Goal: Communication & Community: Answer question/provide support

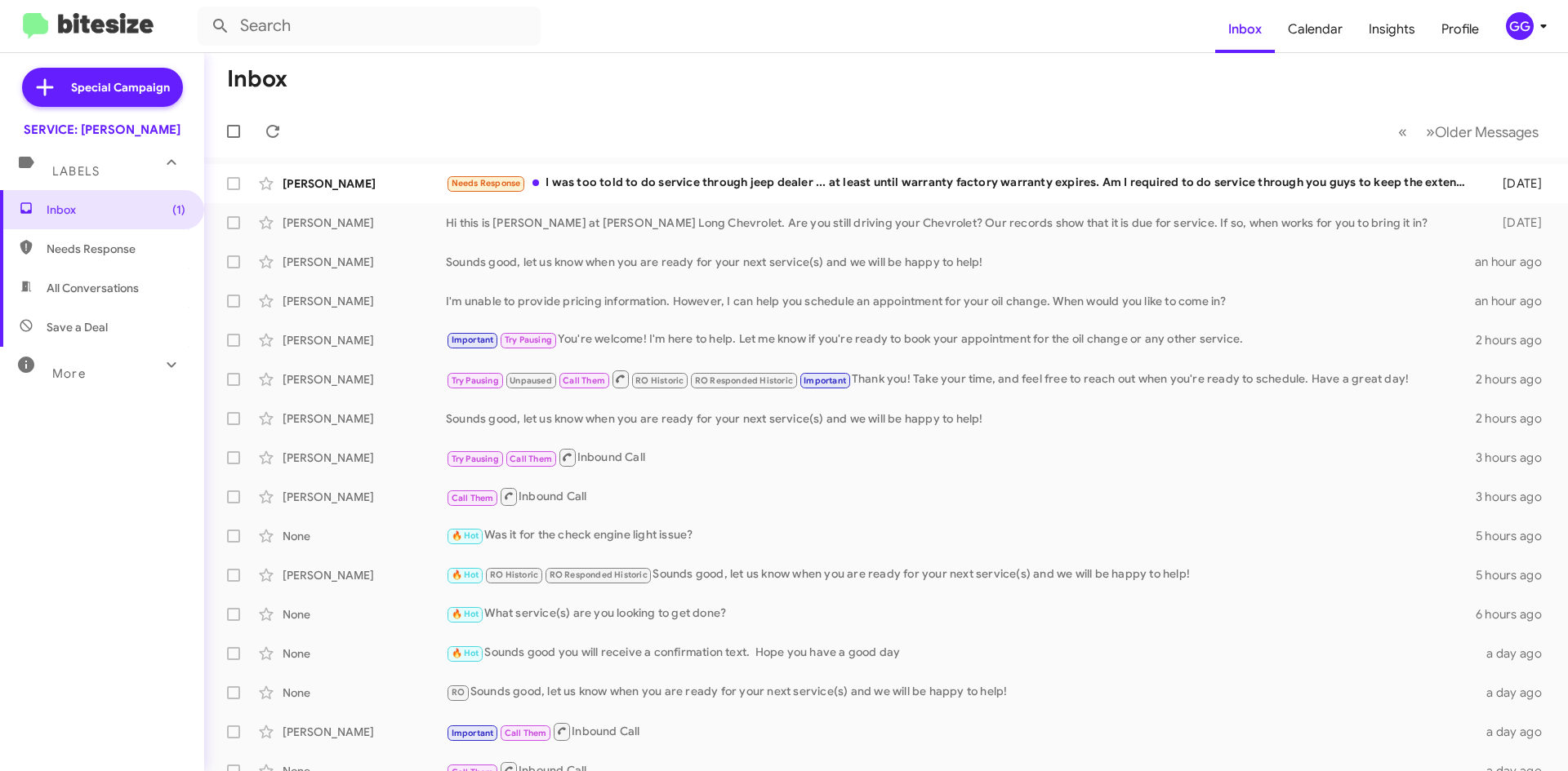
click at [114, 268] on span "Needs Response" at bounding box center [102, 249] width 204 height 39
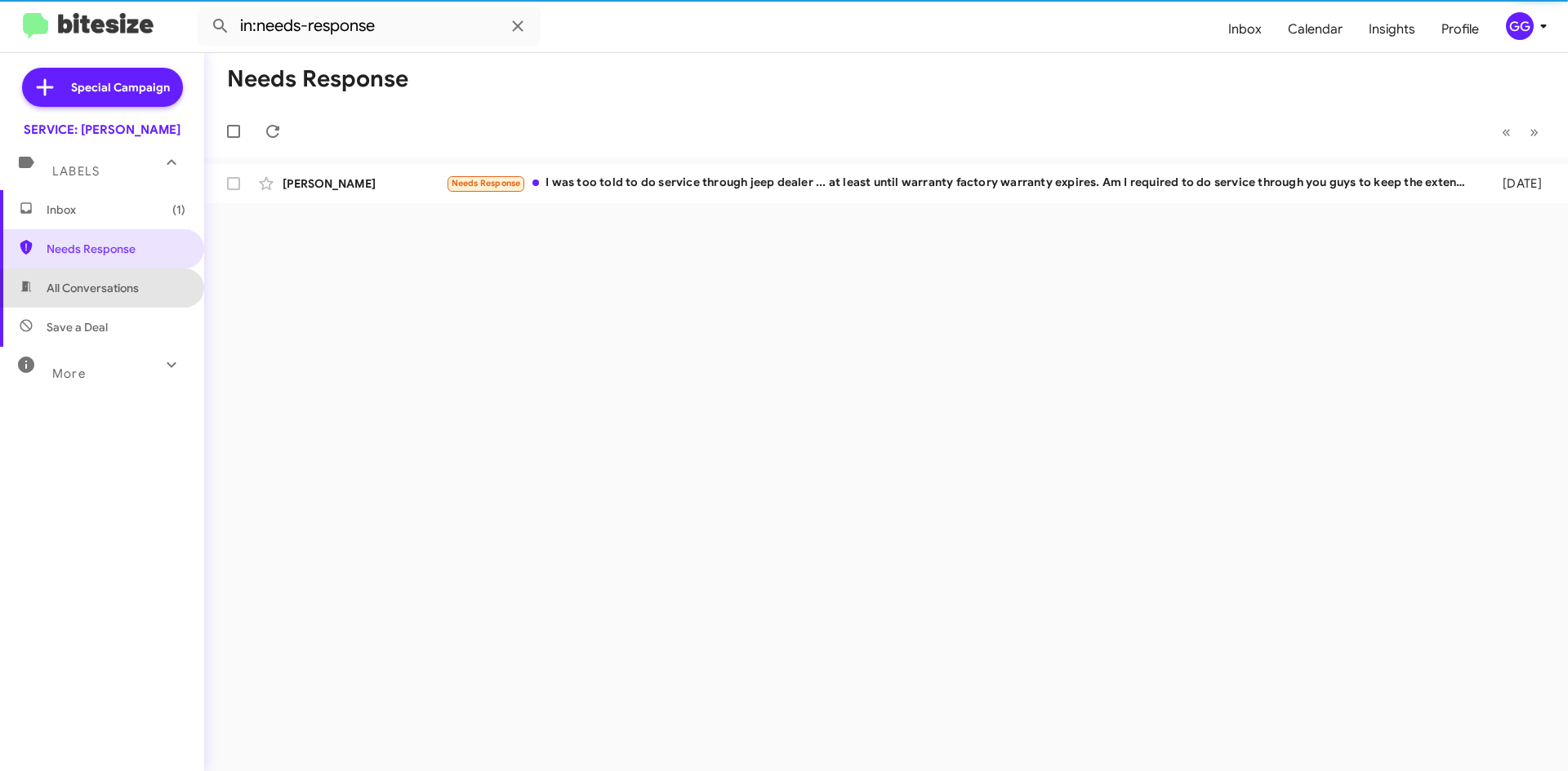
click at [107, 301] on span "All Conversations" at bounding box center [102, 288] width 204 height 39
type input "in:all-conversations"
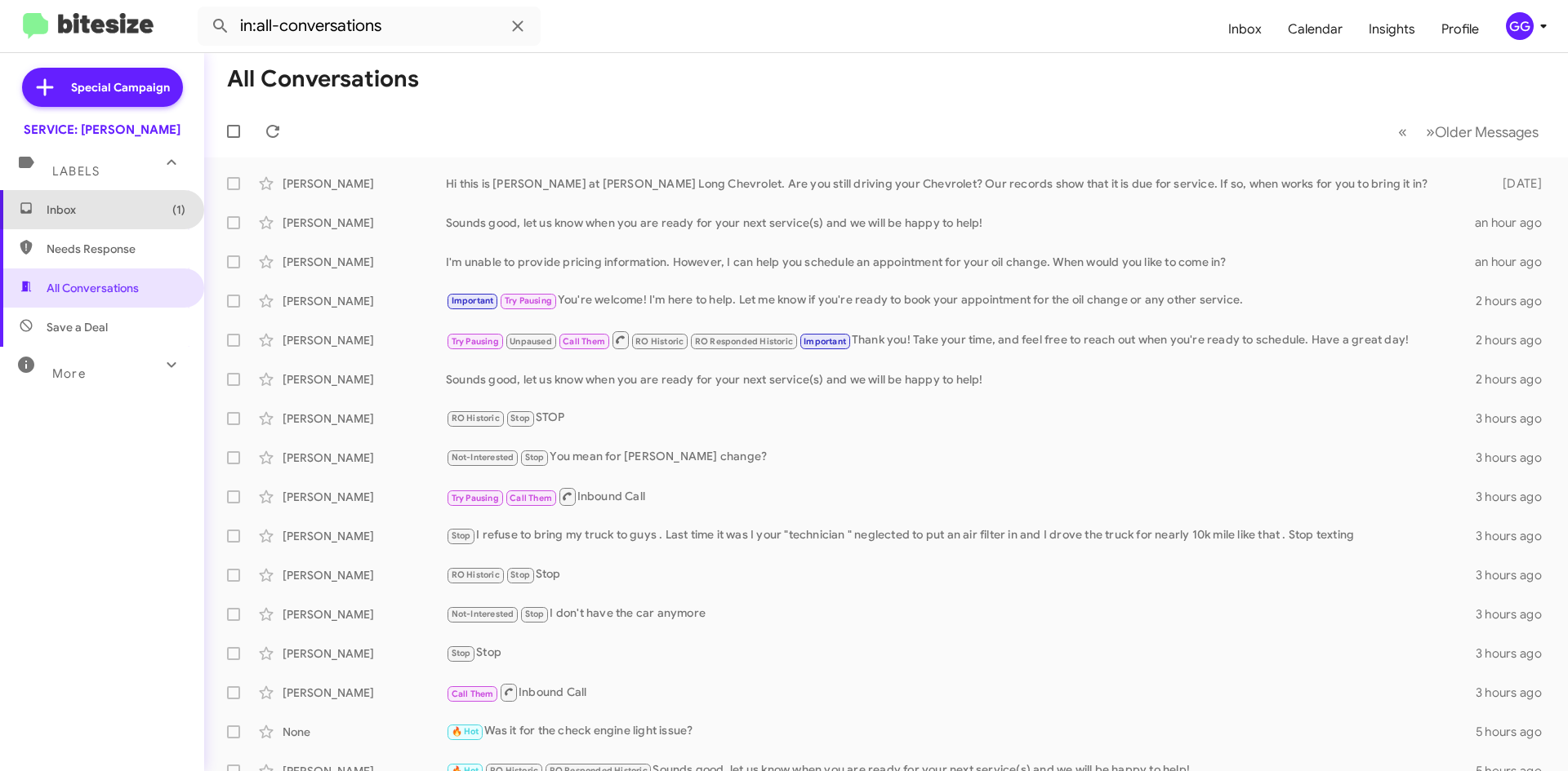
click at [135, 208] on span "Inbox (1)" at bounding box center [116, 210] width 139 height 17
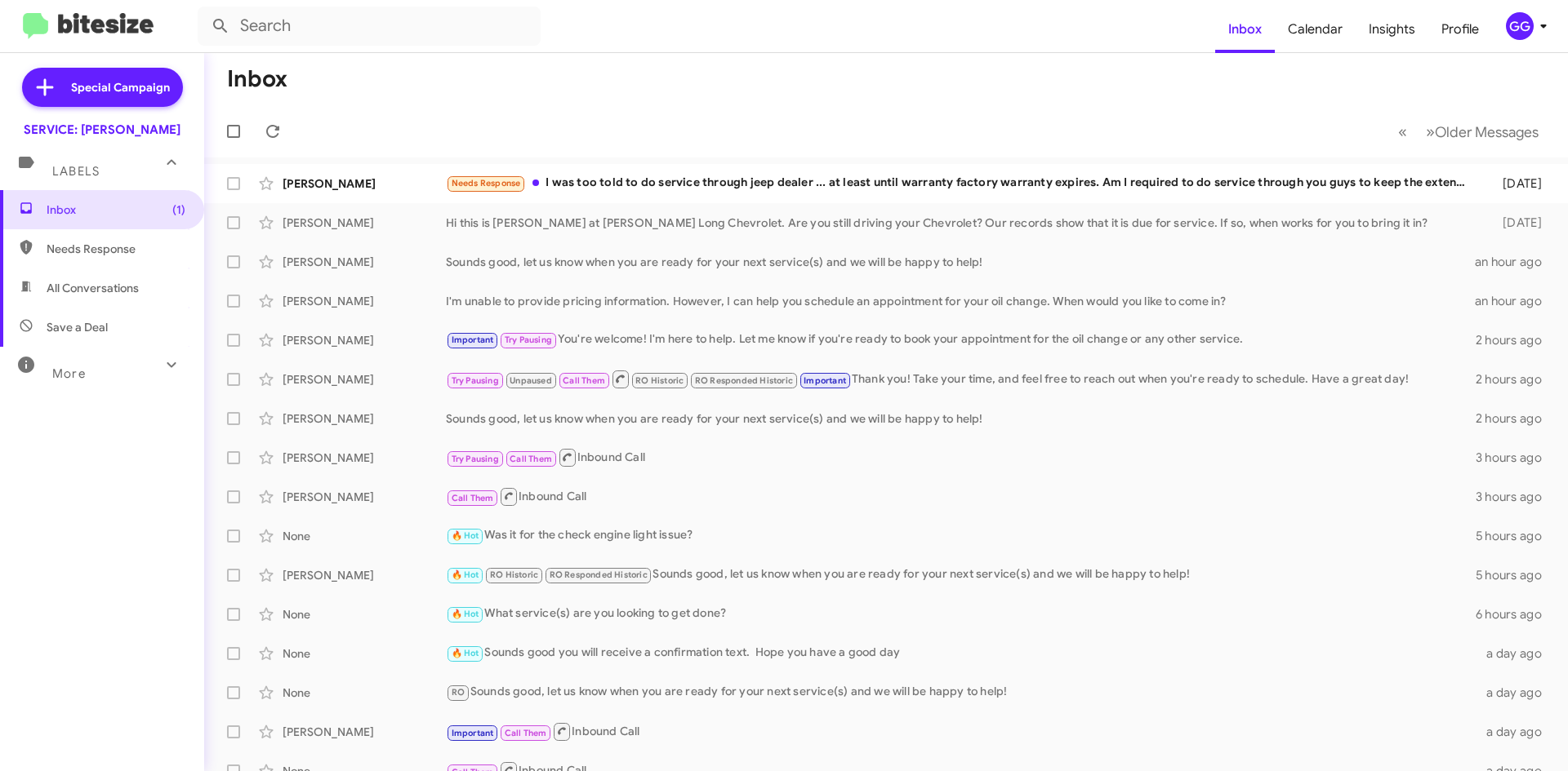
click at [133, 234] on span "Needs Response" at bounding box center [102, 249] width 204 height 39
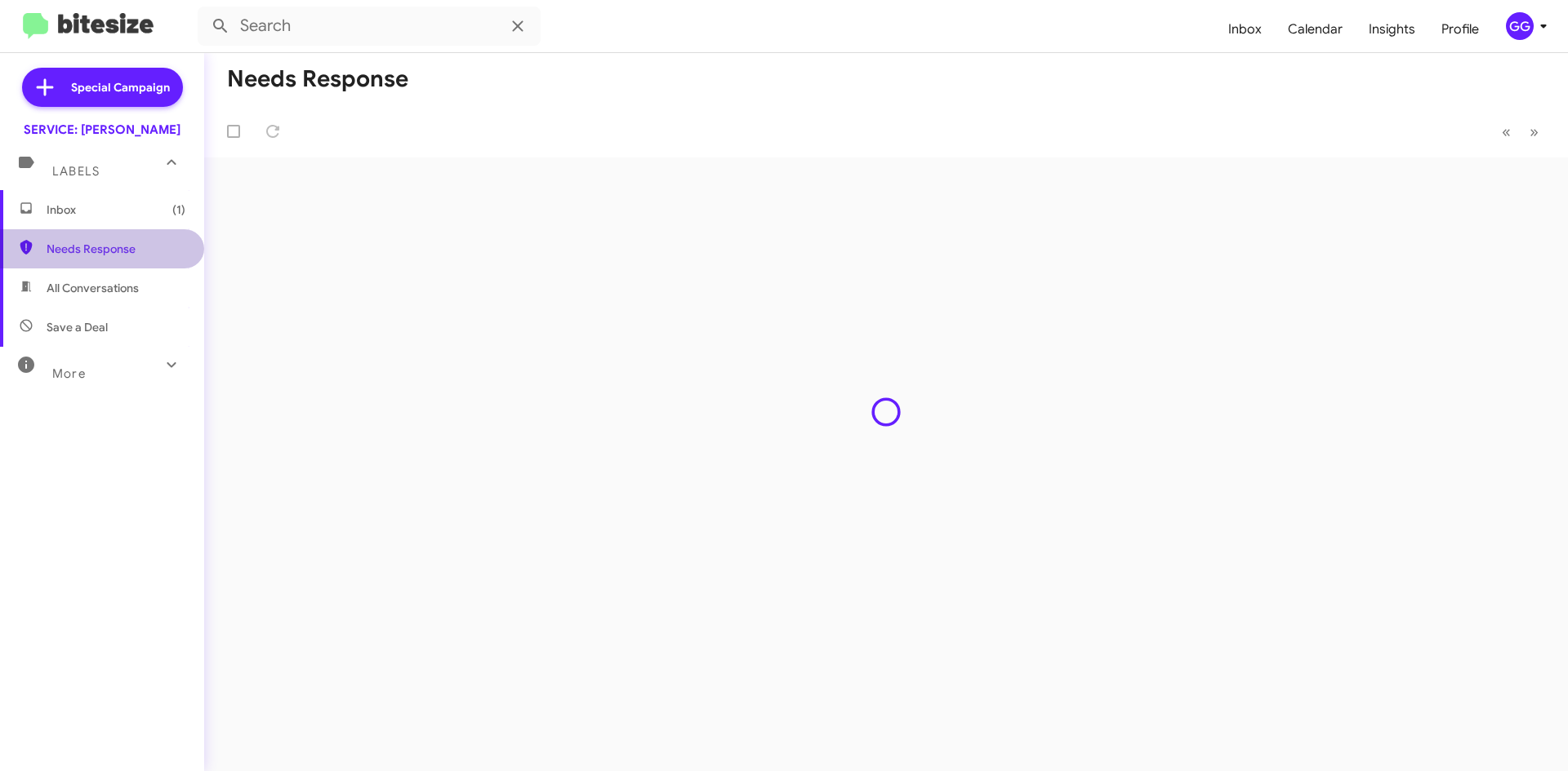
type input "in:needs-response"
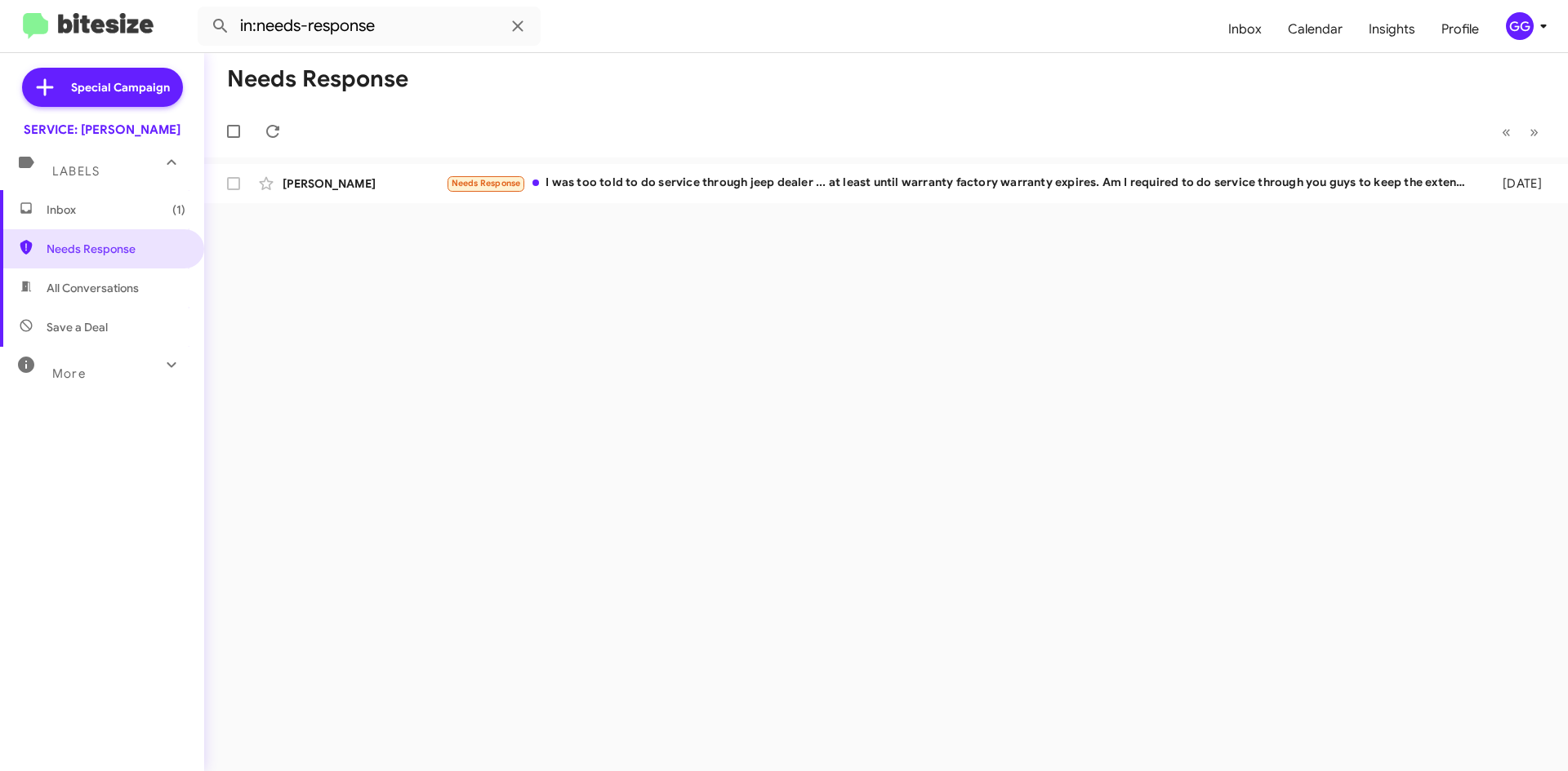
click at [89, 301] on span "All Conversations" at bounding box center [102, 288] width 204 height 39
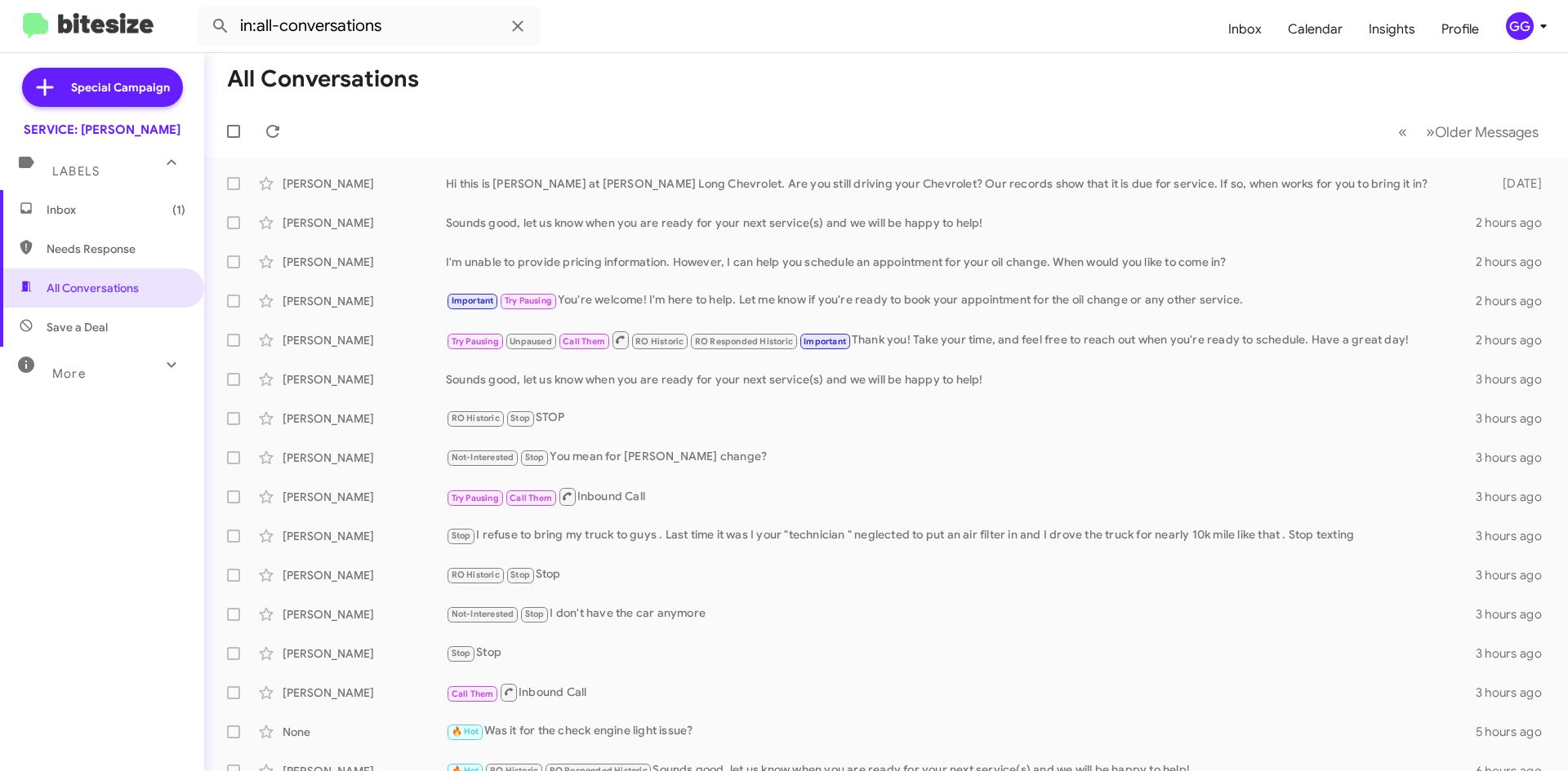
click at [83, 241] on span "Needs Response" at bounding box center [116, 250] width 139 height 17
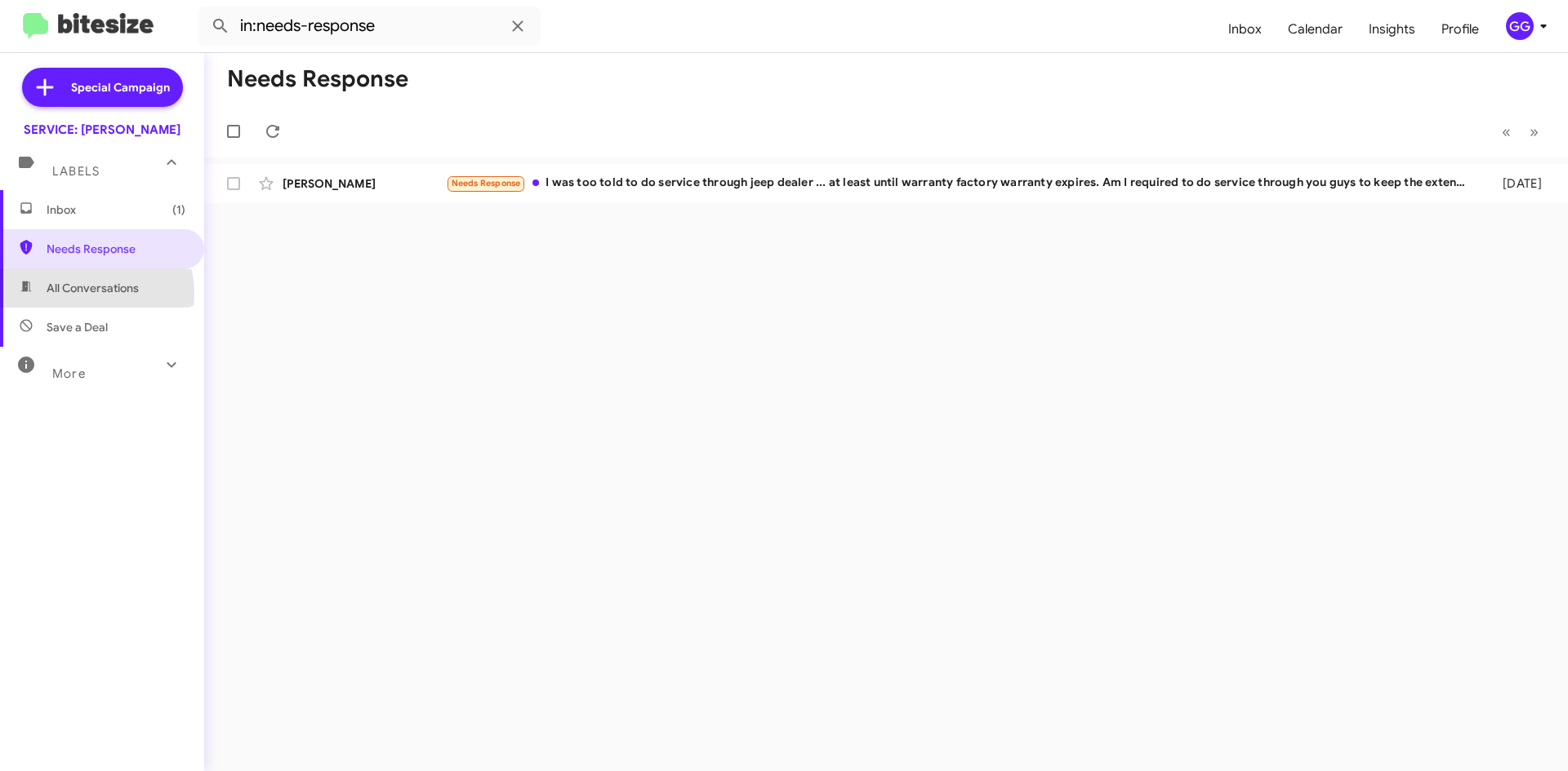
click at [78, 294] on span "All Conversations" at bounding box center [92, 289] width 92 height 17
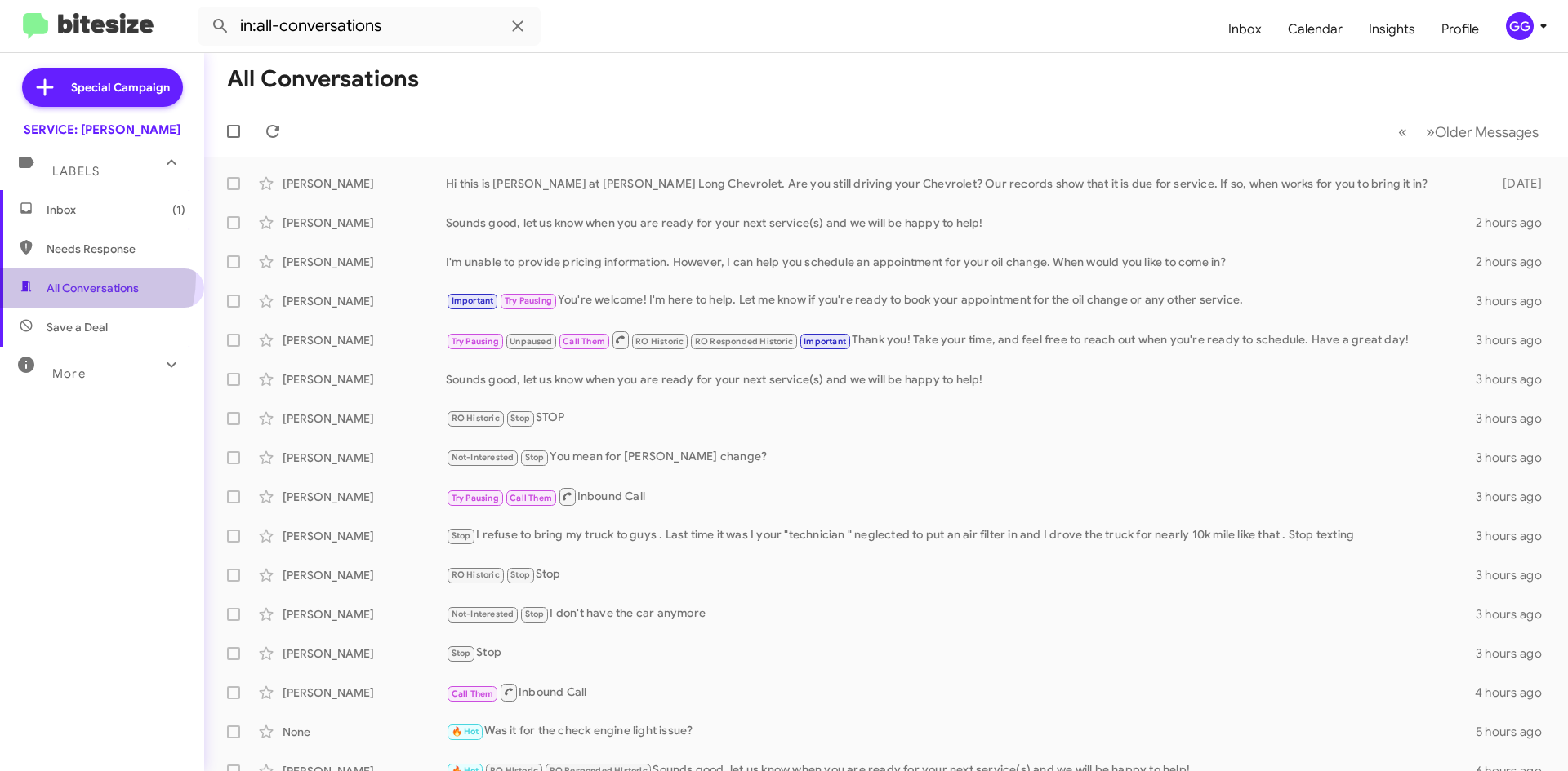
click at [66, 276] on span "All Conversations" at bounding box center [102, 288] width 204 height 39
click at [65, 276] on span "All Conversations" at bounding box center [102, 288] width 204 height 39
click at [65, 276] on span "All Conversations" at bounding box center [102, 288] width 204 height 39
click at [70, 241] on span "Needs Response" at bounding box center [102, 249] width 204 height 39
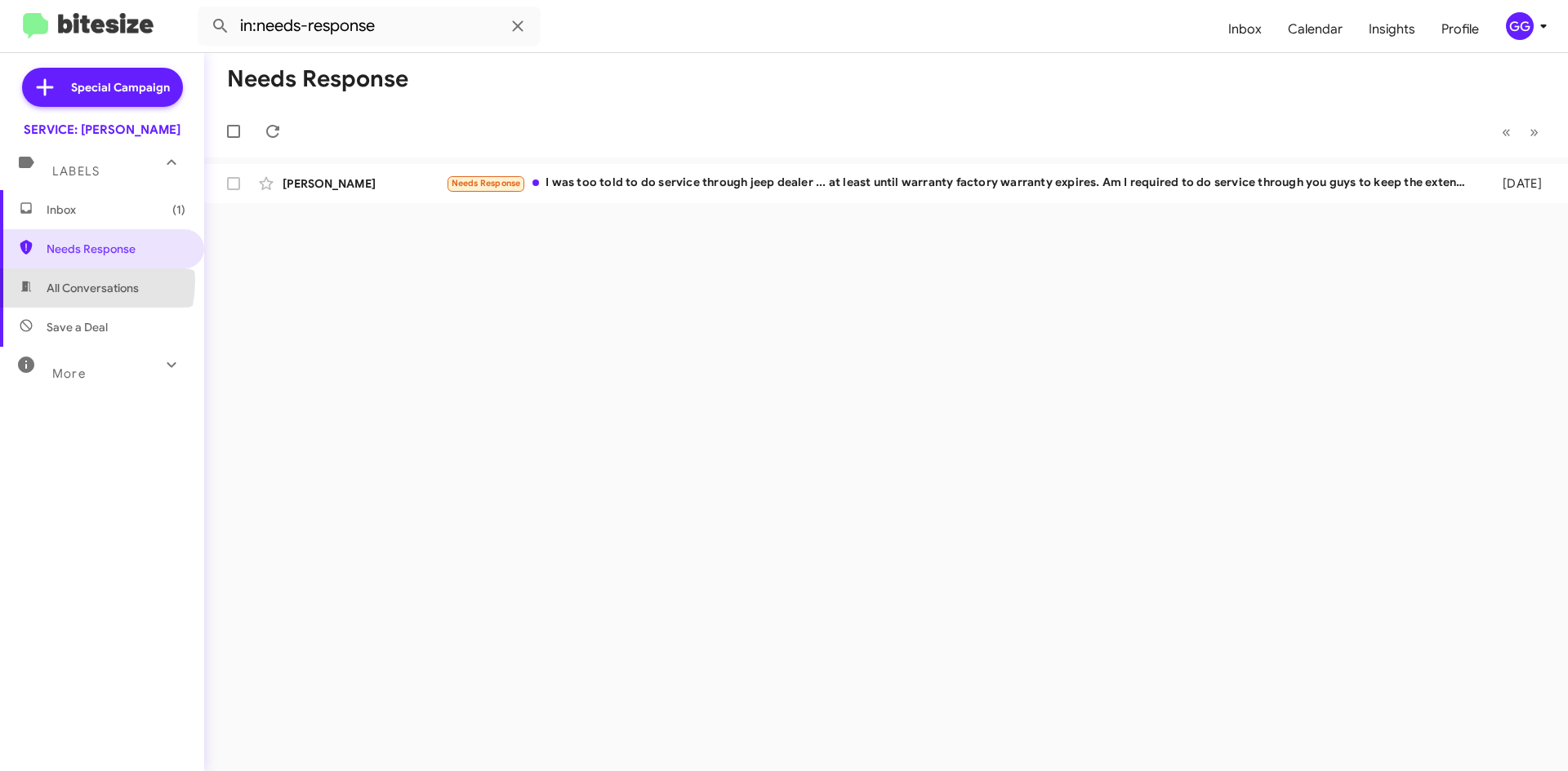
click at [66, 283] on span "All Conversations" at bounding box center [92, 289] width 92 height 17
type input "in:all-conversations"
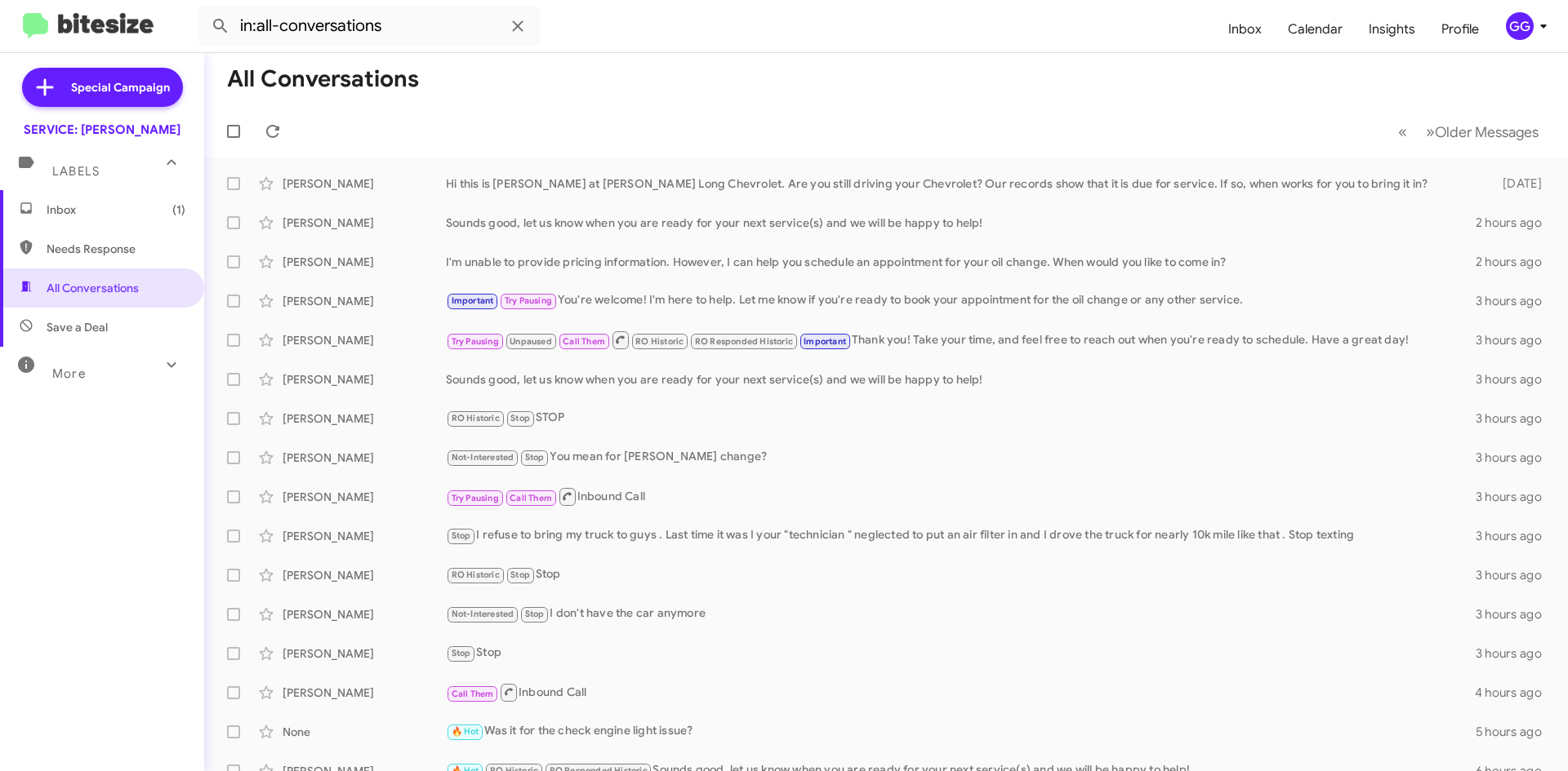
drag, startPoint x: 95, startPoint y: 209, endPoint x: 102, endPoint y: 217, distance: 10.6
click at [95, 210] on span "Inbox (1)" at bounding box center [116, 210] width 139 height 17
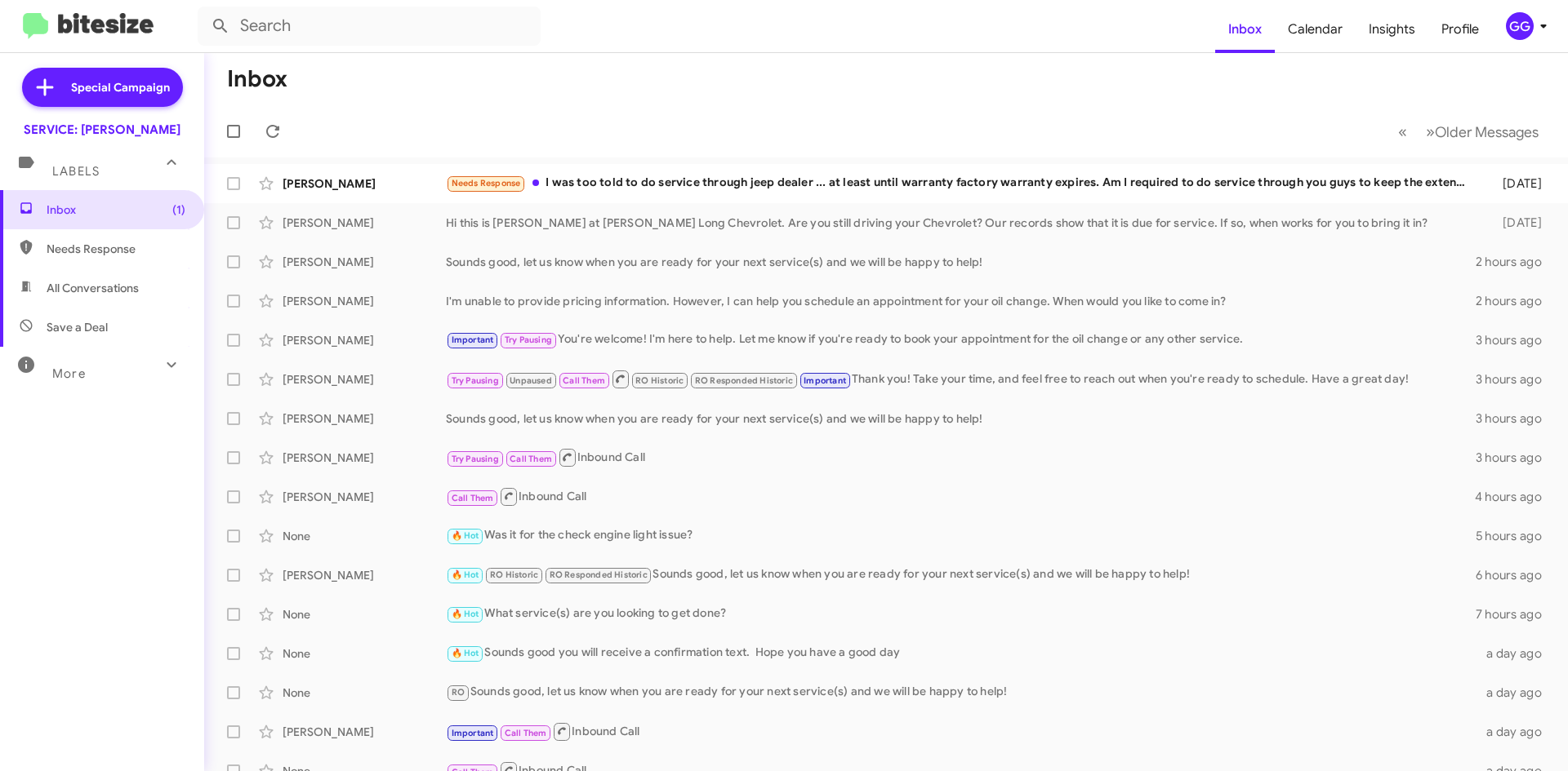
click at [78, 285] on span "All Conversations" at bounding box center [92, 289] width 92 height 17
type input "in:all-conversations"
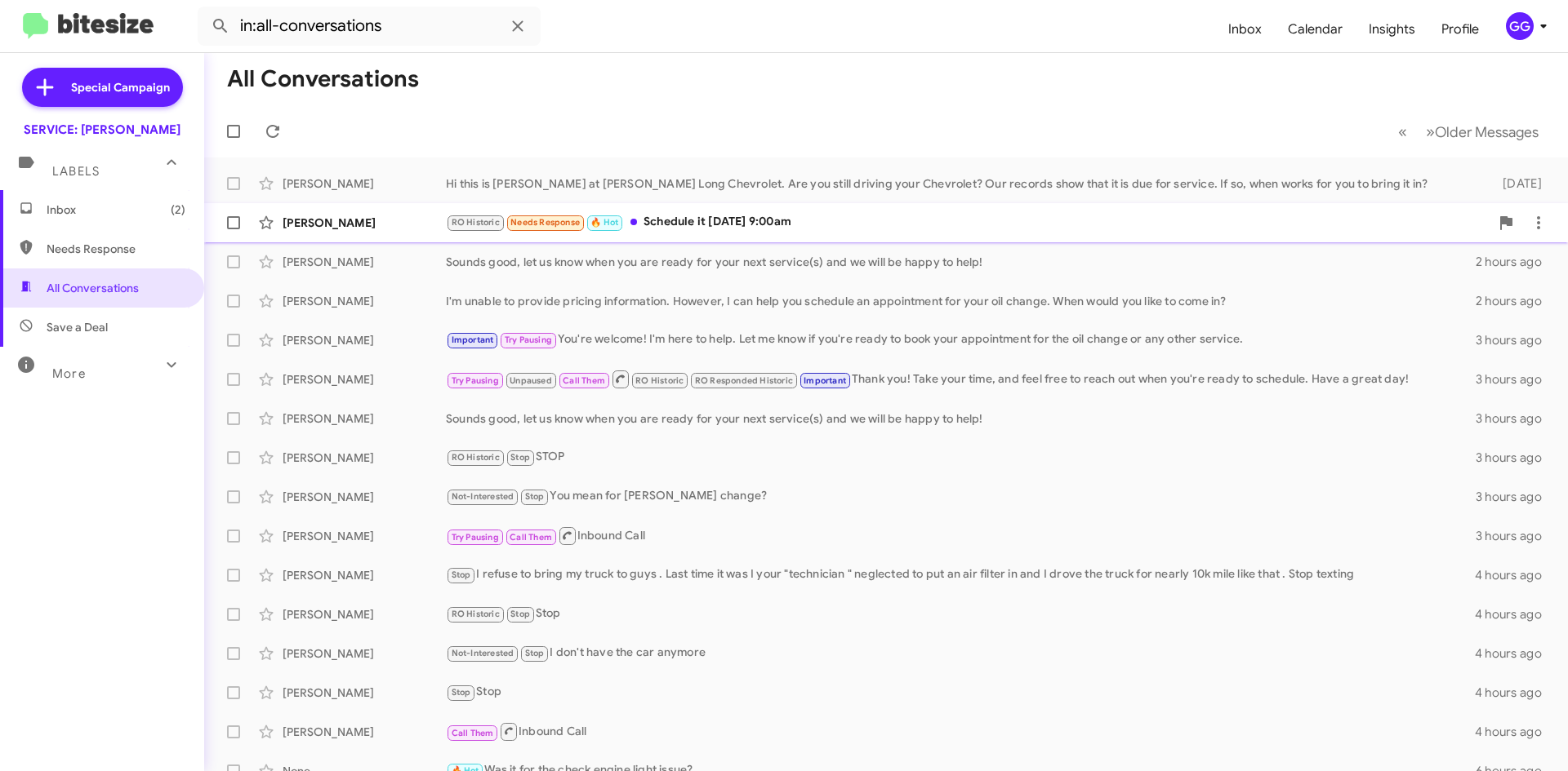
click at [892, 221] on div "RO Historic Needs Response 🔥 Hot Schedule it August 30th at 9:00am" at bounding box center [967, 223] width 1043 height 19
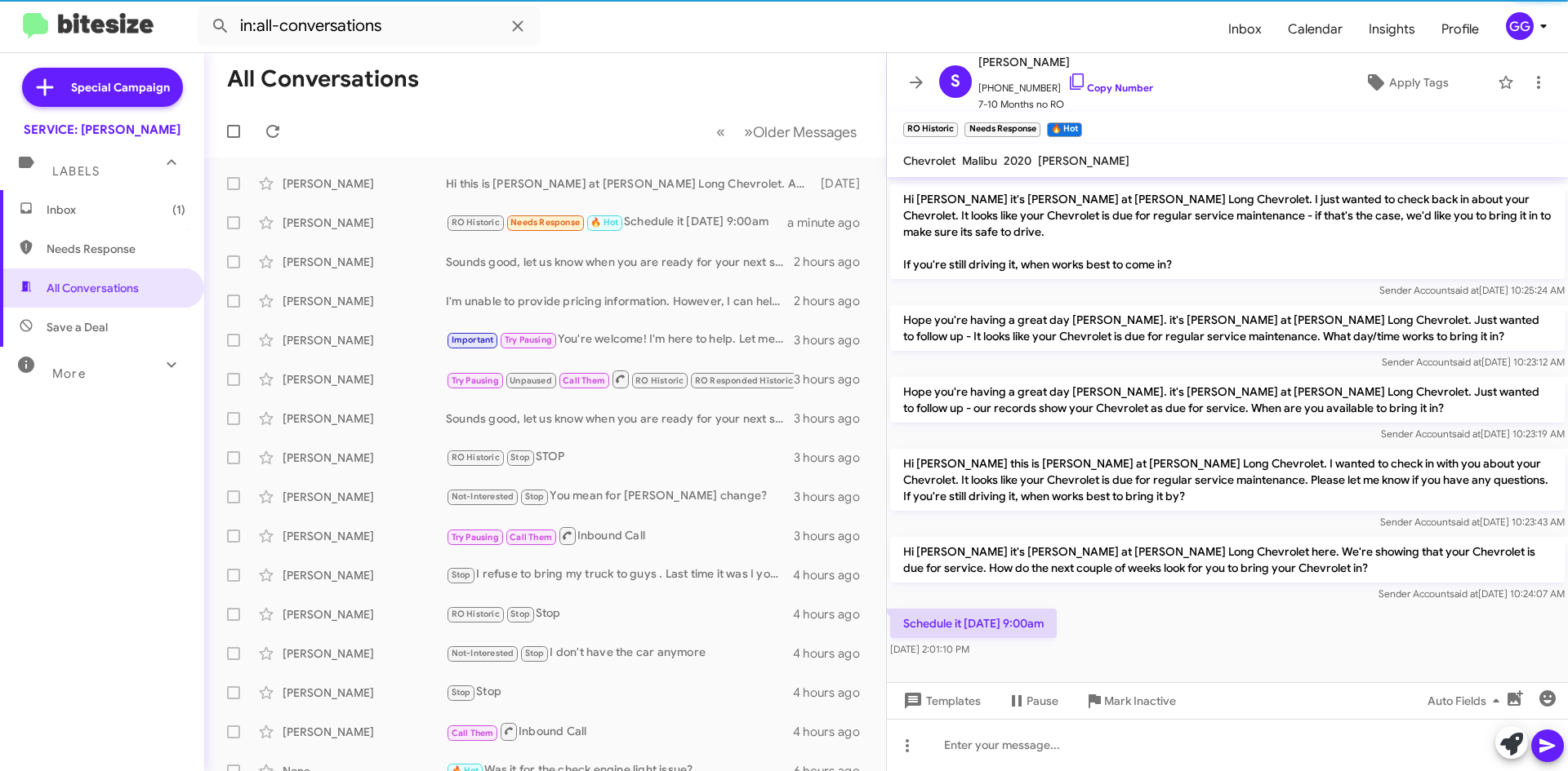
scroll to position [593, 0]
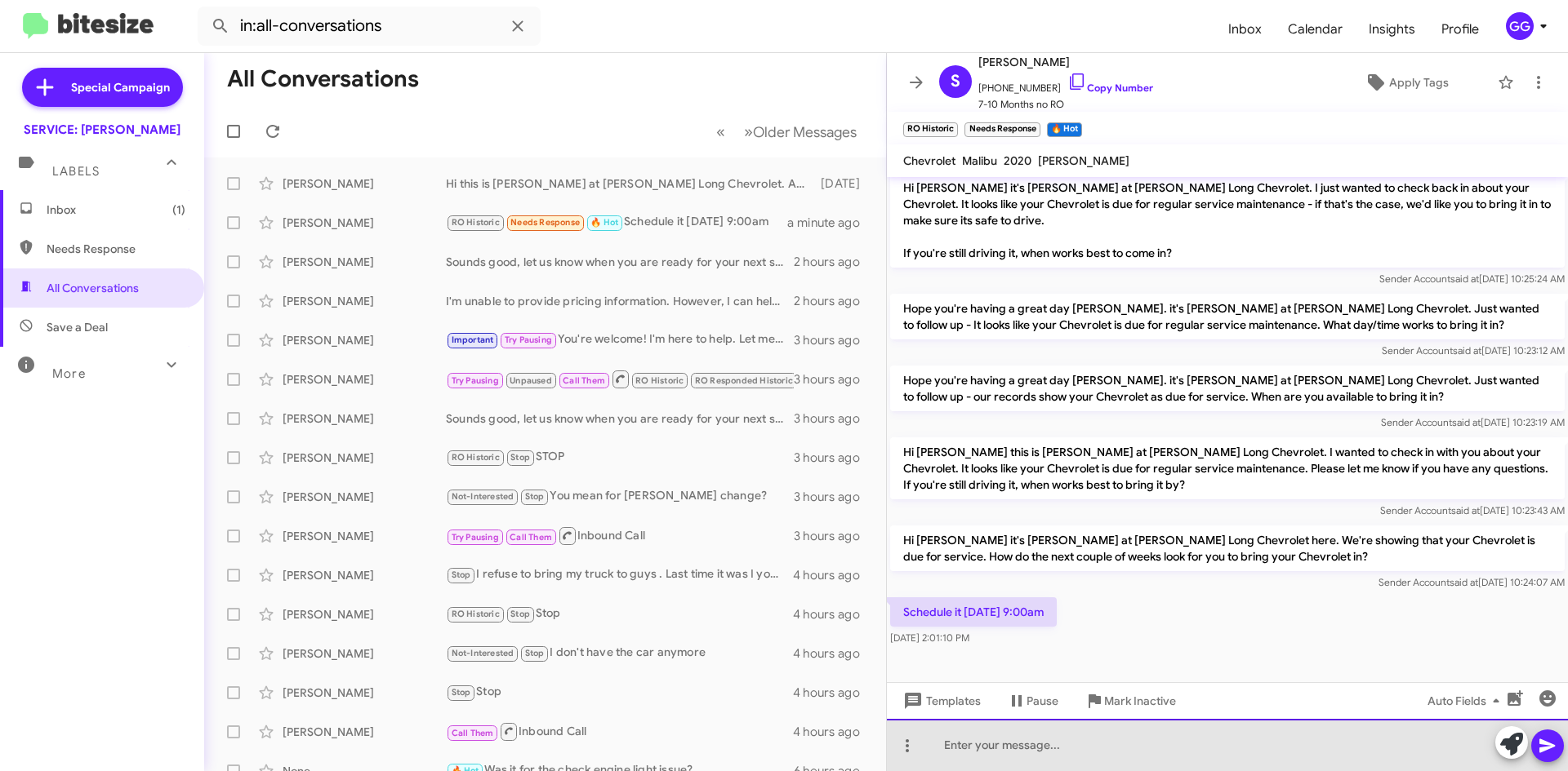
click at [960, 739] on div at bounding box center [1227, 745] width 681 height 52
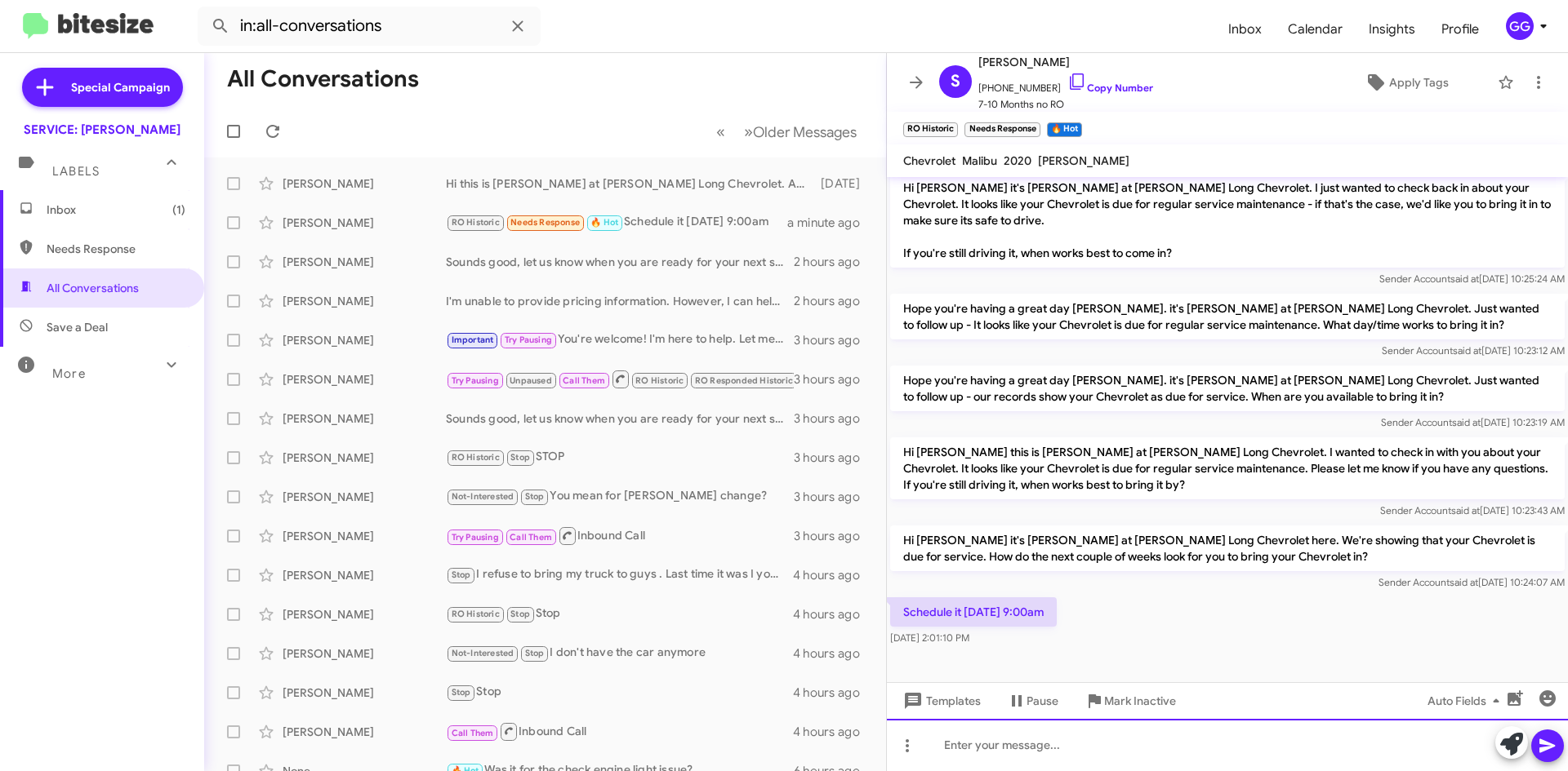
paste div
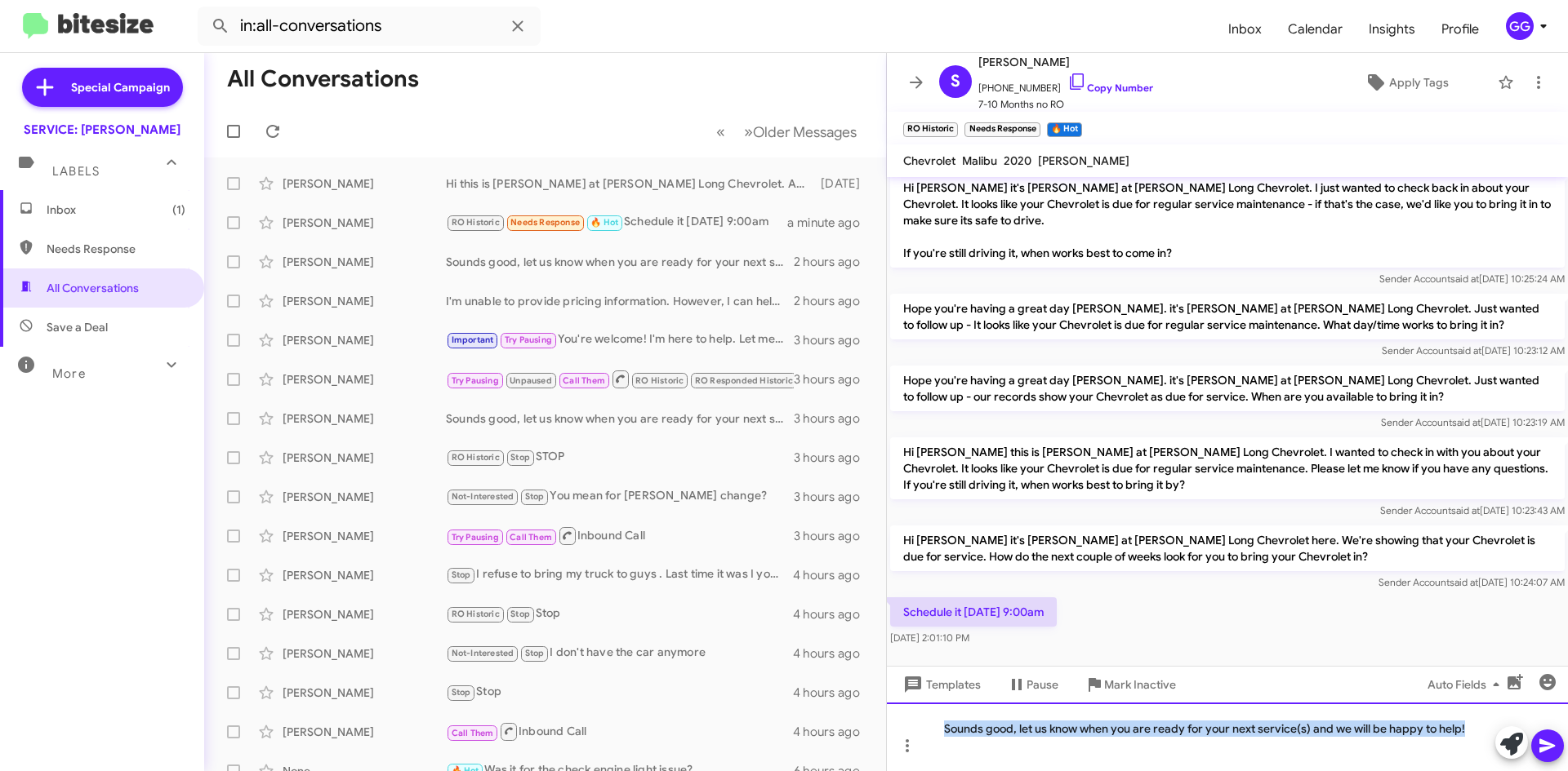
drag, startPoint x: 1465, startPoint y: 727, endPoint x: 939, endPoint y: 729, distance: 526.0
click at [939, 729] on div "Sounds good, let us know when you are ready for your next service(s) and we wil…" at bounding box center [1227, 737] width 681 height 69
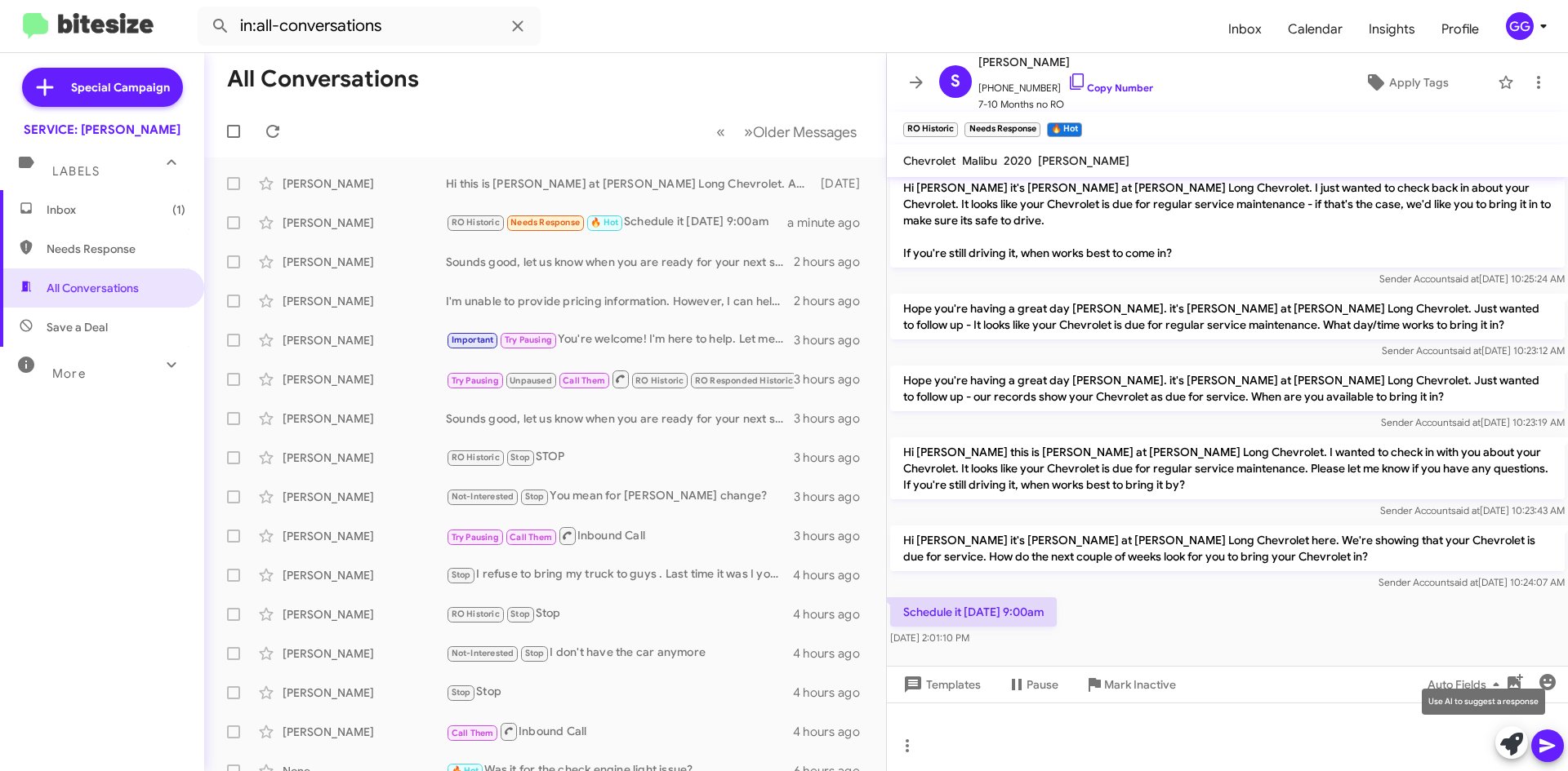
click at [1510, 735] on icon at bounding box center [1511, 744] width 23 height 23
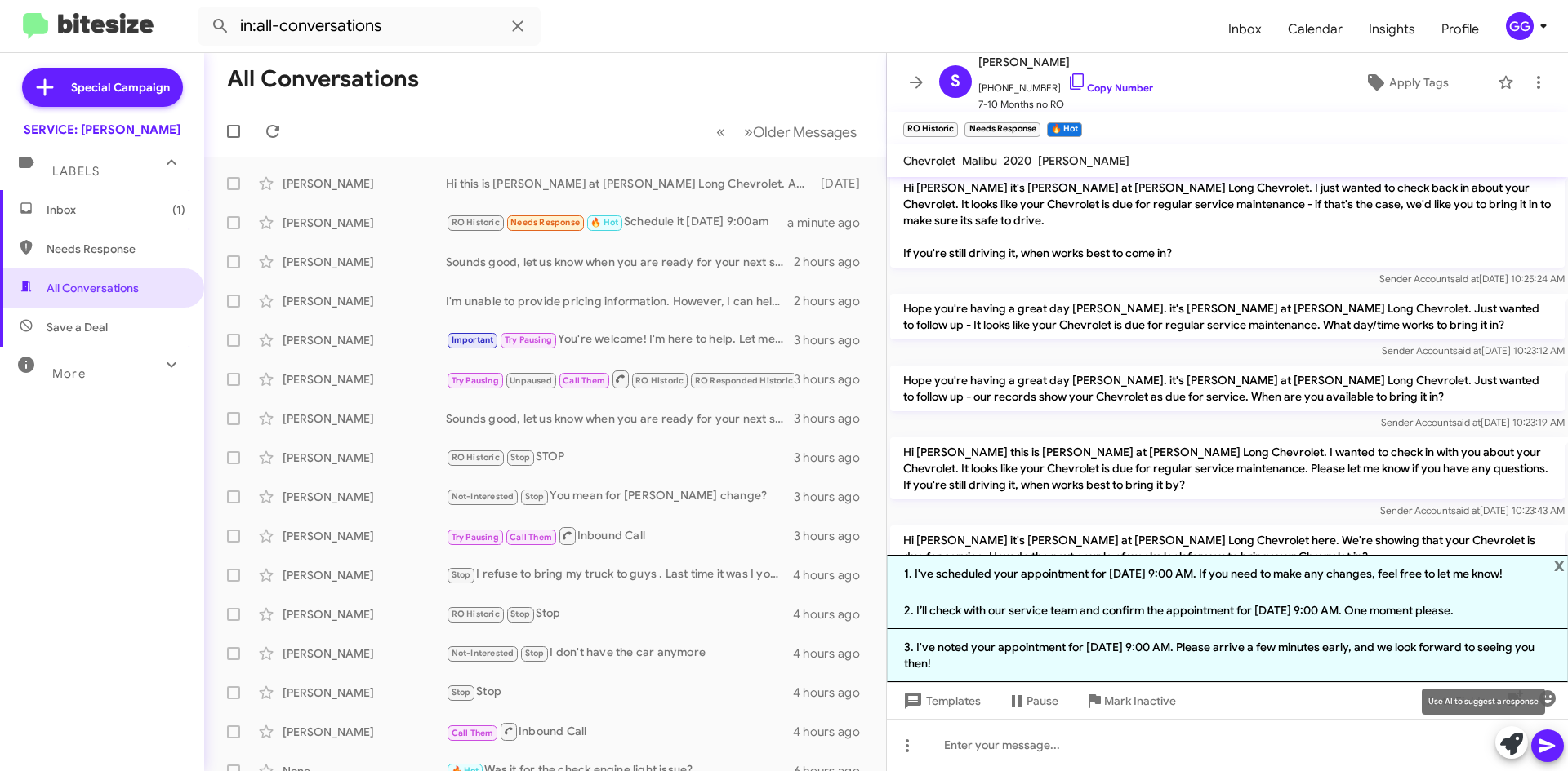
click at [1506, 743] on icon at bounding box center [1511, 744] width 23 height 23
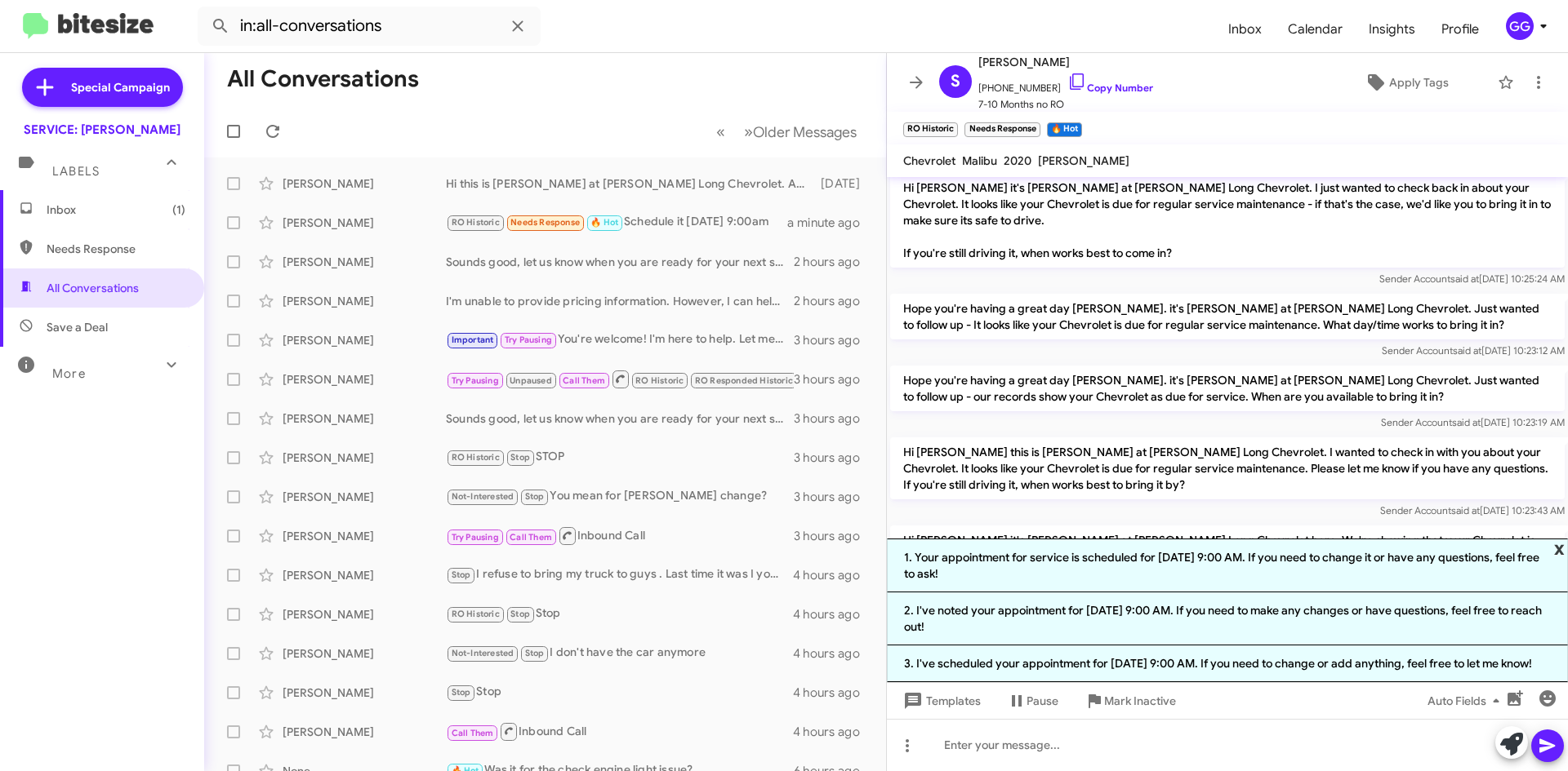
click at [1561, 539] on span "x" at bounding box center [1559, 548] width 10 height 19
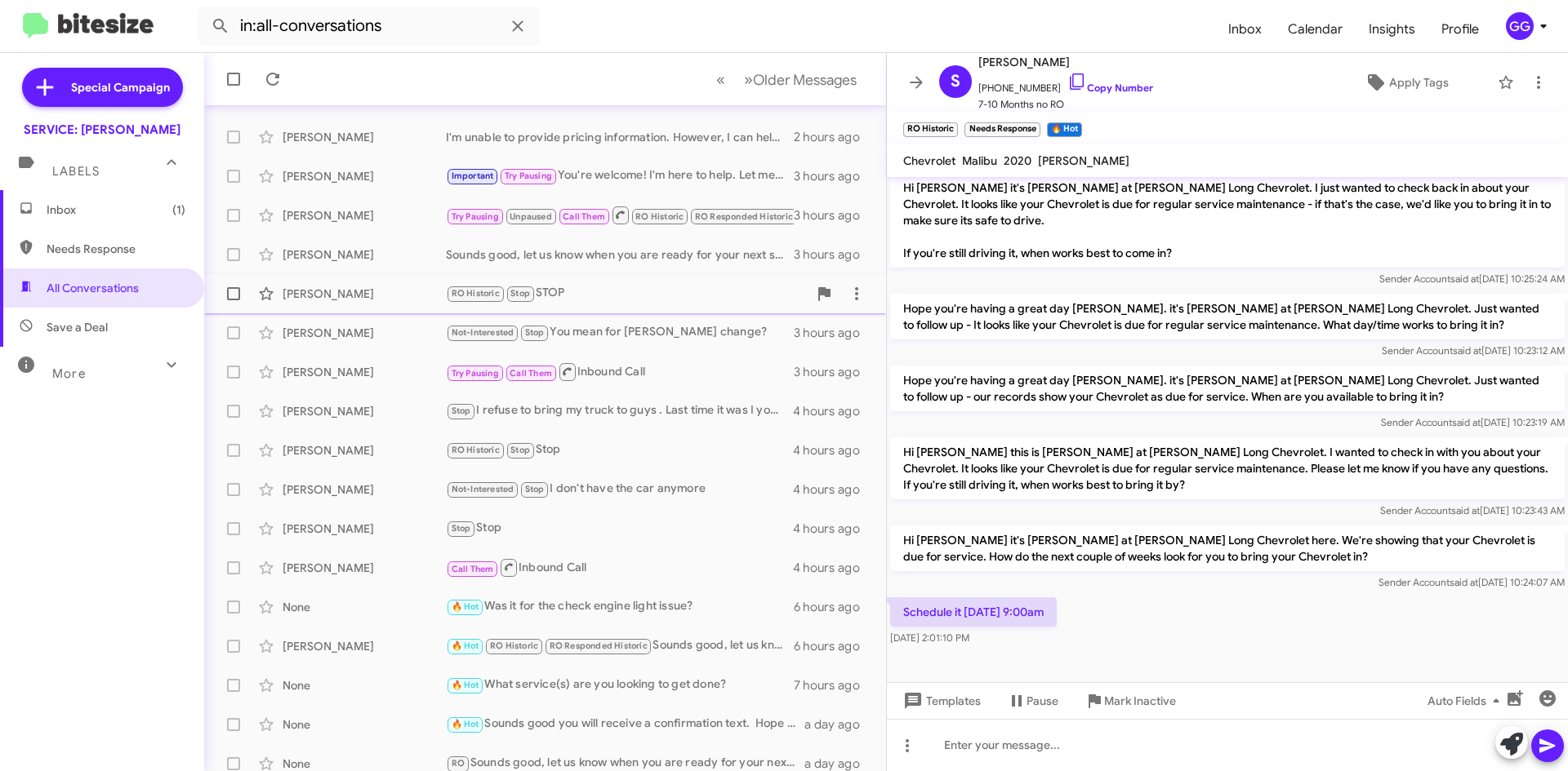
scroll to position [176, 0]
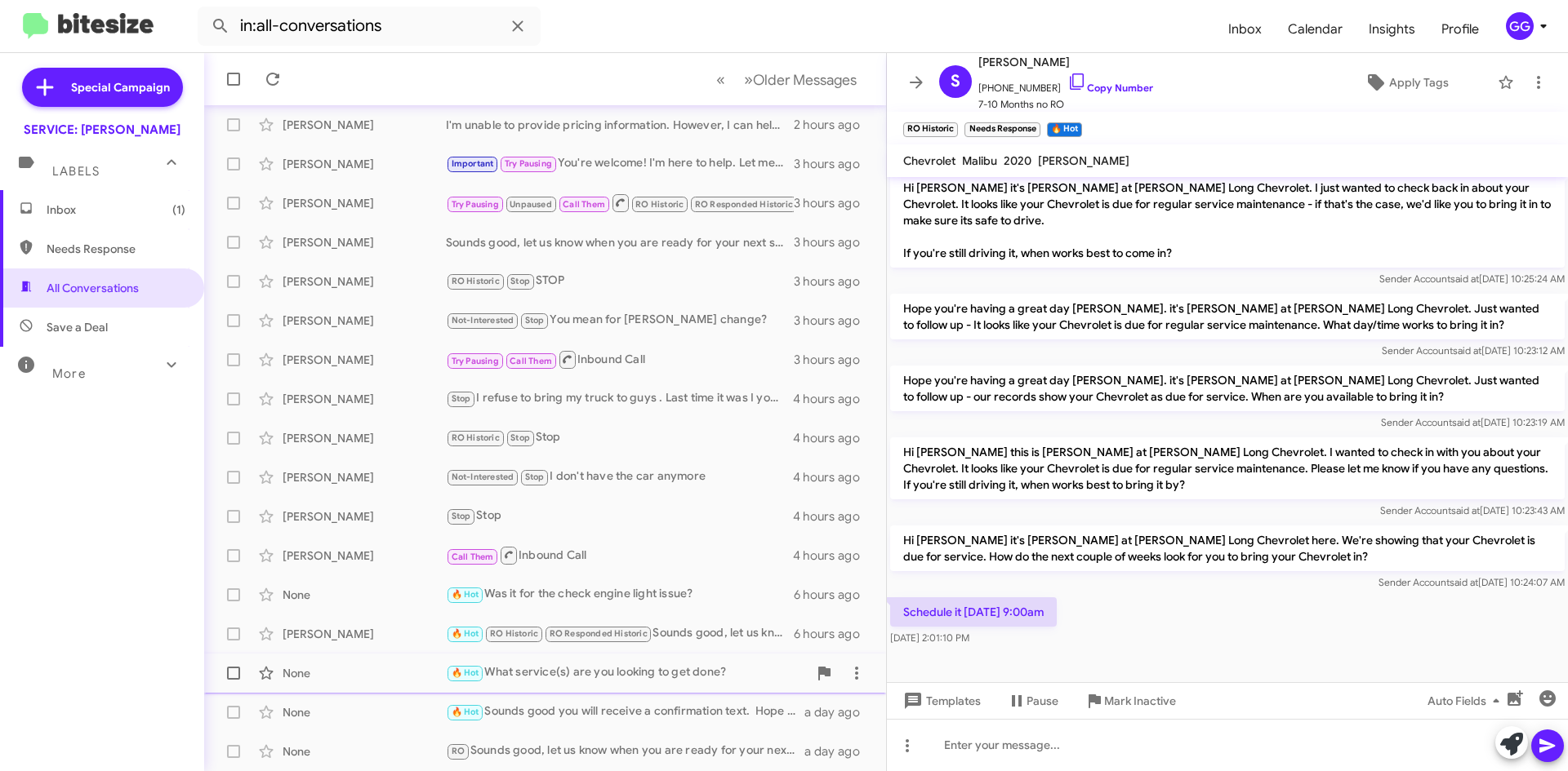
click at [627, 671] on div "🔥 Hot What service(s) are you looking to get done?" at bounding box center [627, 673] width 362 height 19
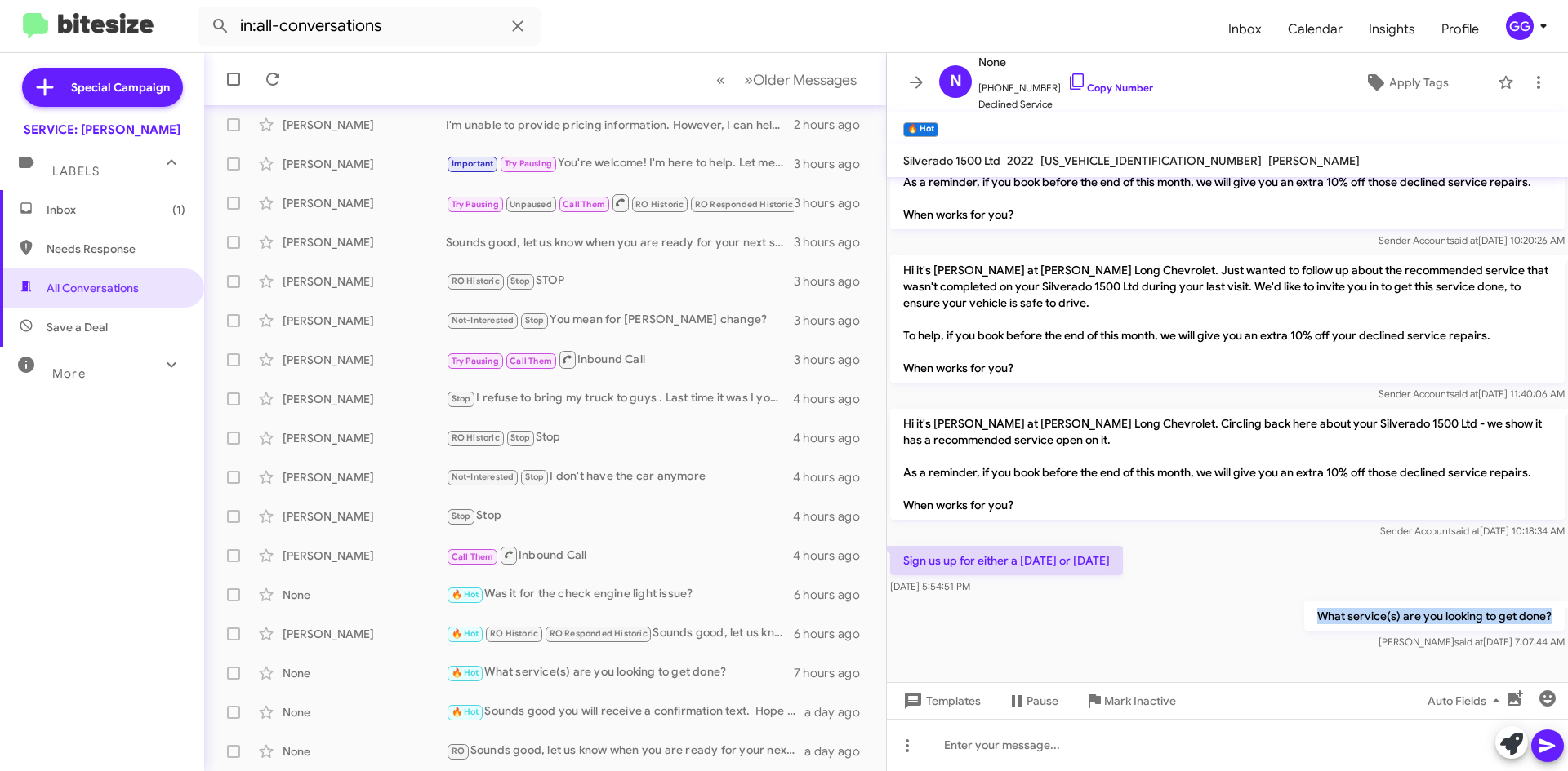
drag, startPoint x: 1303, startPoint y: 610, endPoint x: 1543, endPoint y: 599, distance: 240.3
click at [1543, 599] on div "What service(s) are you looking to get done? Griselda said at Aug 14, 2025, 7:0…" at bounding box center [1227, 626] width 681 height 56
copy p "What service(s) are you looking to get done?"
click at [1555, 744] on icon at bounding box center [1547, 745] width 19 height 19
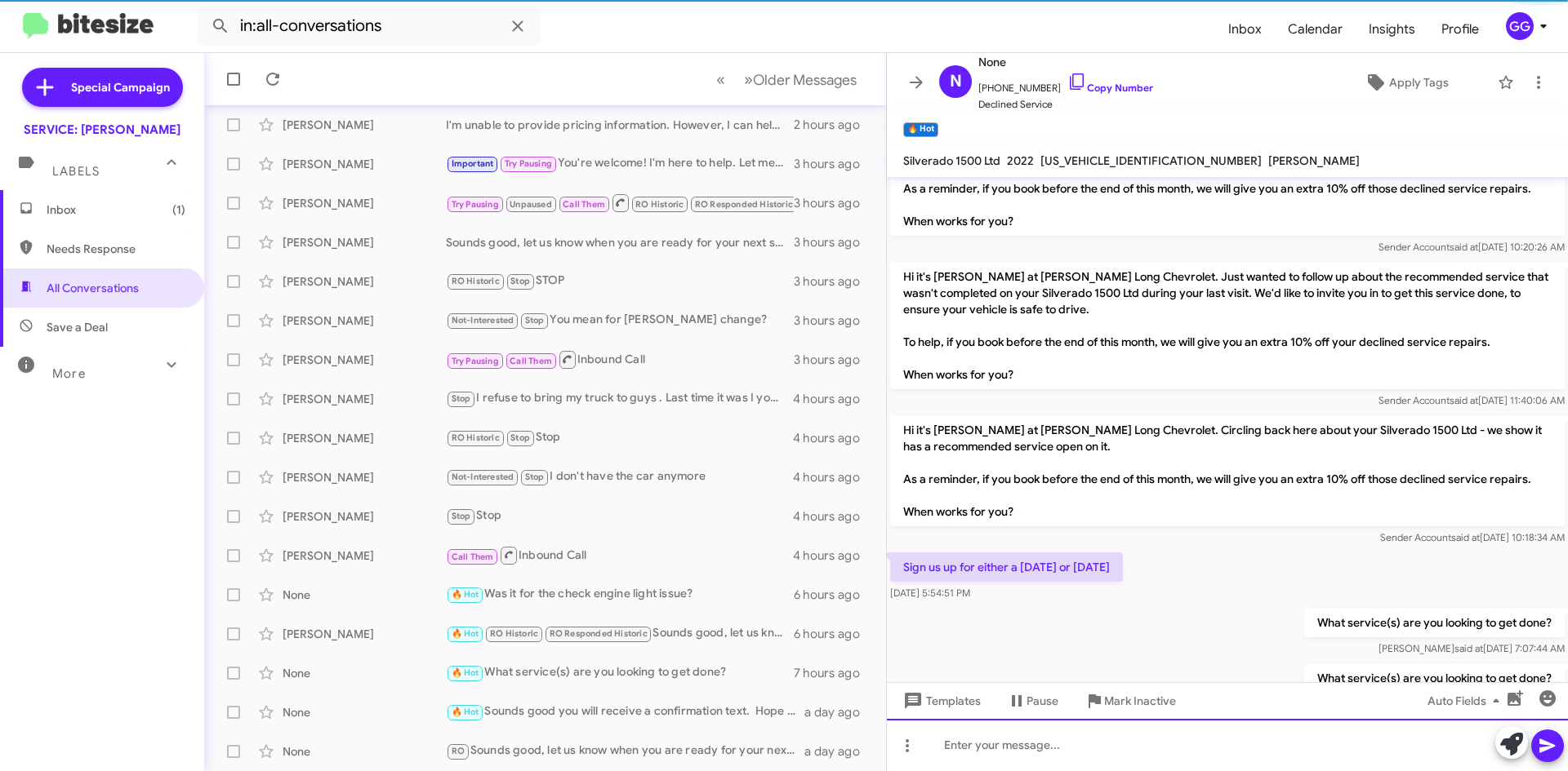
scroll to position [429, 0]
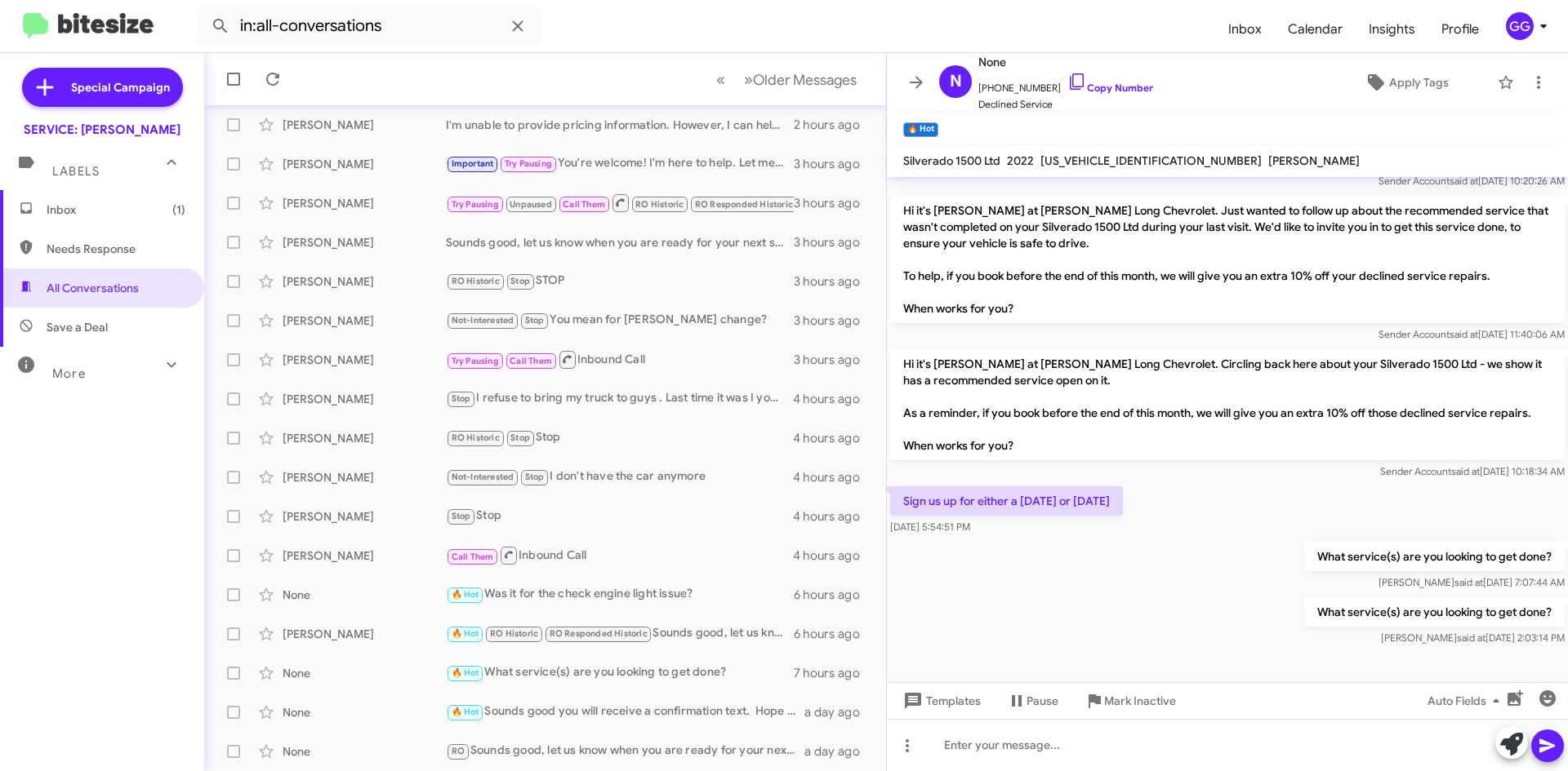
drag, startPoint x: 1358, startPoint y: 618, endPoint x: 1011, endPoint y: 612, distance: 347.1
click at [1010, 614] on div "What service(s) are you looking to get done? Griselda said at Aug 14, 2025, 2:0…" at bounding box center [1227, 622] width 681 height 56
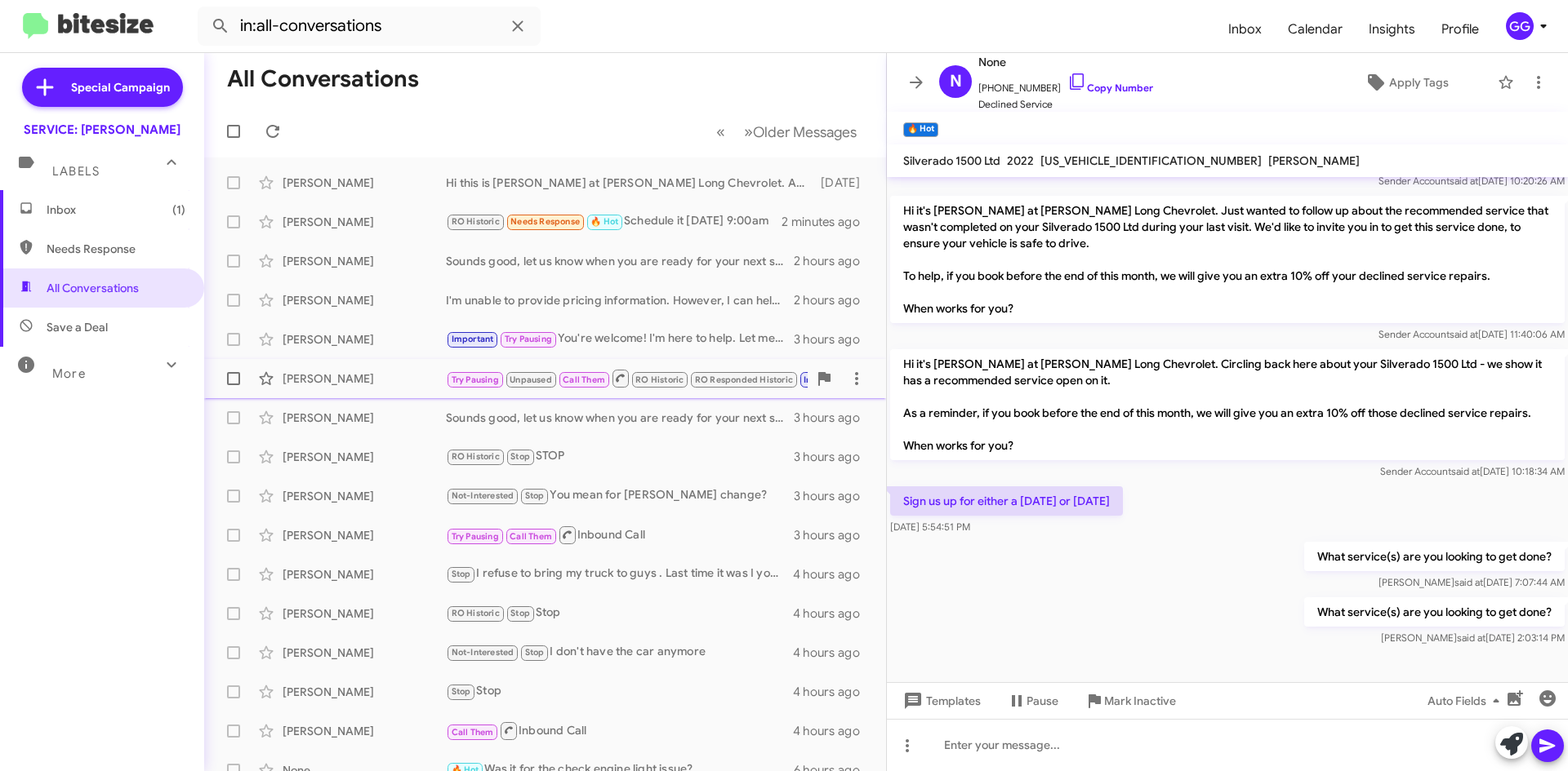
scroll to position [0, 0]
click at [712, 227] on div "RO Historic Needs Response 🔥 Hot Schedule it August 30th at 9:00am" at bounding box center [627, 223] width 362 height 19
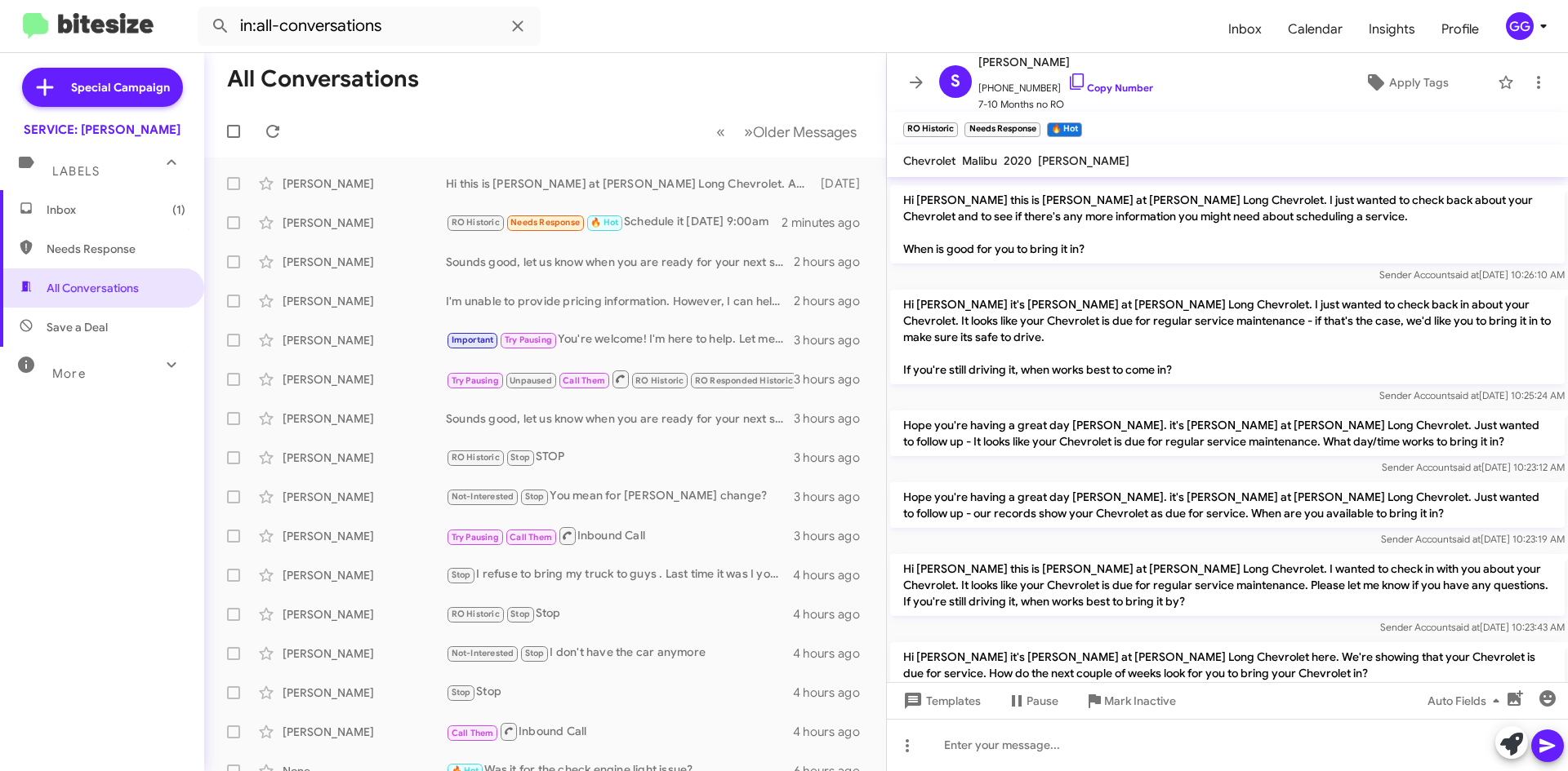
scroll to position [593, 0]
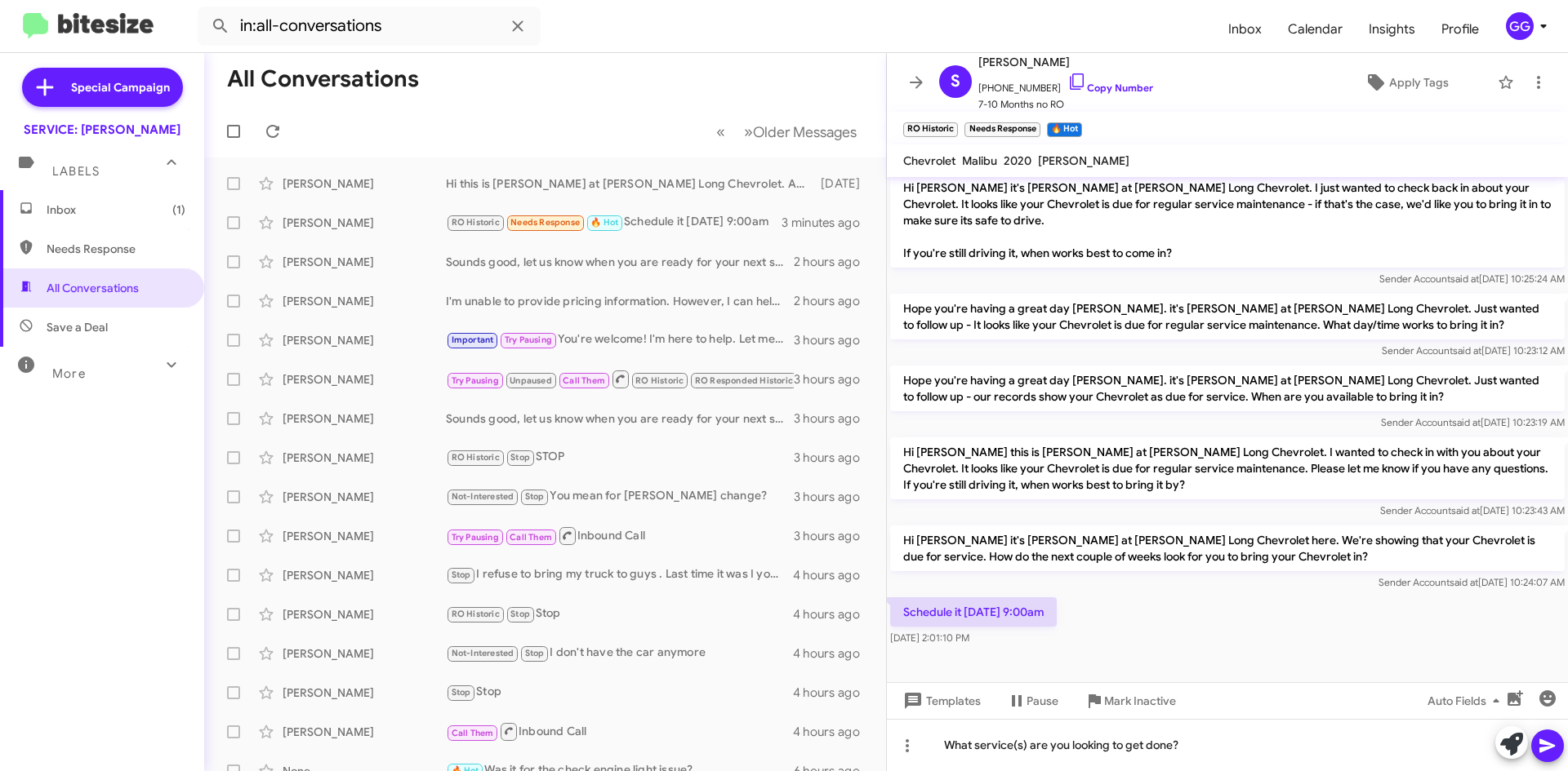
click at [1545, 739] on icon at bounding box center [1547, 745] width 19 height 19
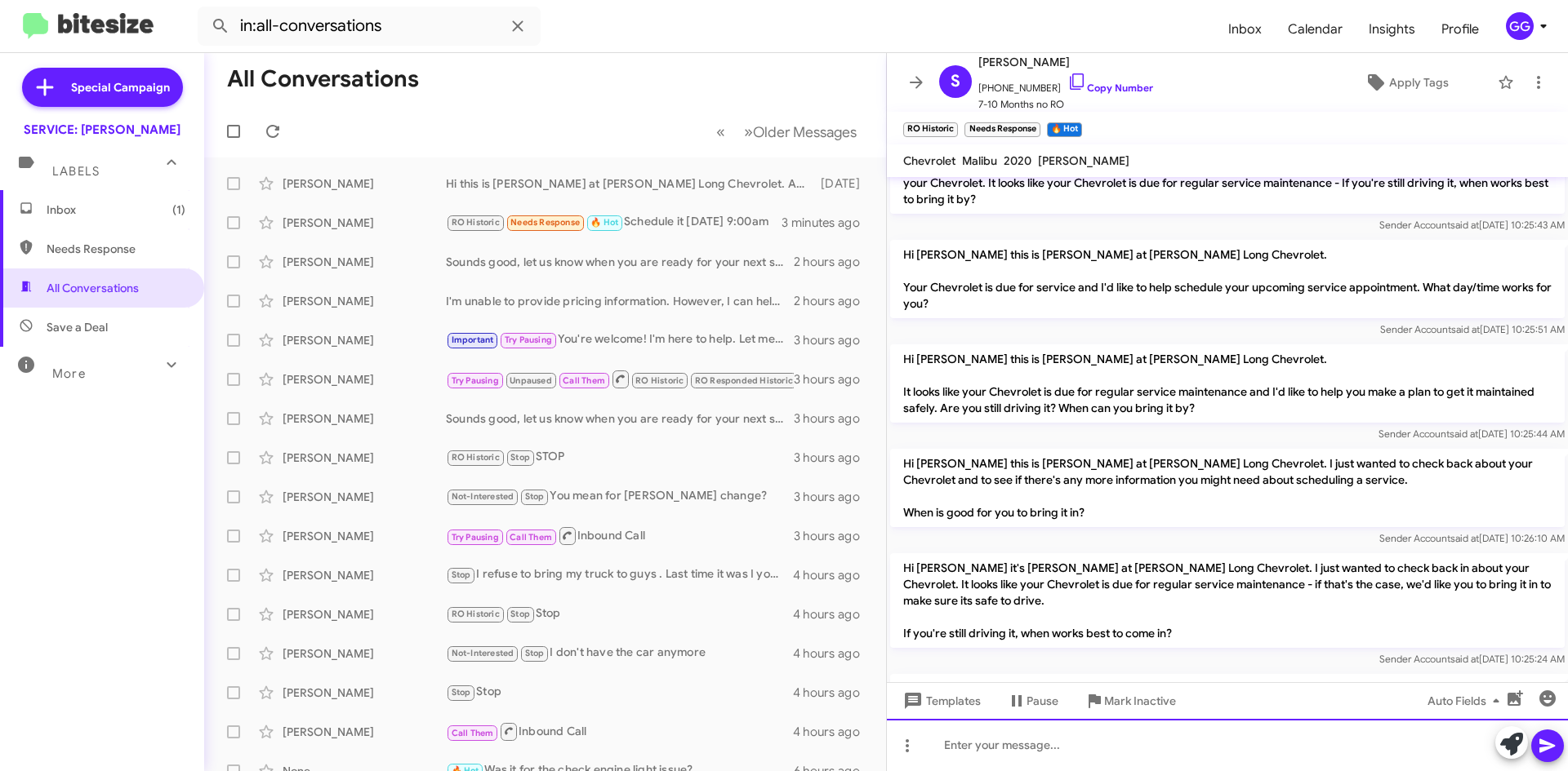
scroll to position [652, 0]
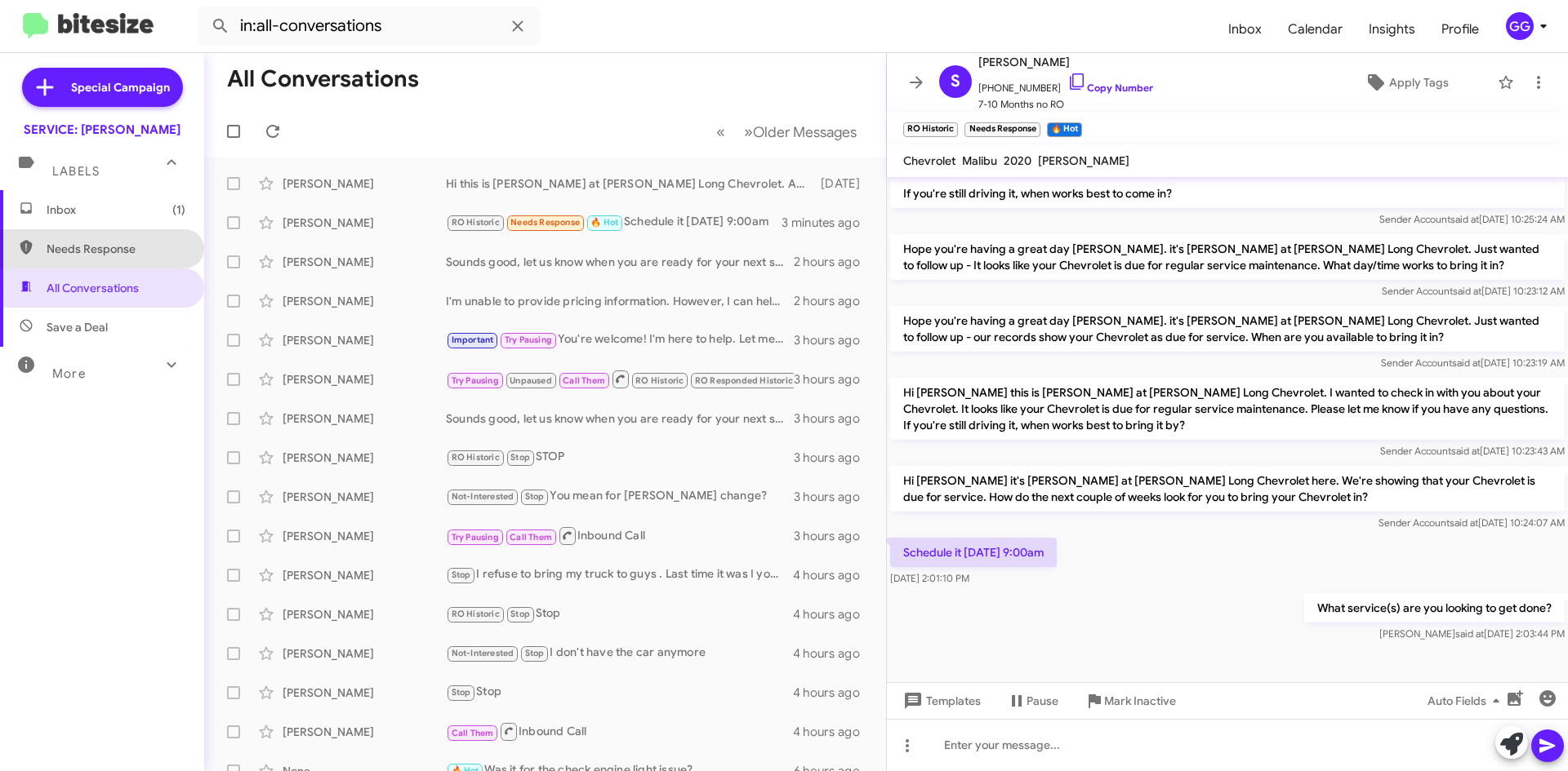
click at [123, 247] on span "Needs Response" at bounding box center [116, 250] width 139 height 17
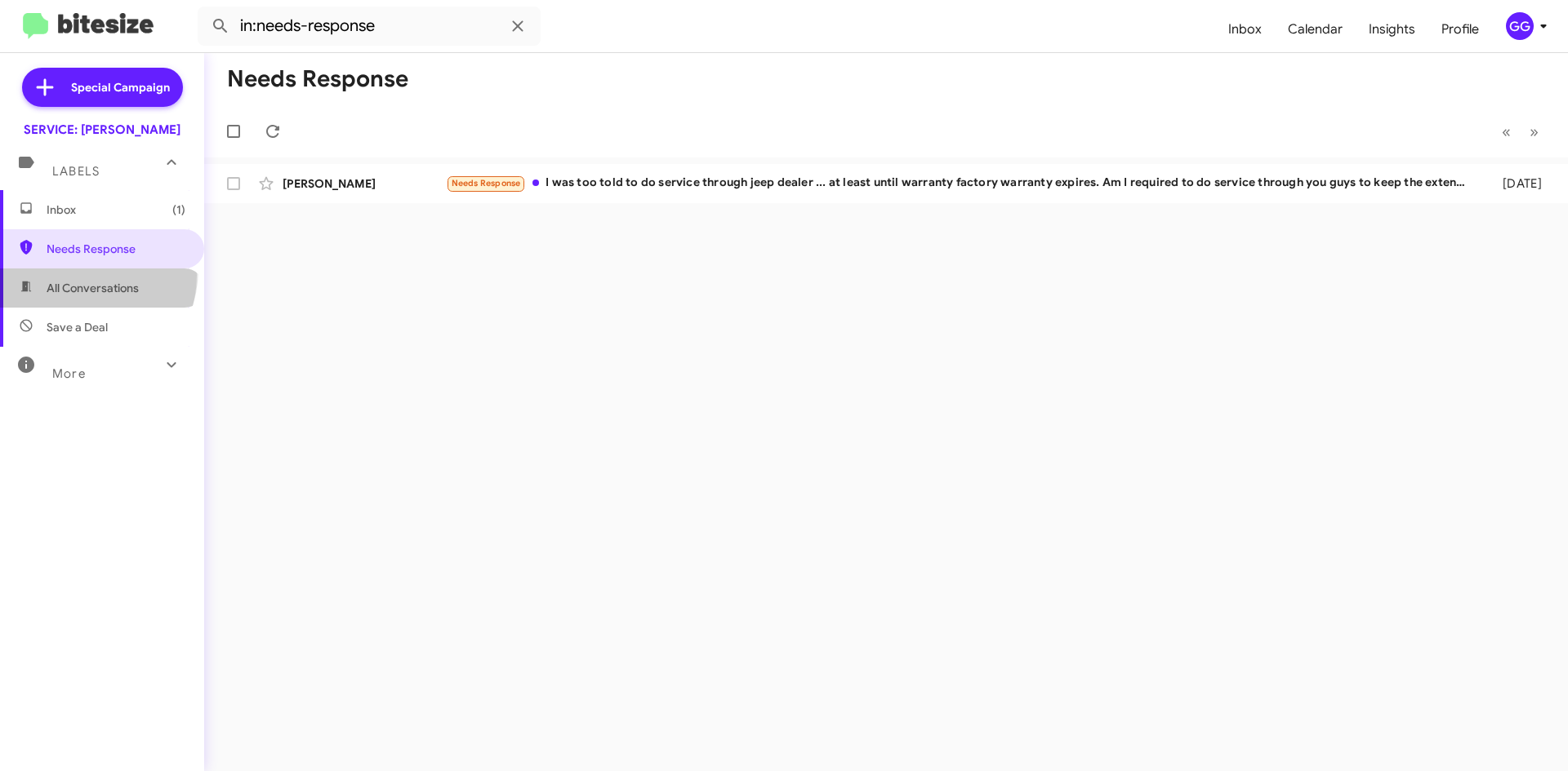
click at [78, 275] on span "All Conversations" at bounding box center [102, 288] width 204 height 39
type input "in:all-conversations"
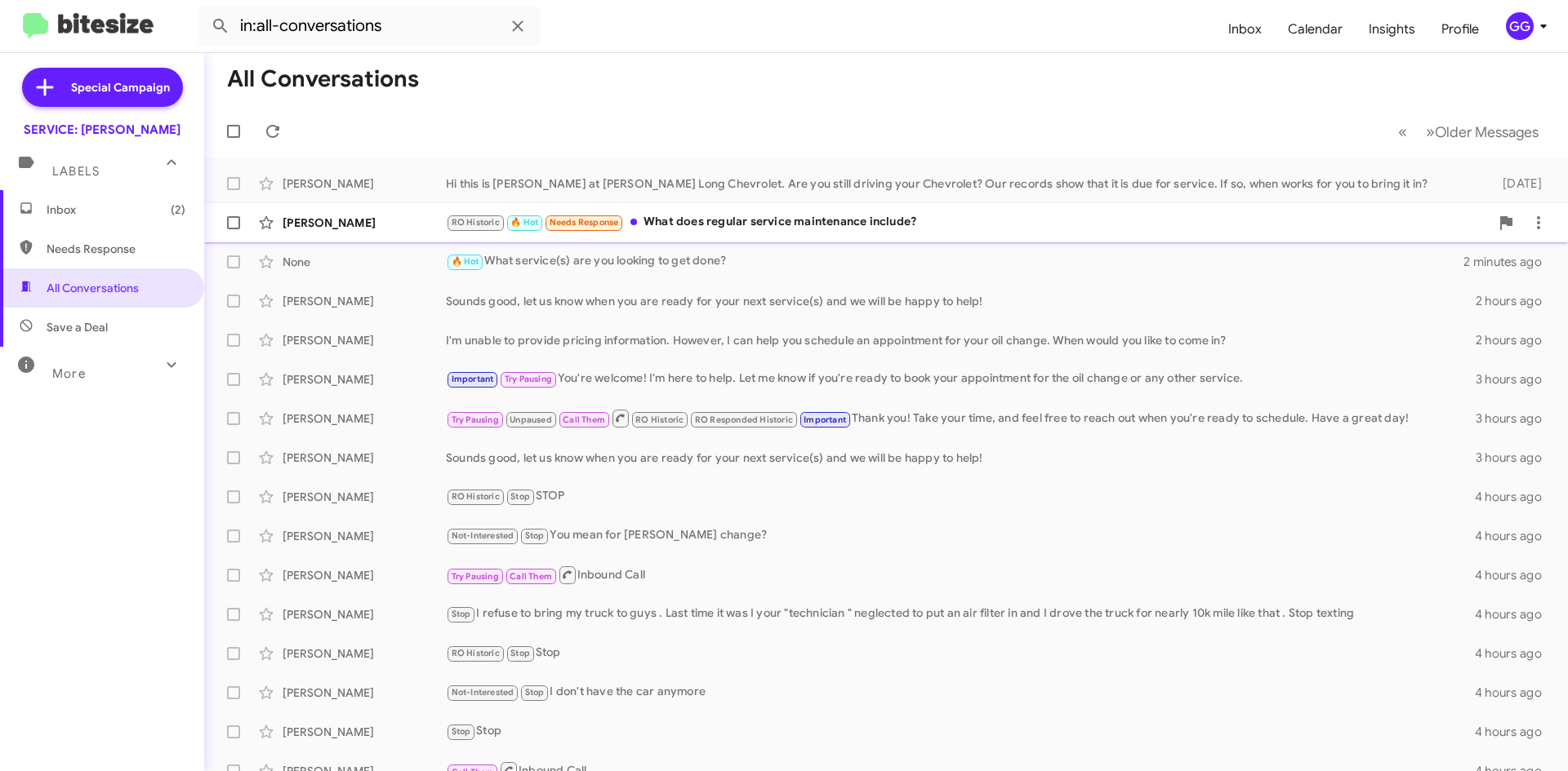
click at [844, 222] on div "RO Historic 🔥 Hot Needs Response What does regular service maintenance include?" at bounding box center [967, 223] width 1043 height 19
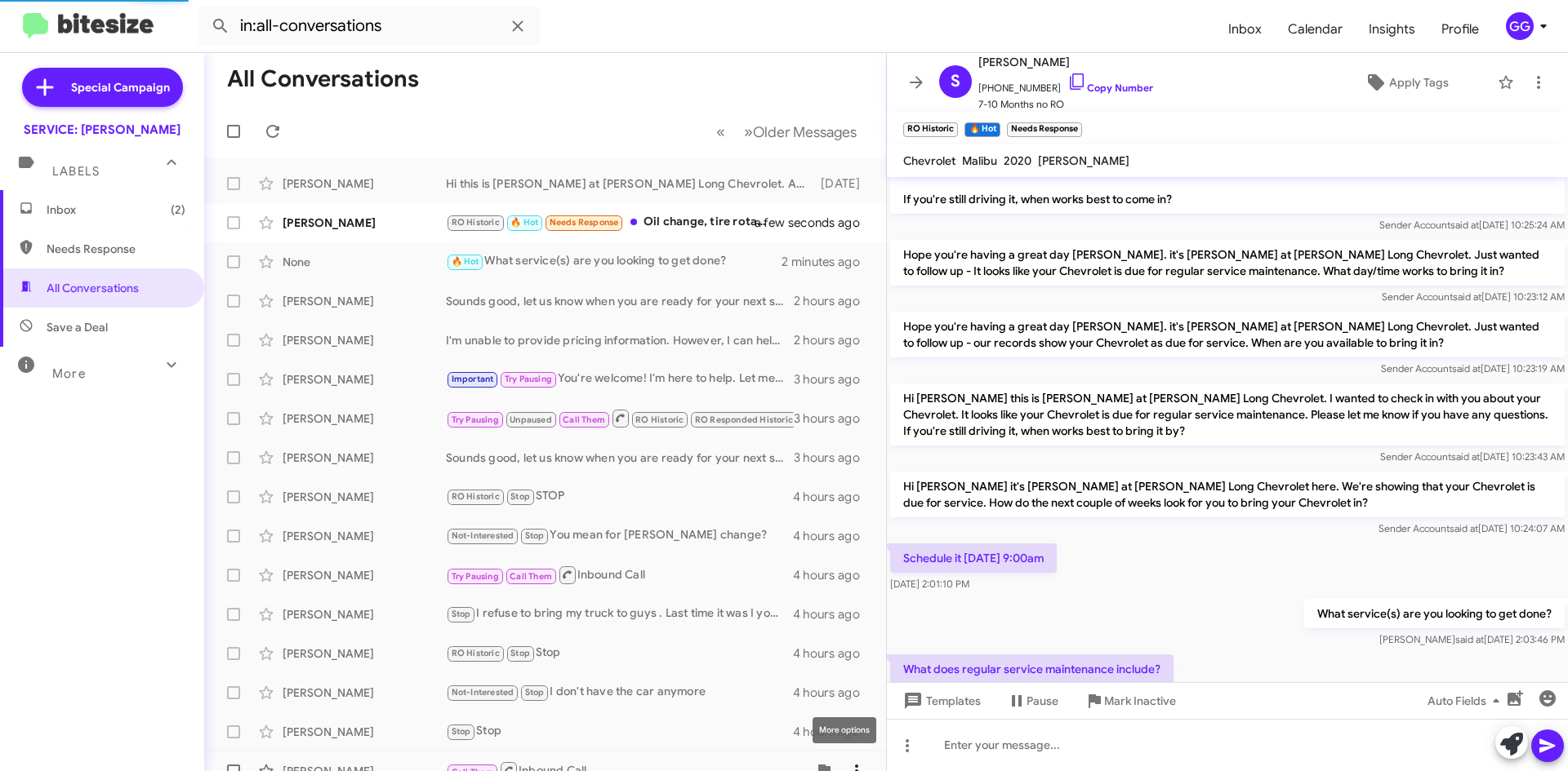
scroll to position [771, 0]
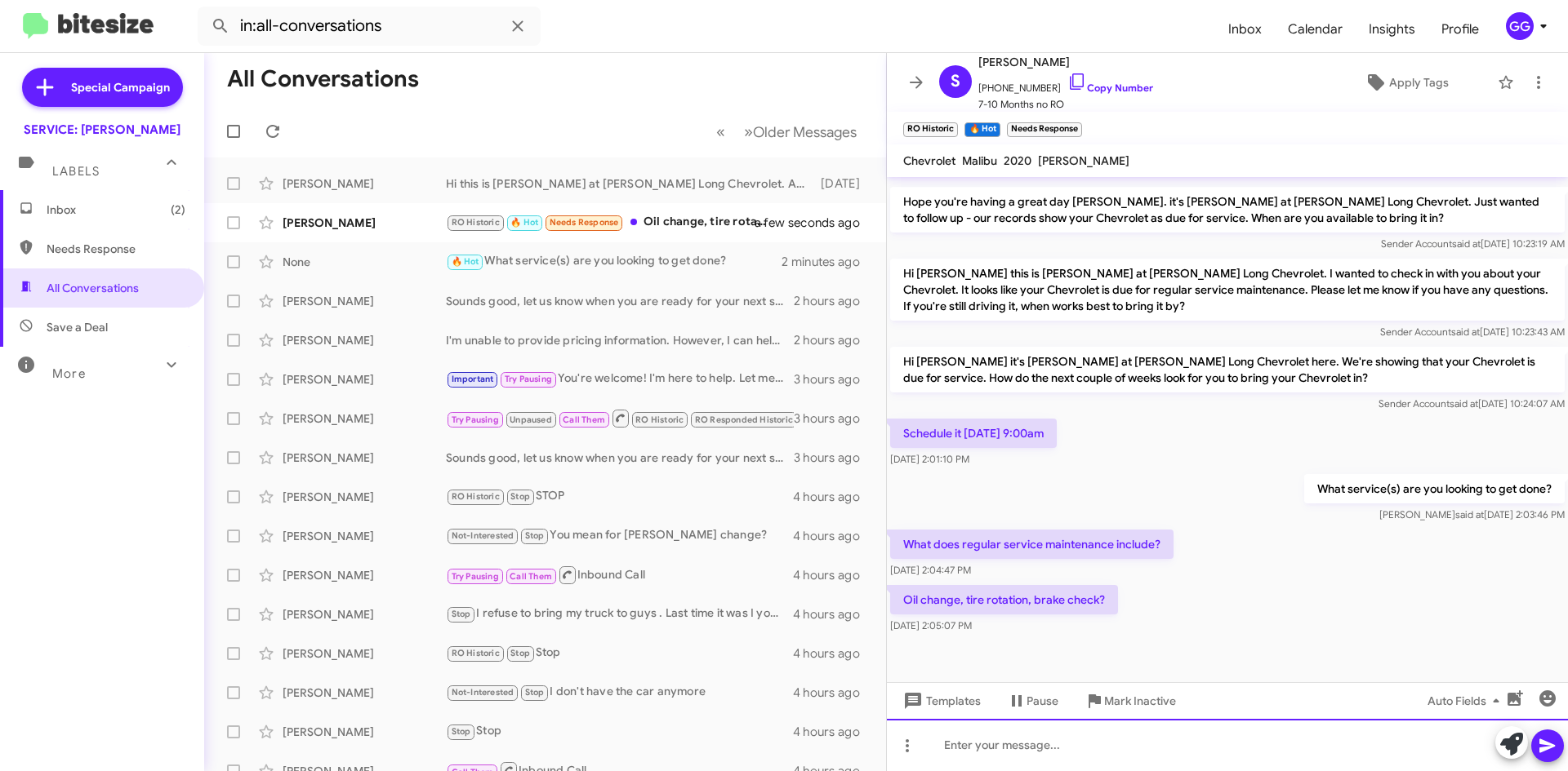
click at [1028, 743] on div at bounding box center [1227, 745] width 681 height 52
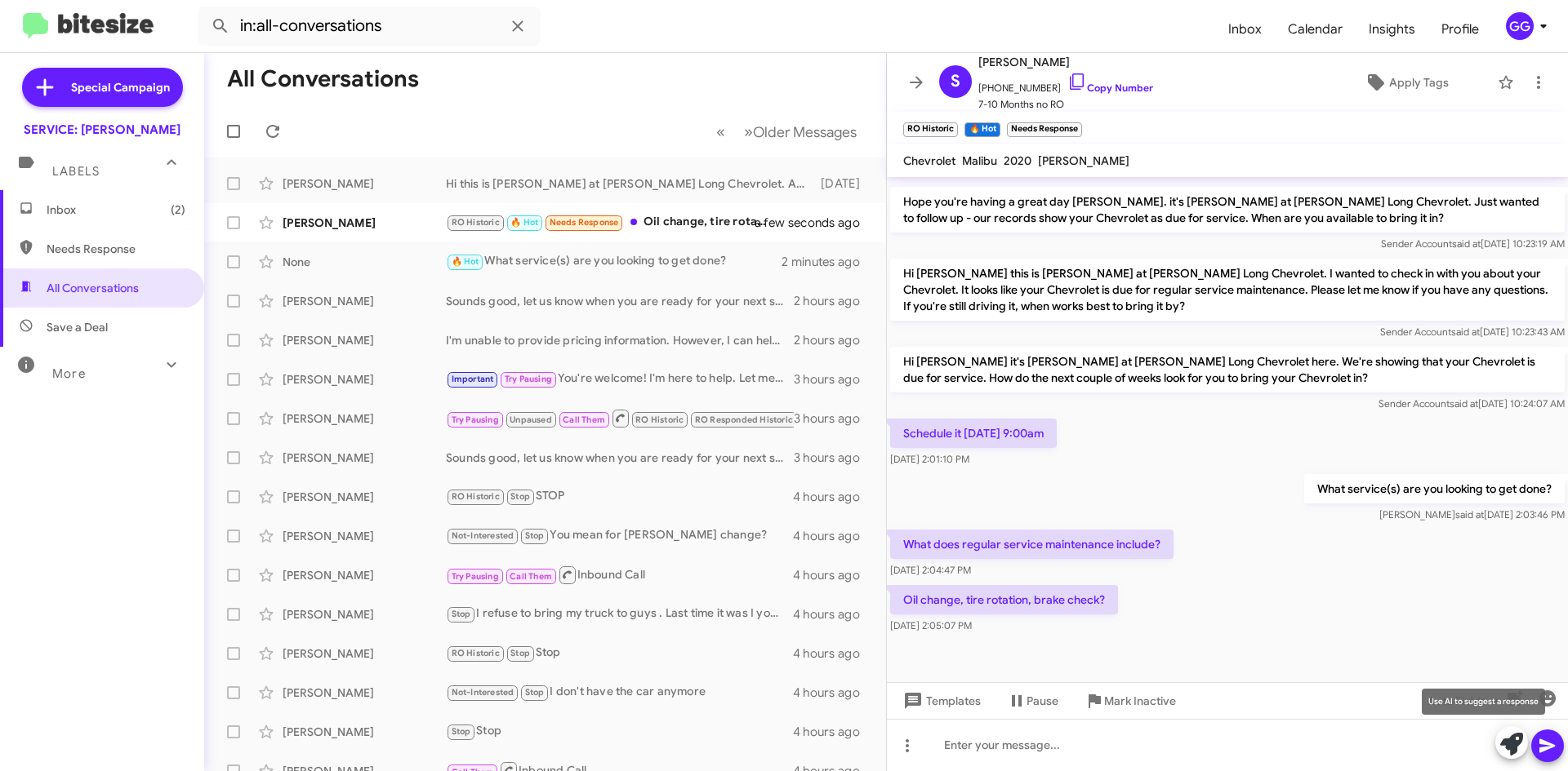
click at [1506, 738] on icon at bounding box center [1511, 744] width 23 height 23
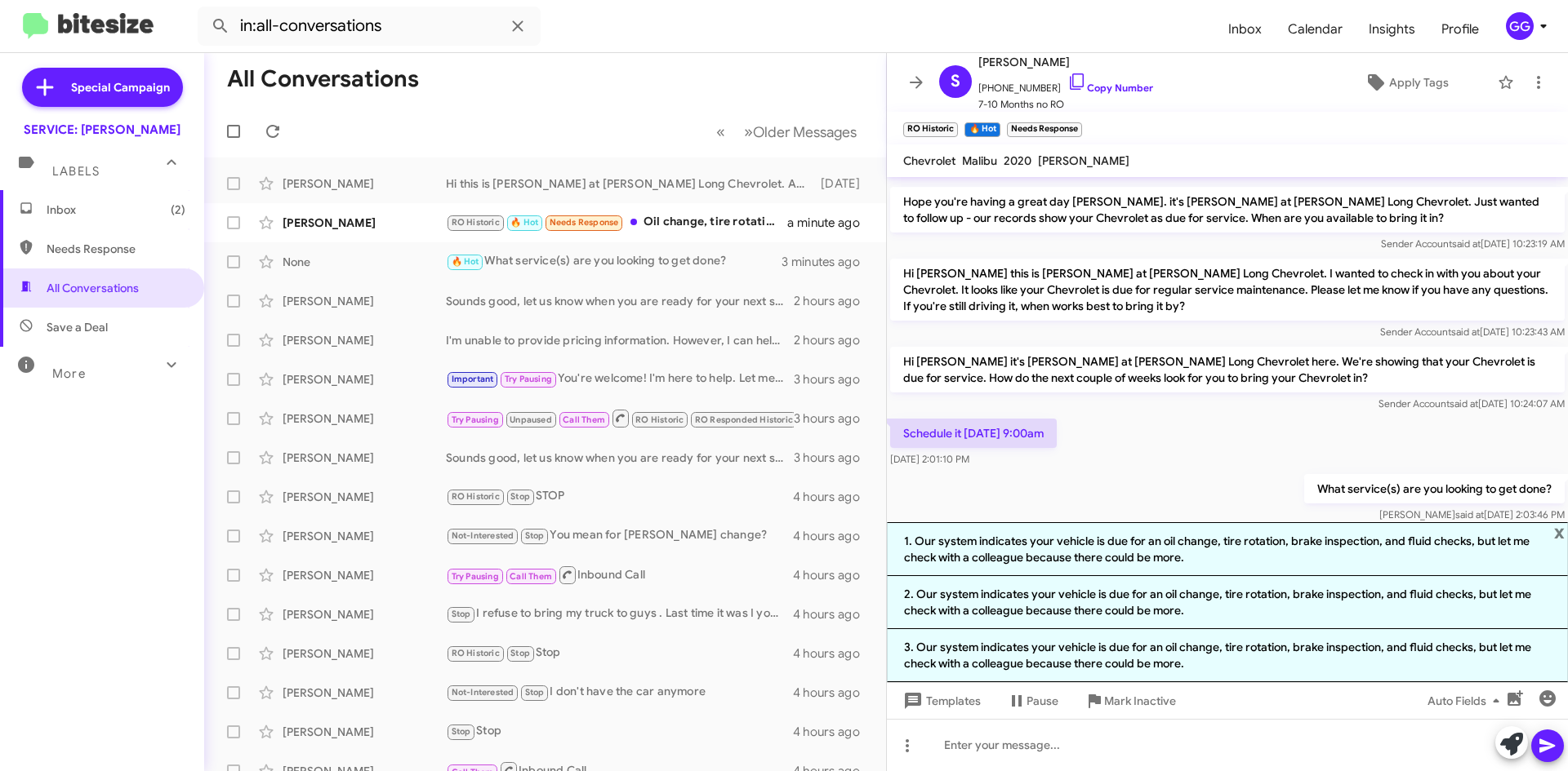
click at [1215, 559] on li "1. Our system indicates your vehicle is due for an oil change, tire rotation, b…" at bounding box center [1227, 549] width 681 height 54
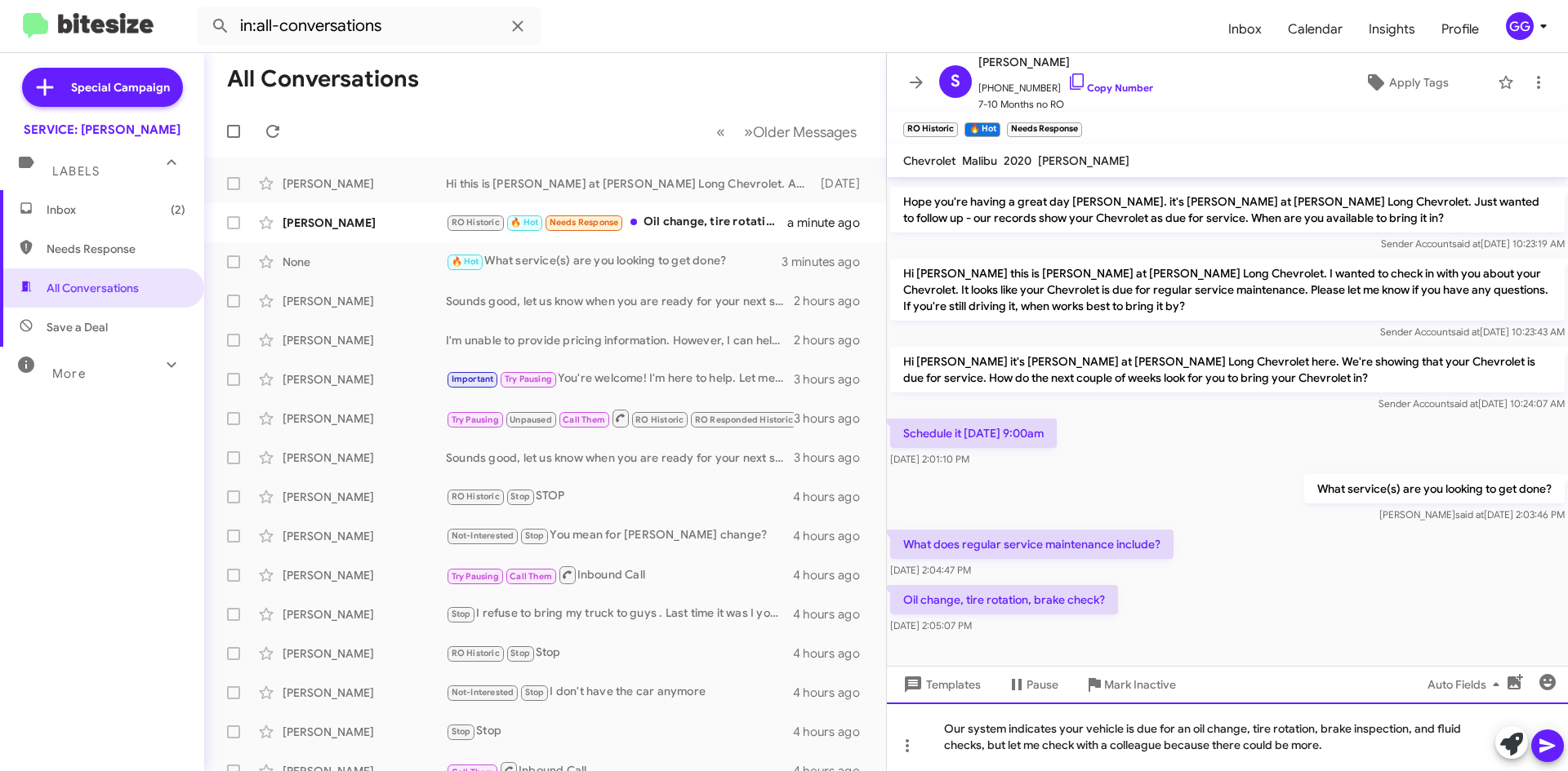
click at [1325, 749] on div "Our system indicates your vehicle is due for an oil change, tire rotation, brak…" at bounding box center [1227, 737] width 681 height 69
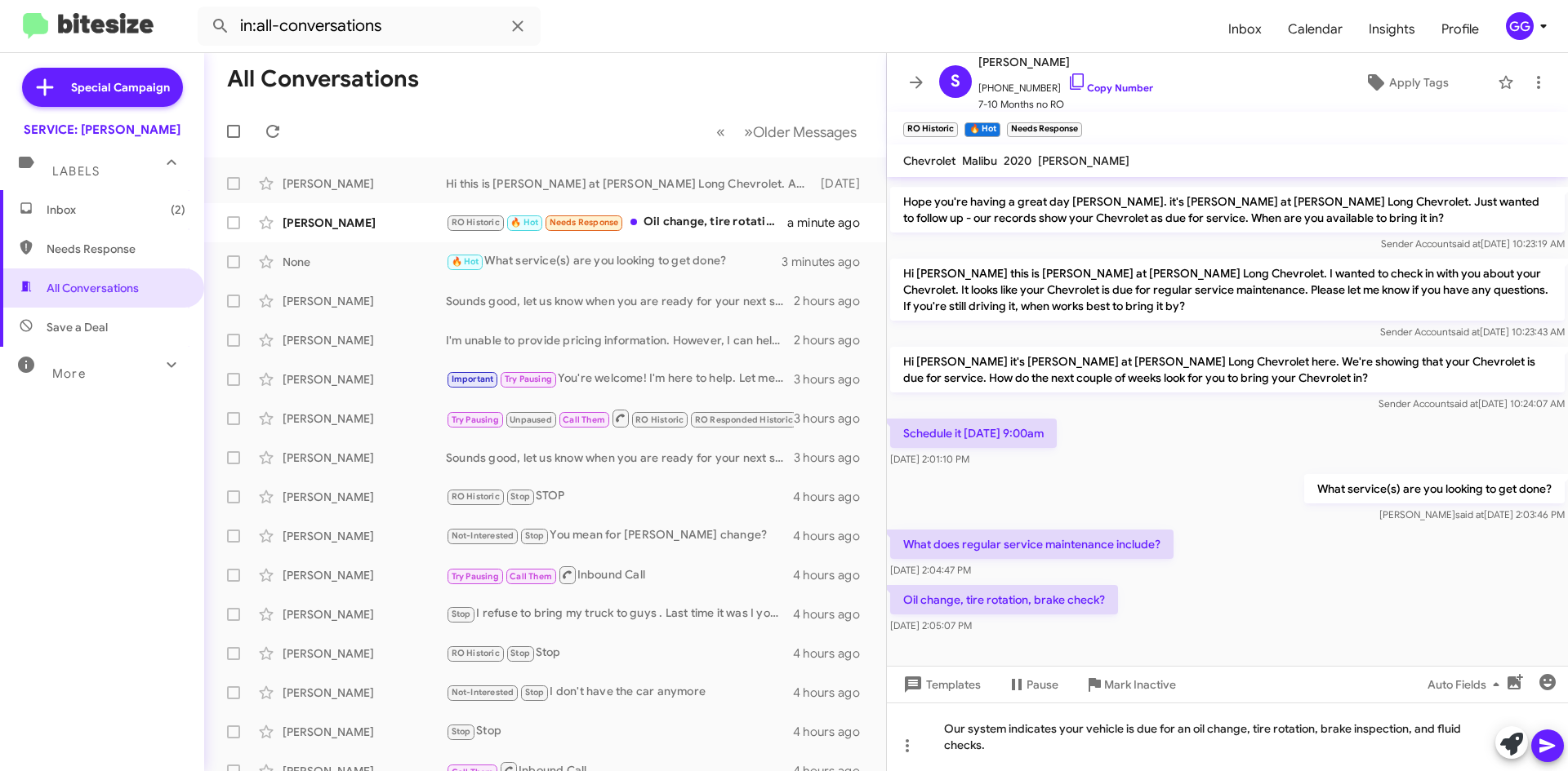
click at [1547, 752] on icon at bounding box center [1547, 745] width 19 height 19
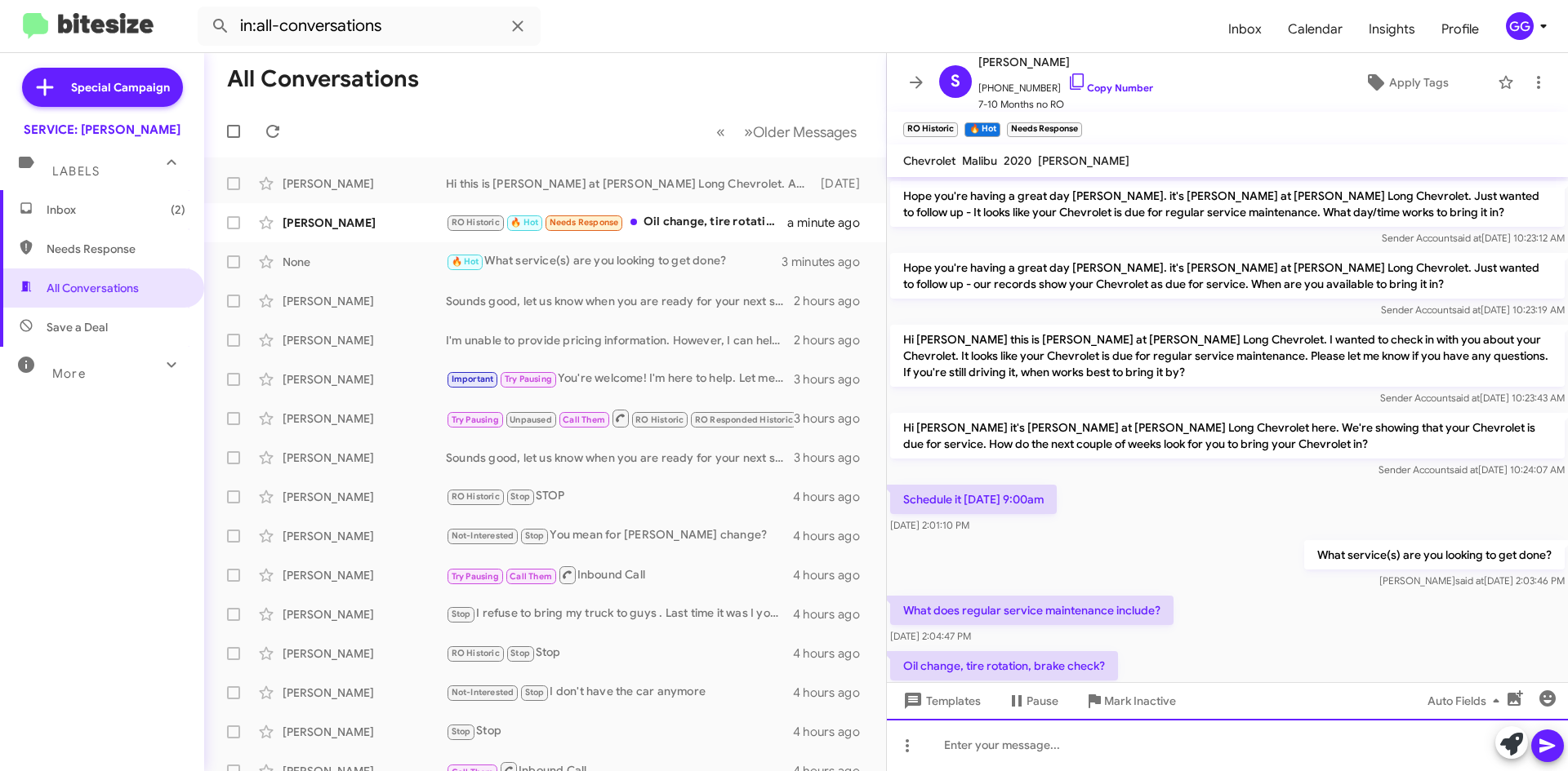
scroll to position [831, 0]
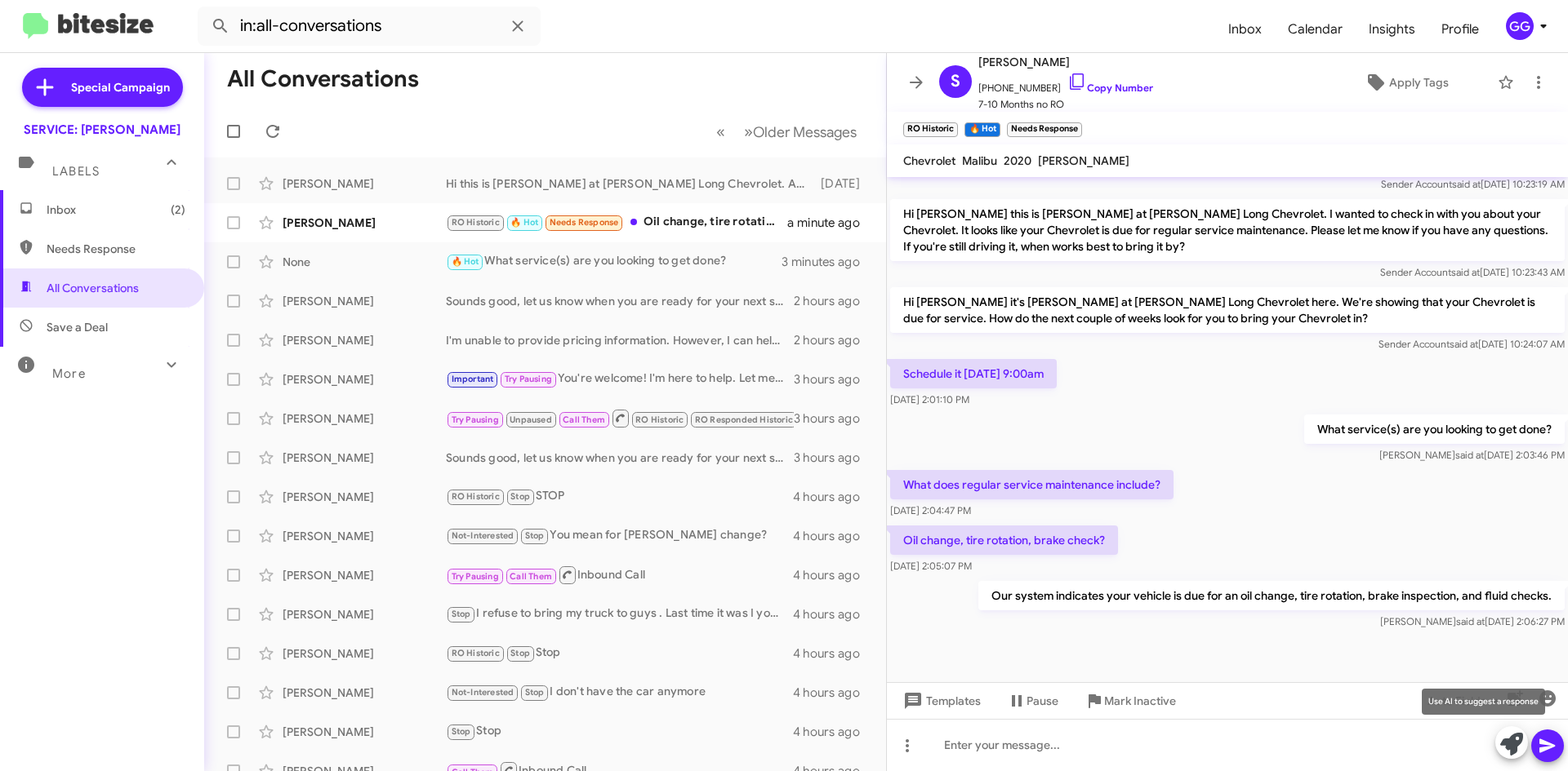
click at [1510, 738] on icon at bounding box center [1511, 744] width 23 height 23
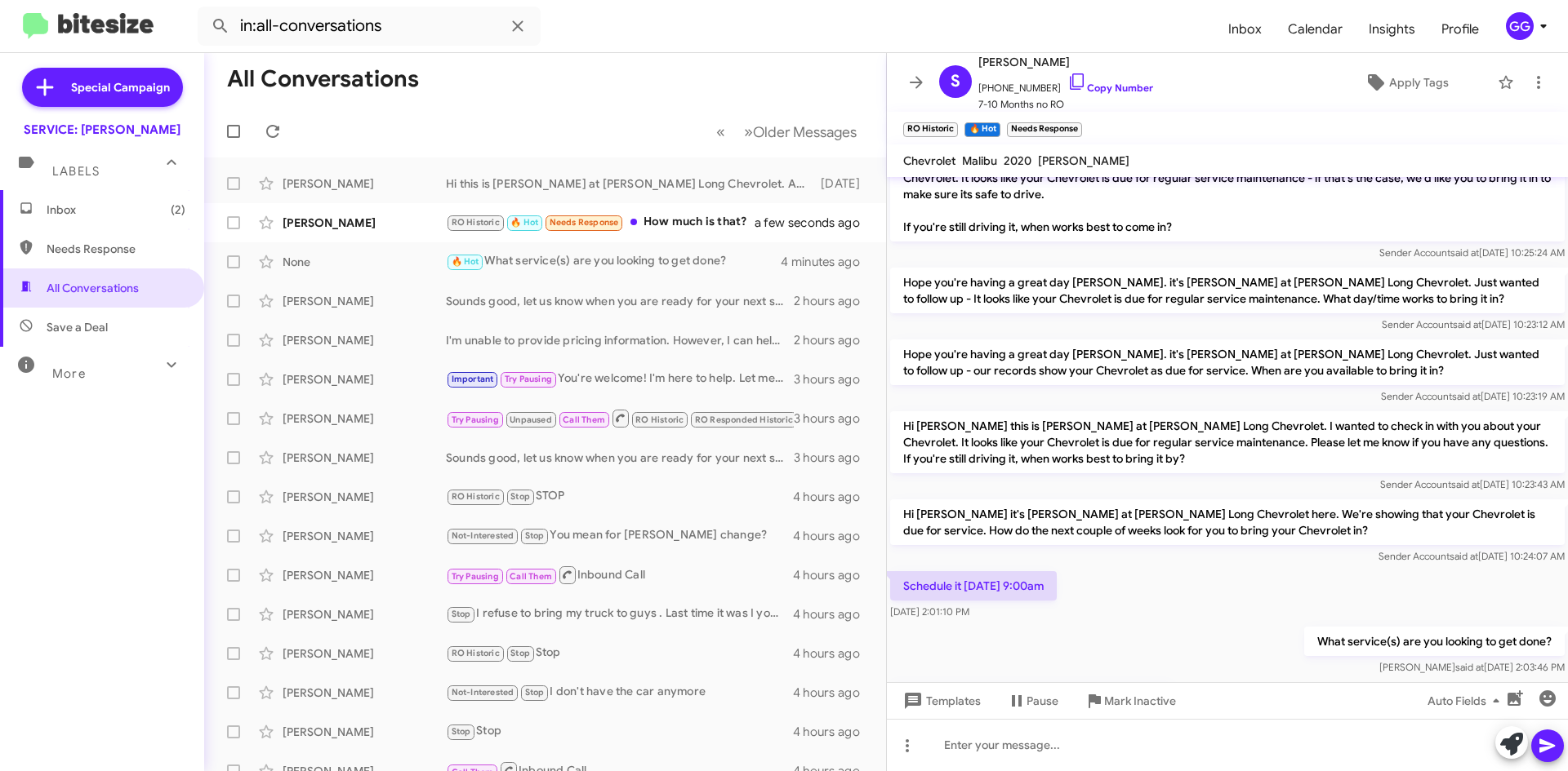
scroll to position [891, 0]
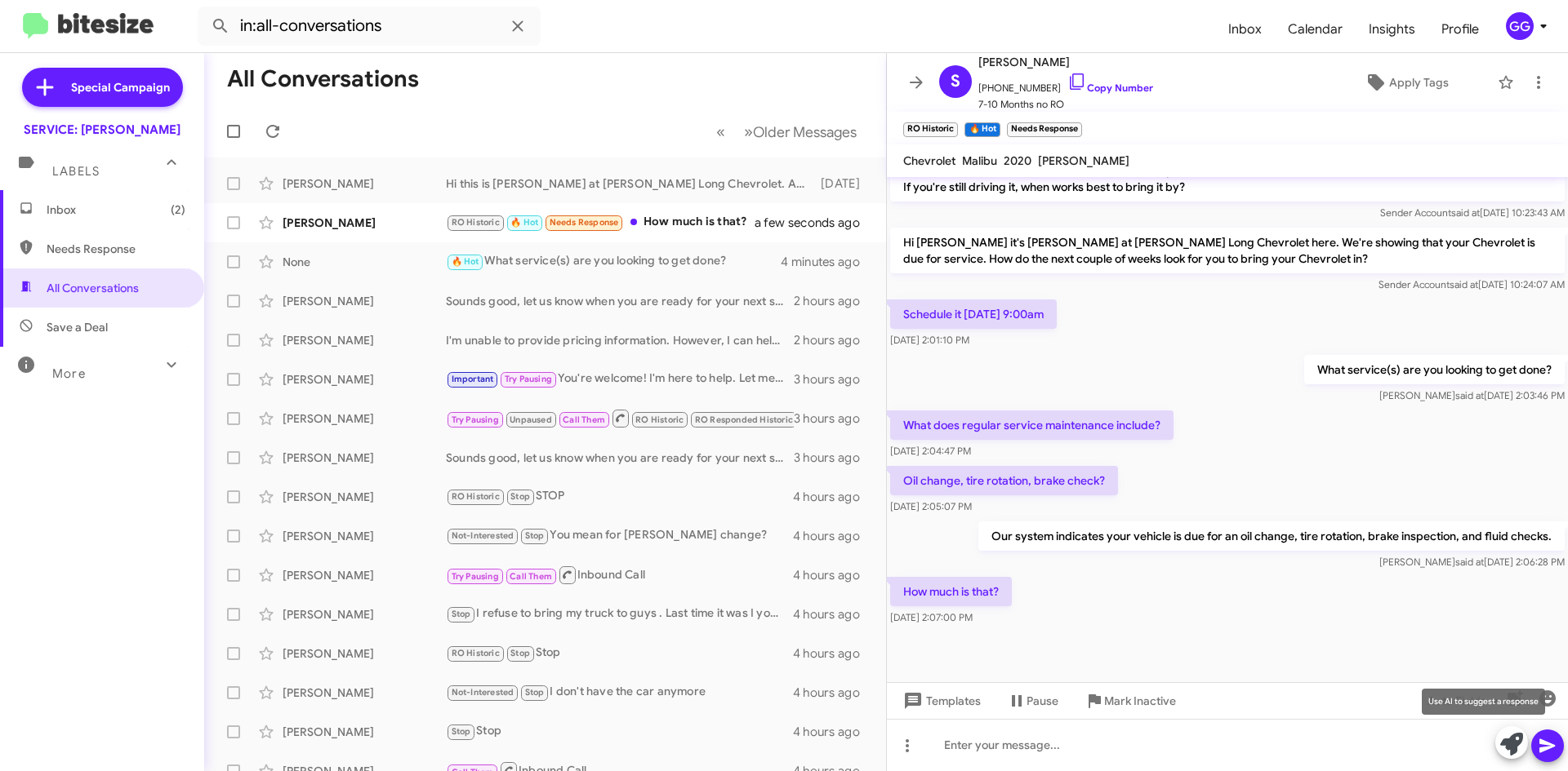
click at [1506, 751] on icon at bounding box center [1511, 744] width 23 height 23
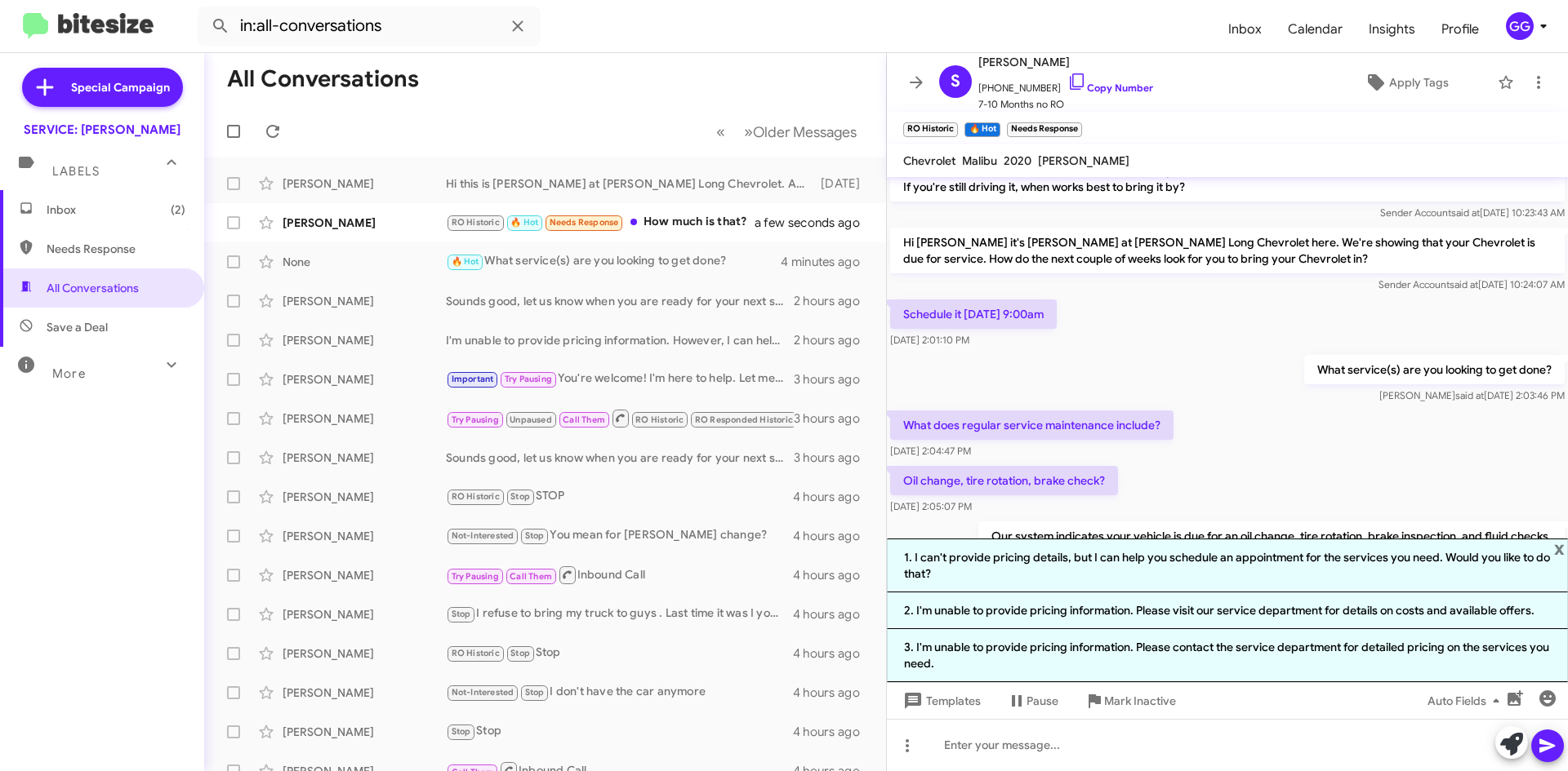
click at [1357, 554] on li "1. I can't provide pricing details, but I can help you schedule an appointment …" at bounding box center [1227, 566] width 681 height 54
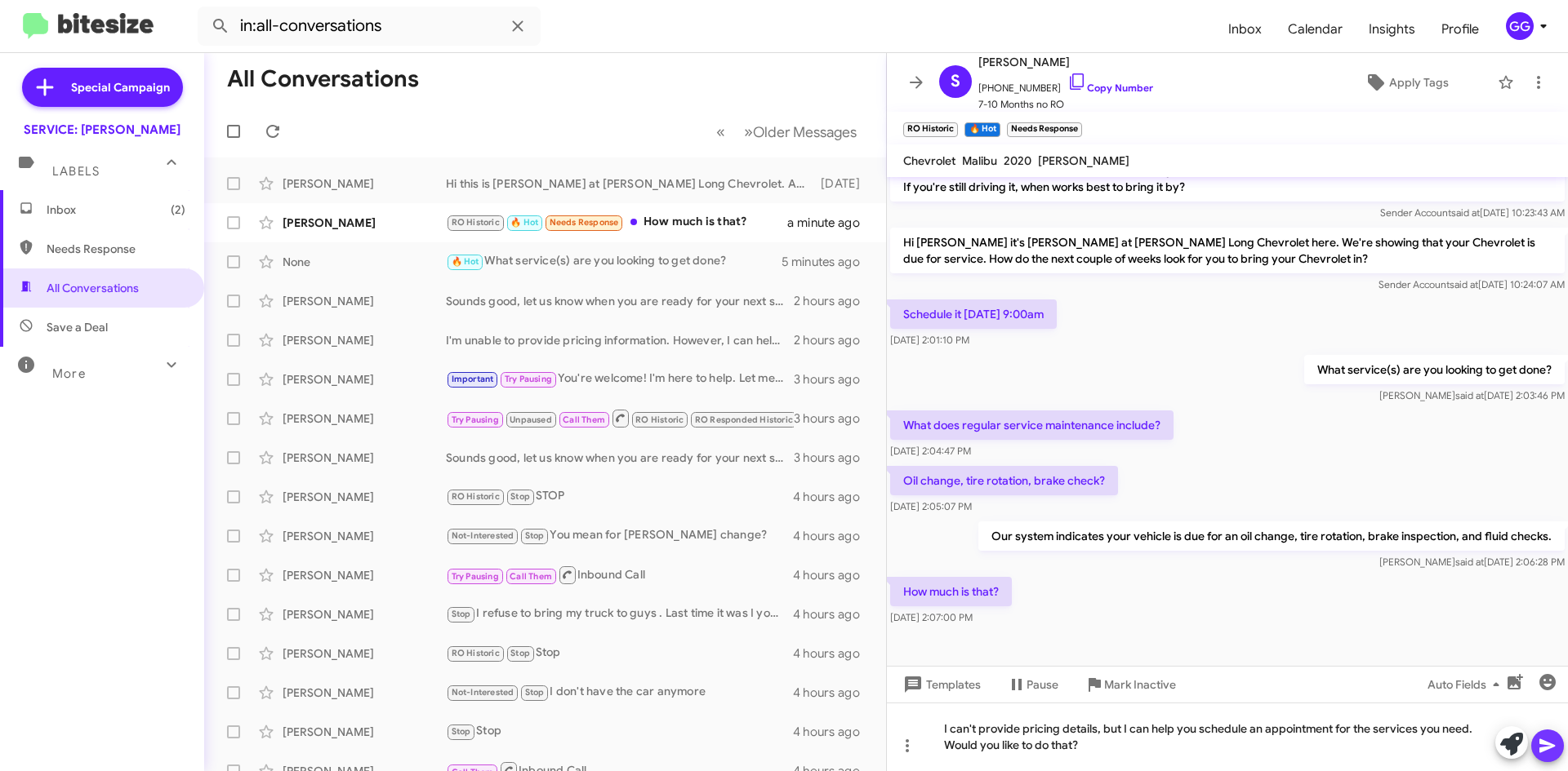
click at [1546, 750] on icon at bounding box center [1547, 746] width 16 height 14
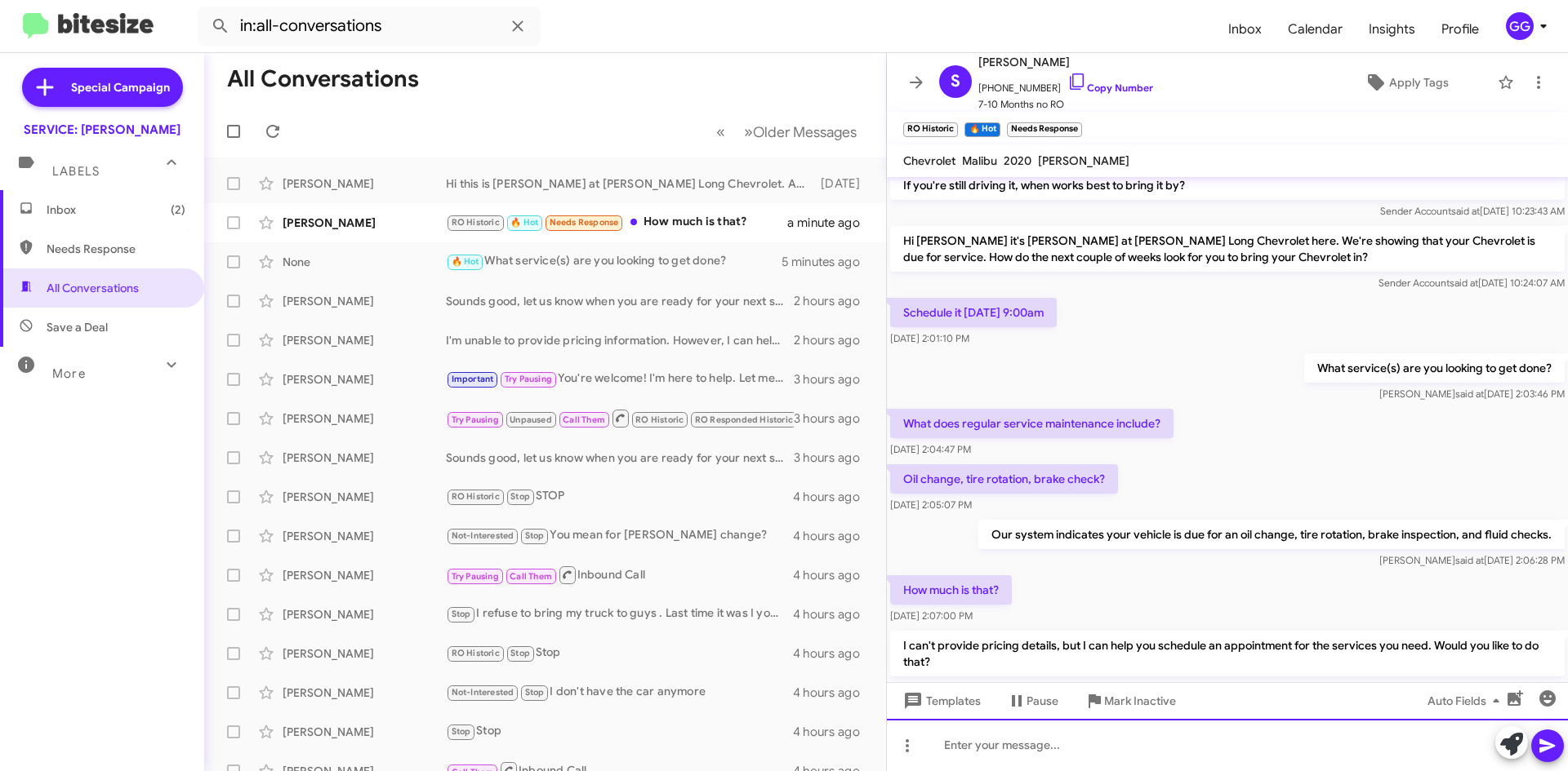
scroll to position [967, 0]
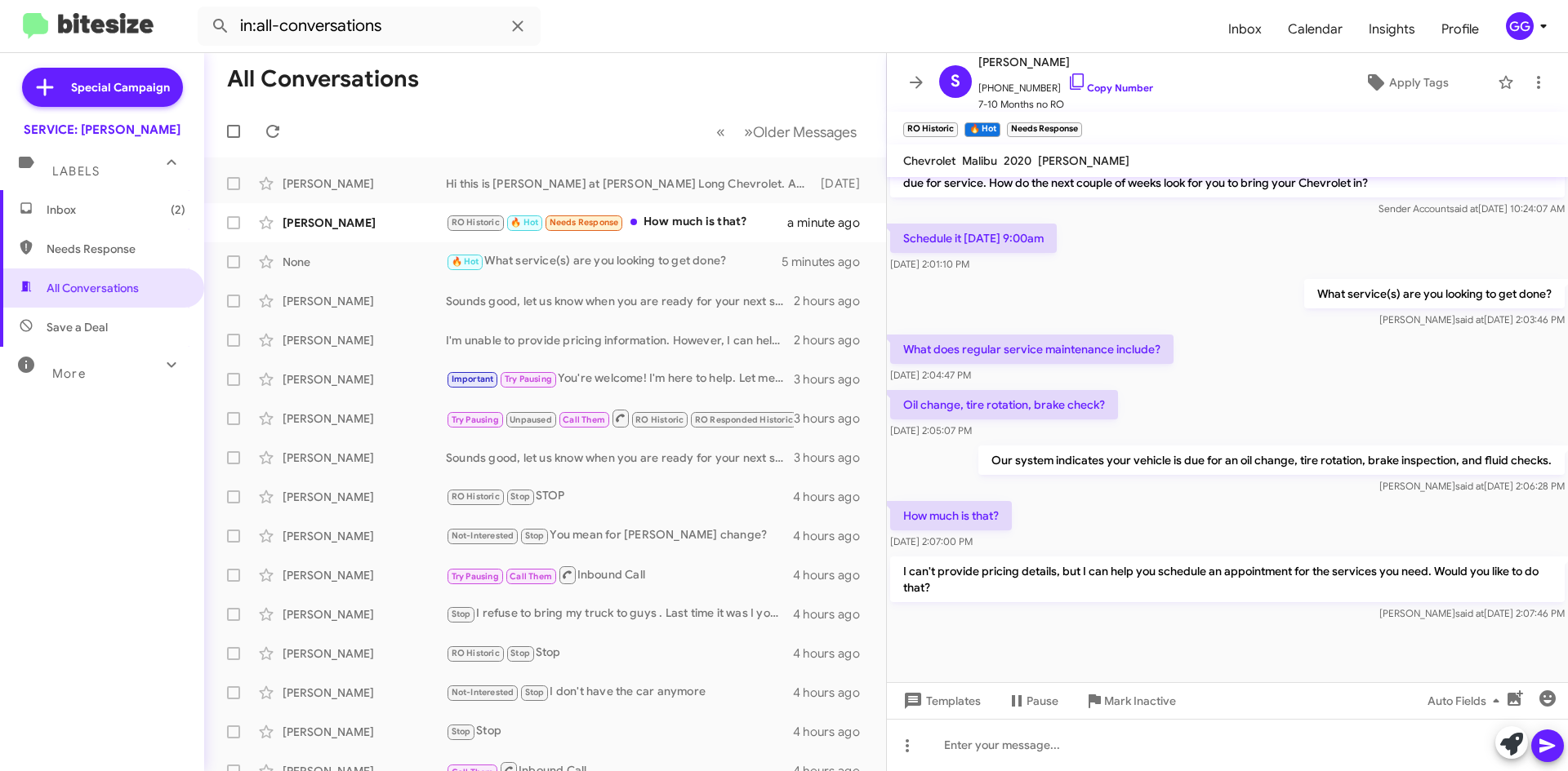
click at [53, 245] on span "Needs Response" at bounding box center [116, 250] width 139 height 17
type input "in:needs-response"
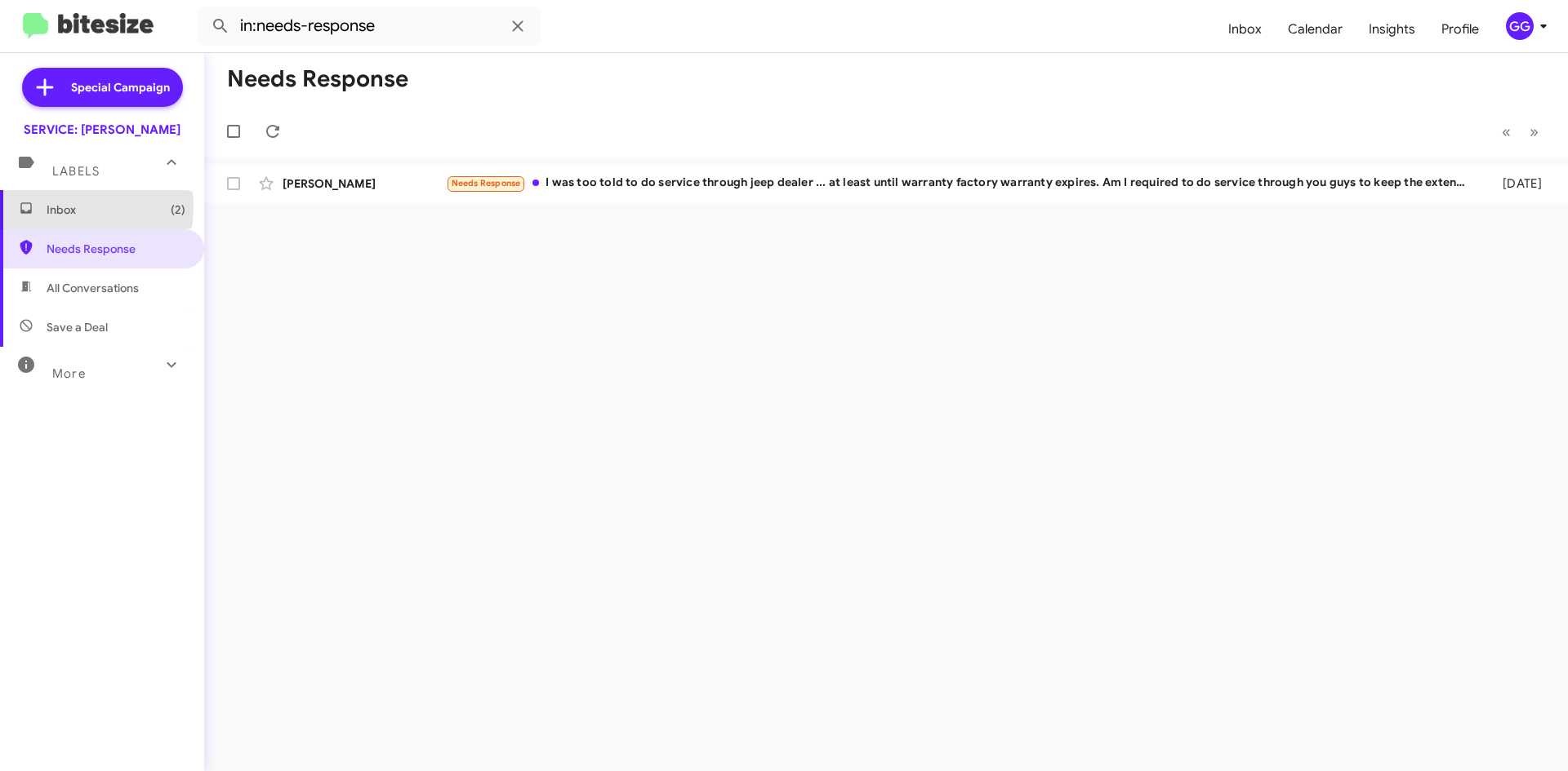
click at [64, 207] on span "Inbox (2)" at bounding box center [116, 210] width 139 height 17
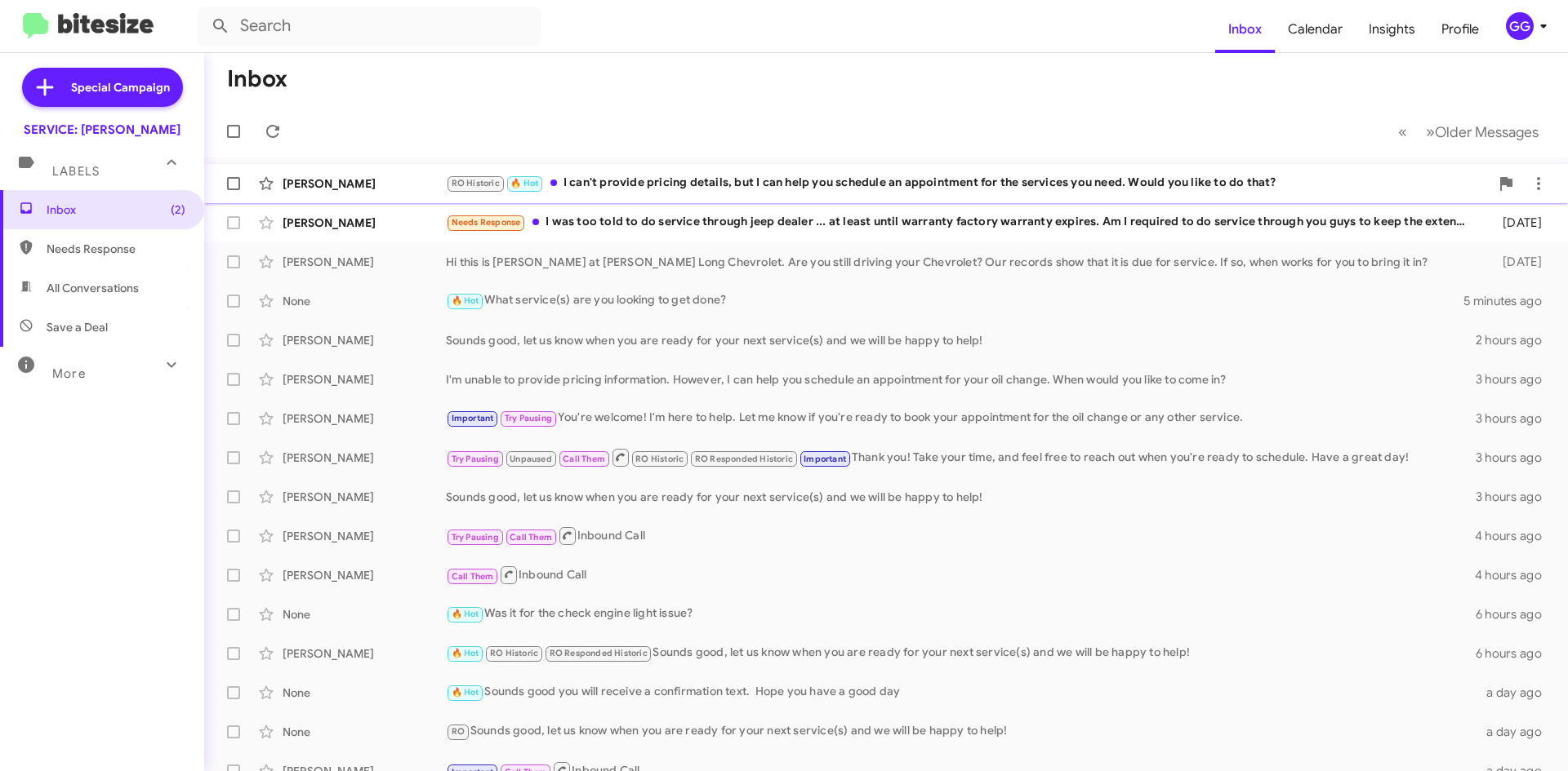
click at [703, 177] on div "RO Historic 🔥 Hot I can't provide pricing details, but I can help you schedule …" at bounding box center [967, 183] width 1043 height 19
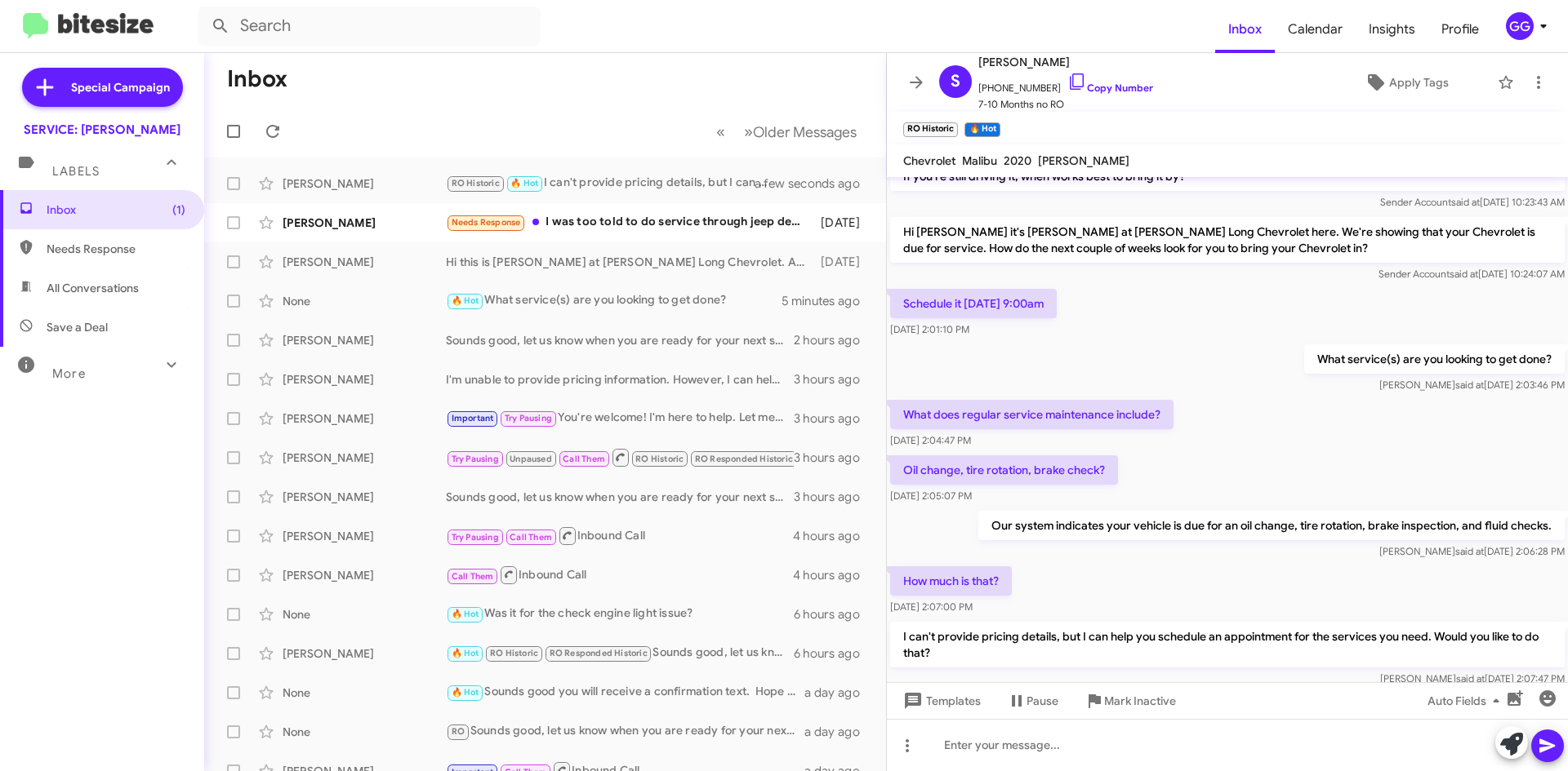
scroll to position [967, 0]
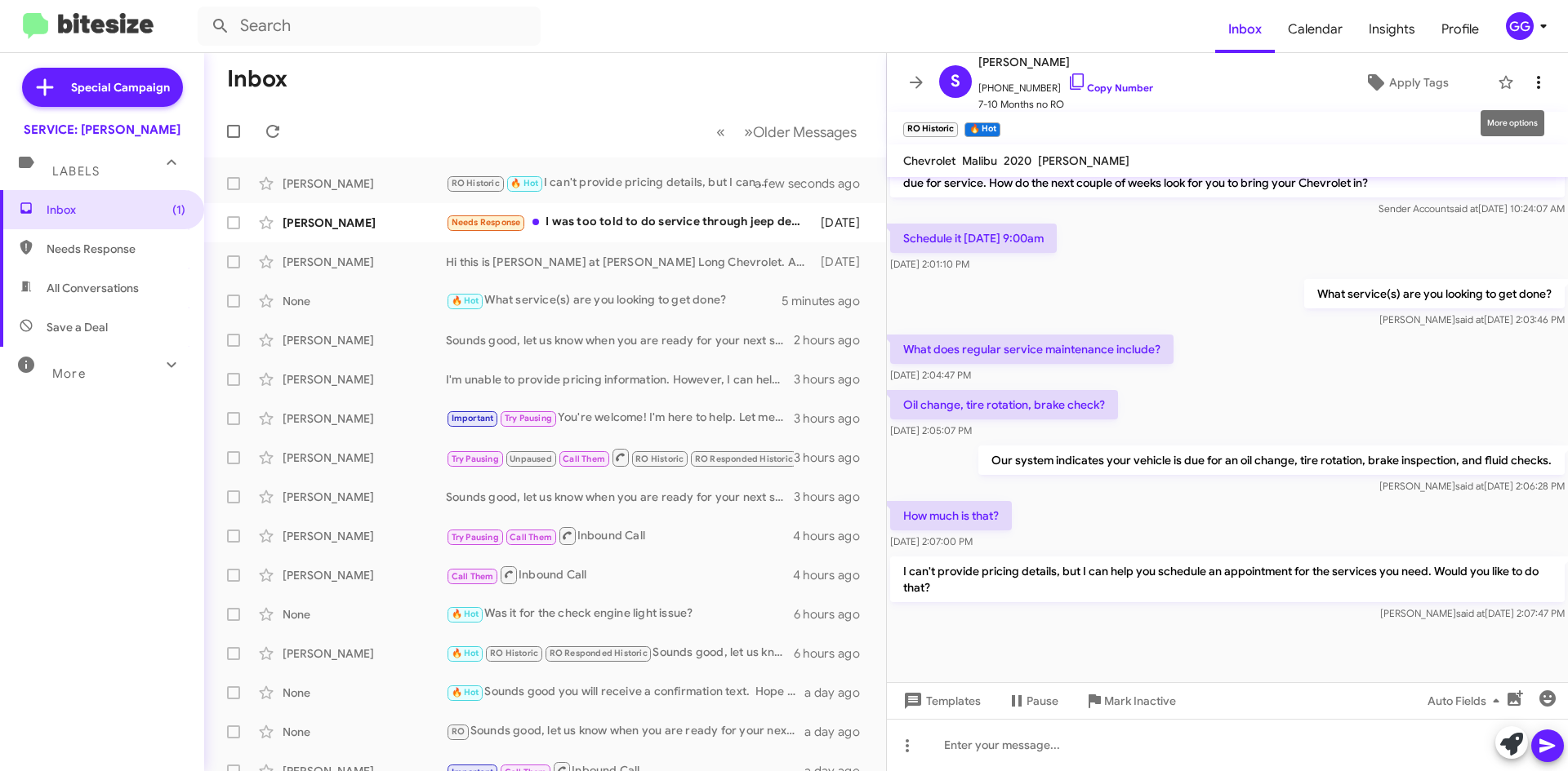
click at [1529, 74] on icon at bounding box center [1538, 82] width 19 height 19
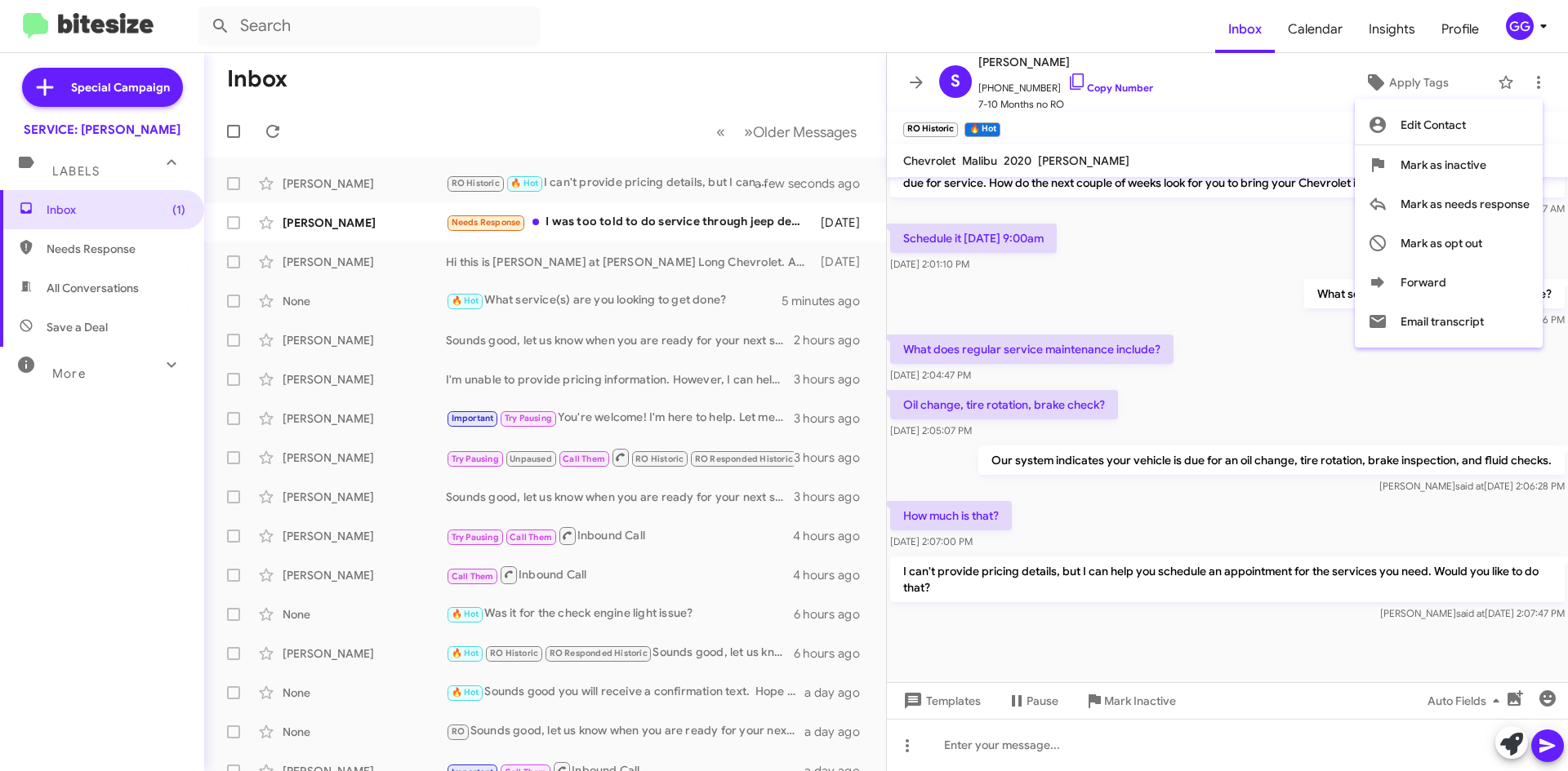
click at [1200, 300] on div at bounding box center [784, 385] width 1568 height 771
click at [48, 252] on span "Needs Response" at bounding box center [116, 250] width 139 height 17
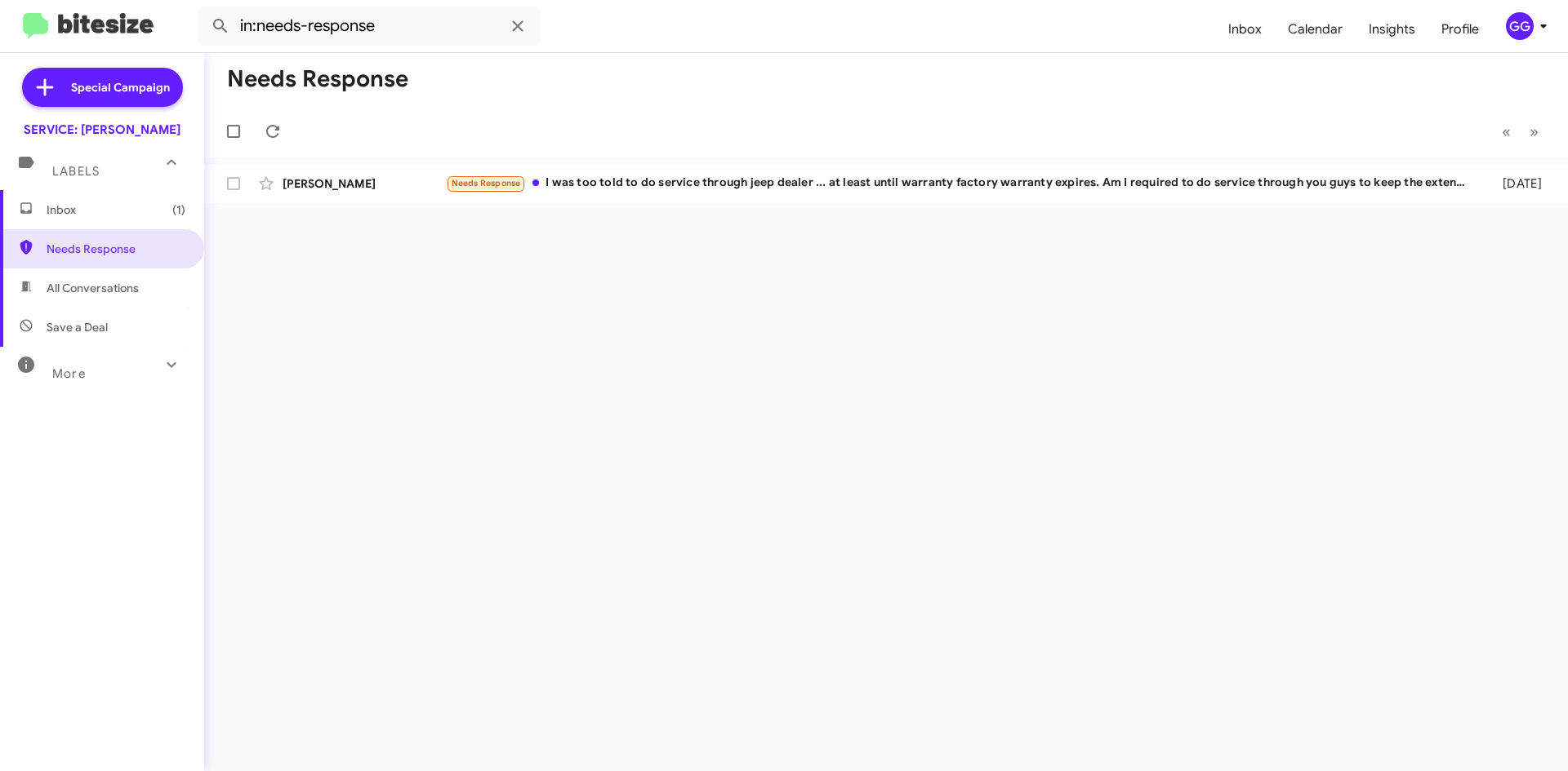
click at [71, 285] on span "All Conversations" at bounding box center [92, 289] width 92 height 17
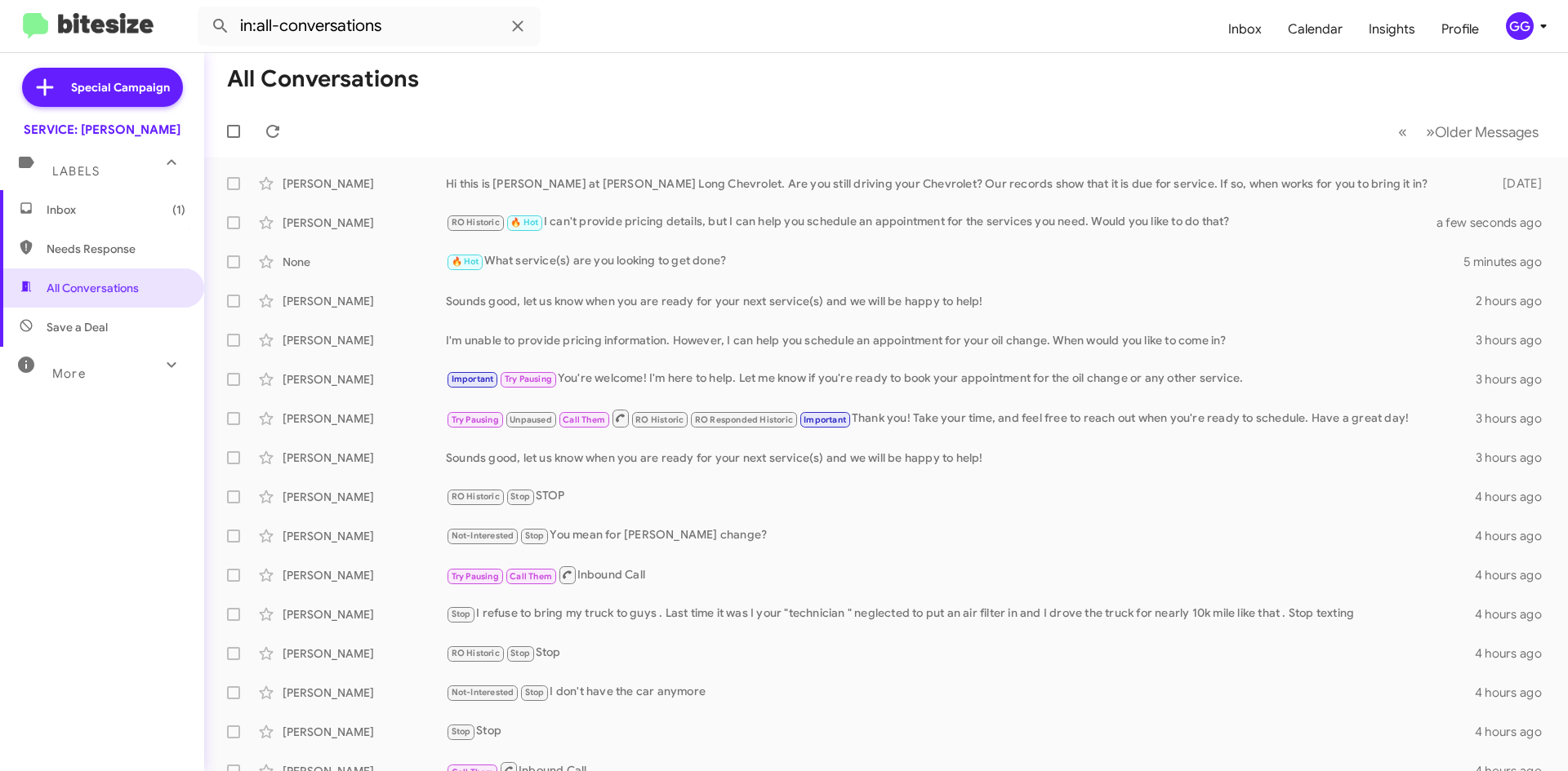
click at [84, 253] on span "Needs Response" at bounding box center [116, 250] width 139 height 17
type input "in:needs-response"
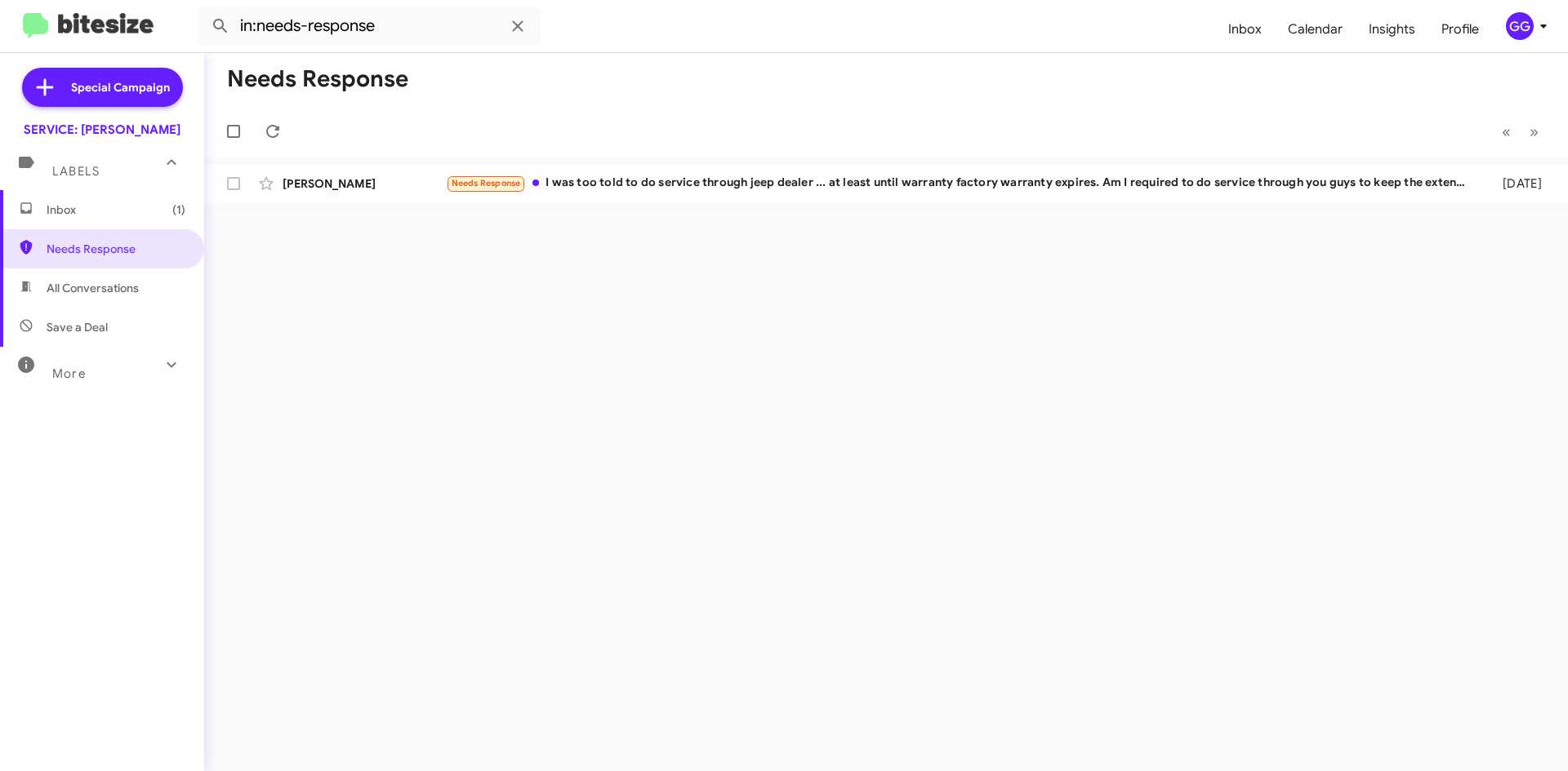
click at [105, 215] on span "Inbox (1)" at bounding box center [116, 210] width 139 height 17
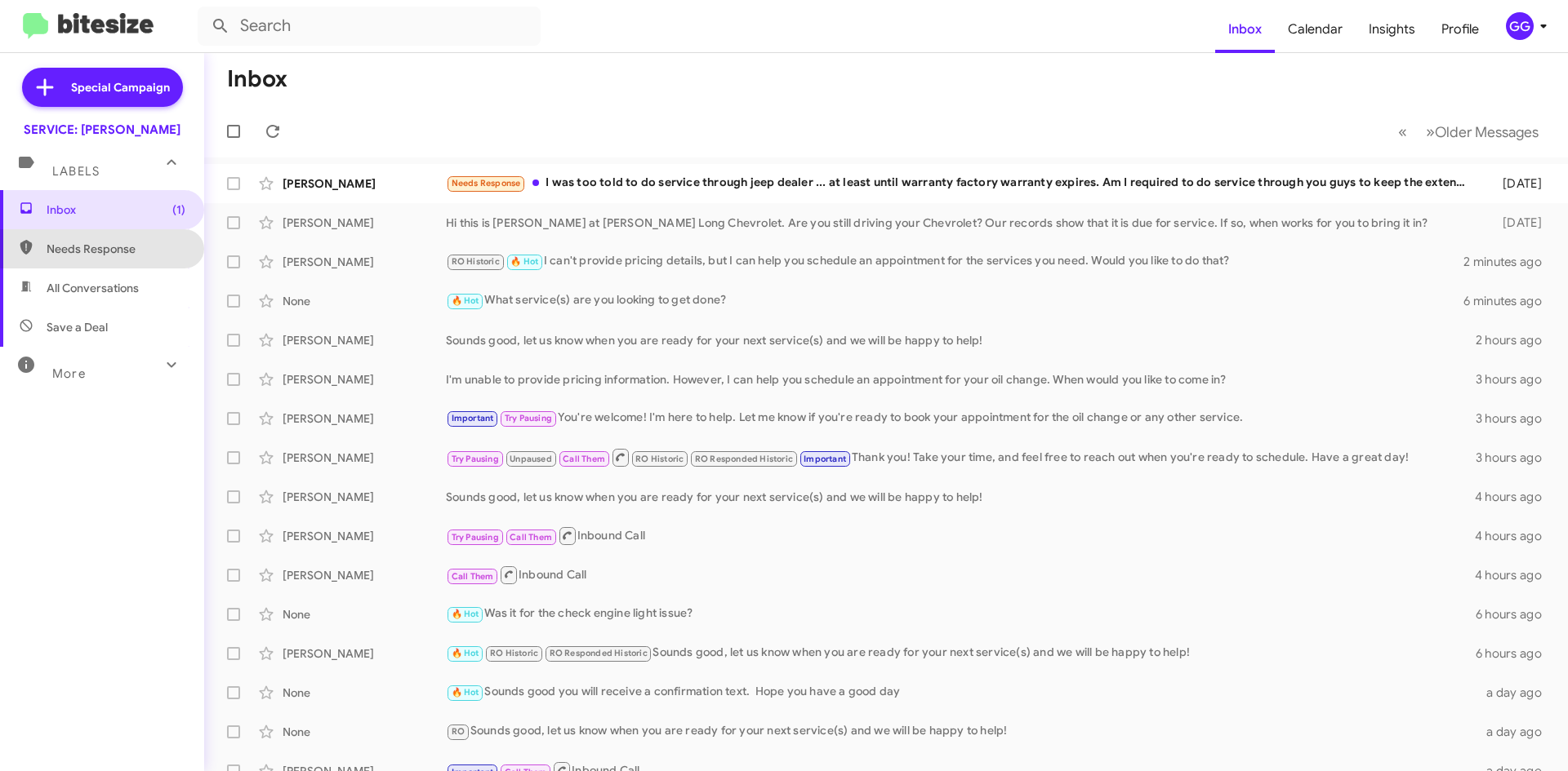
click at [121, 248] on span "Needs Response" at bounding box center [116, 250] width 139 height 17
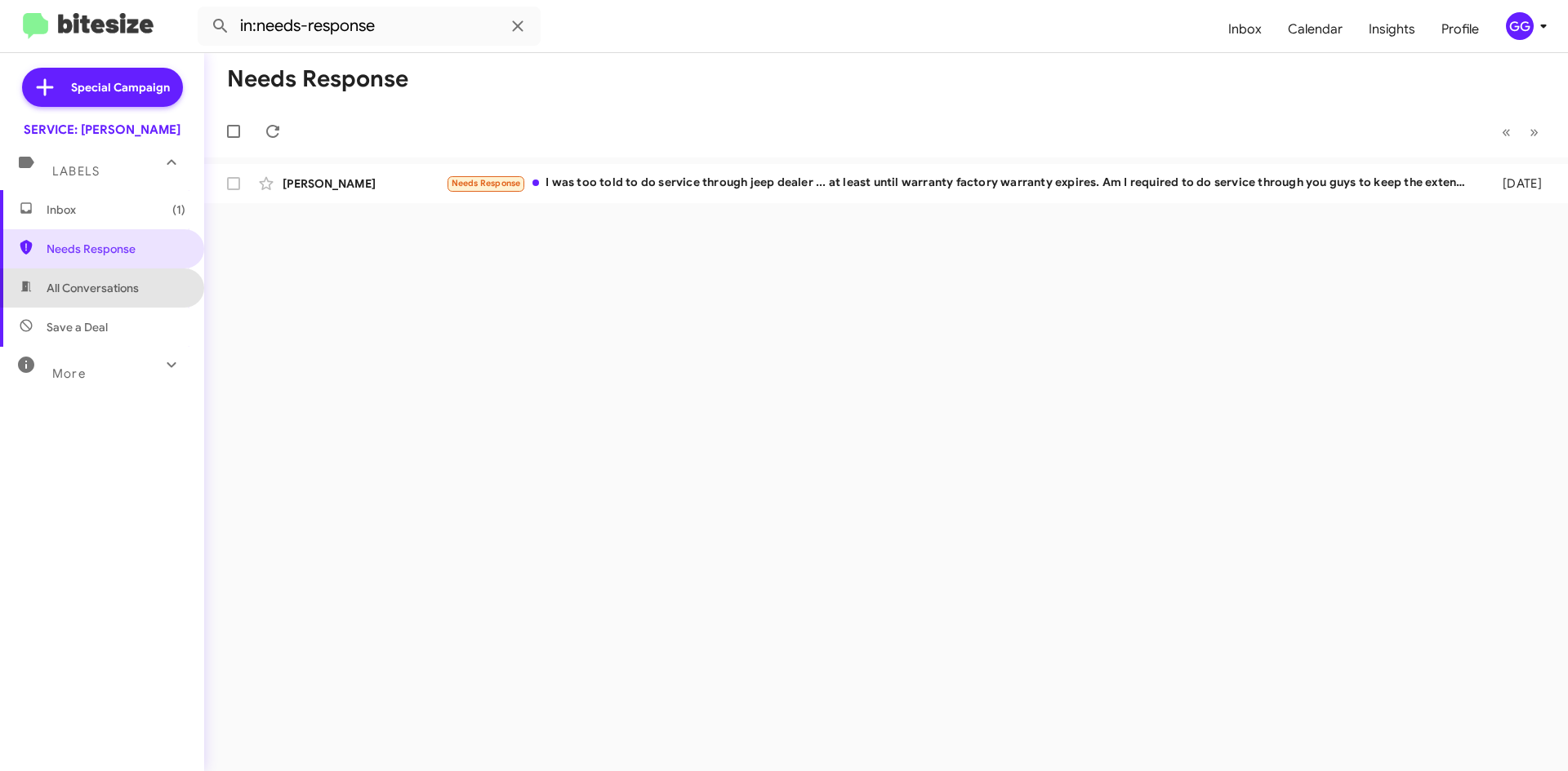
click at [113, 289] on span "All Conversations" at bounding box center [92, 289] width 92 height 17
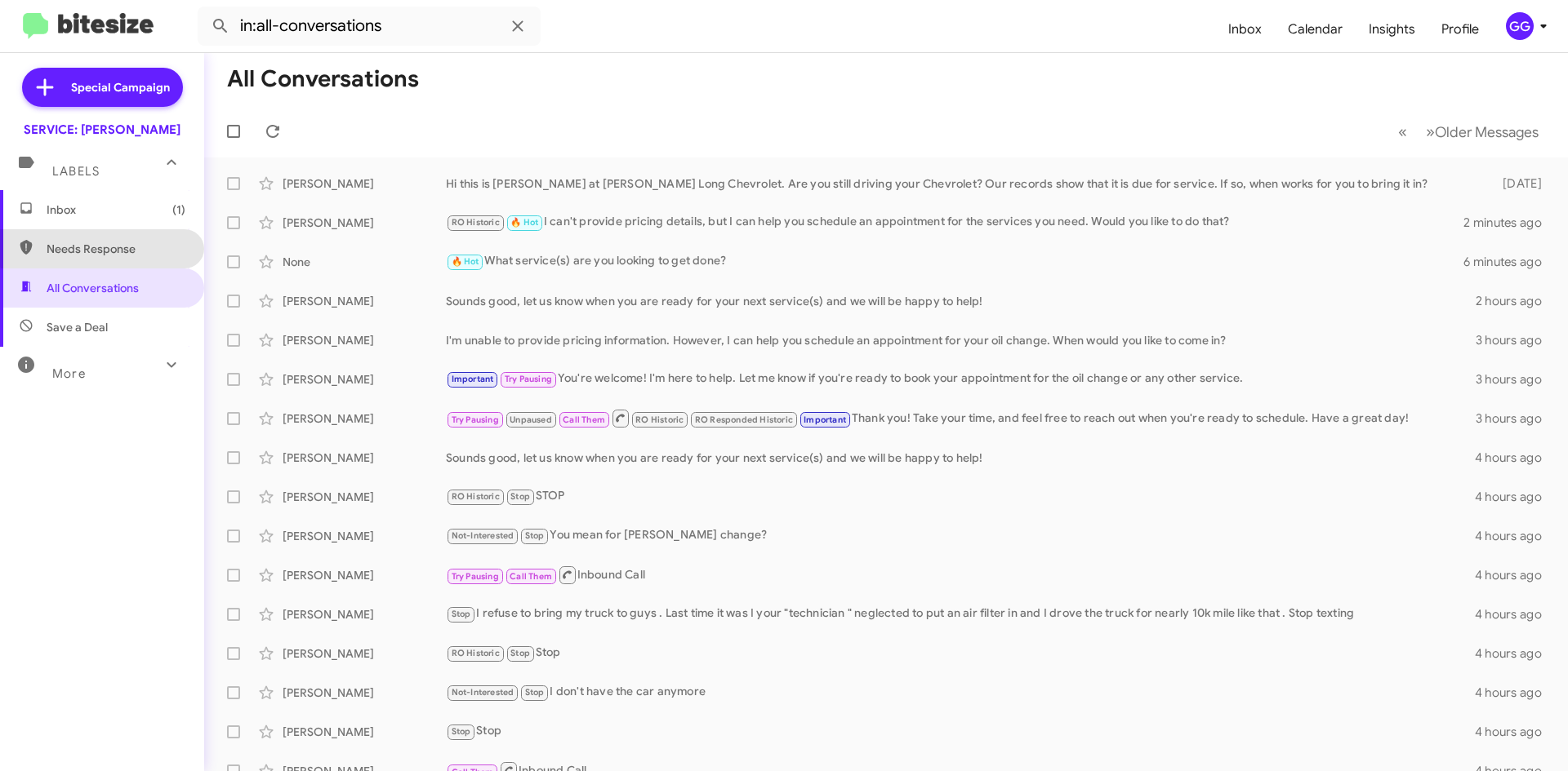
drag, startPoint x: 111, startPoint y: 240, endPoint x: 110, endPoint y: 231, distance: 9.1
click at [111, 241] on span "Needs Response" at bounding box center [102, 249] width 204 height 39
type input "in:needs-response"
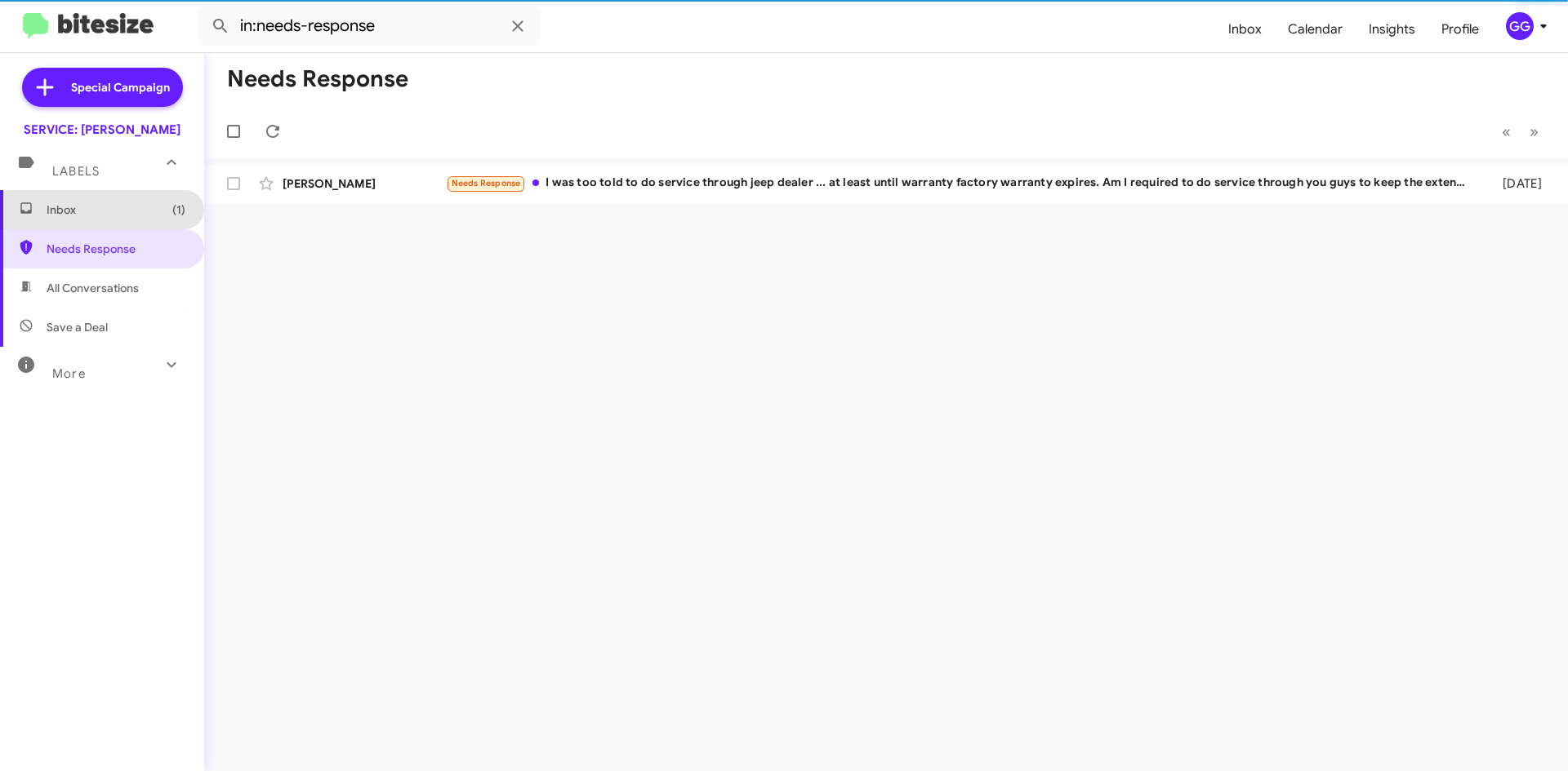
click at [113, 215] on span "Inbox (1)" at bounding box center [116, 210] width 139 height 17
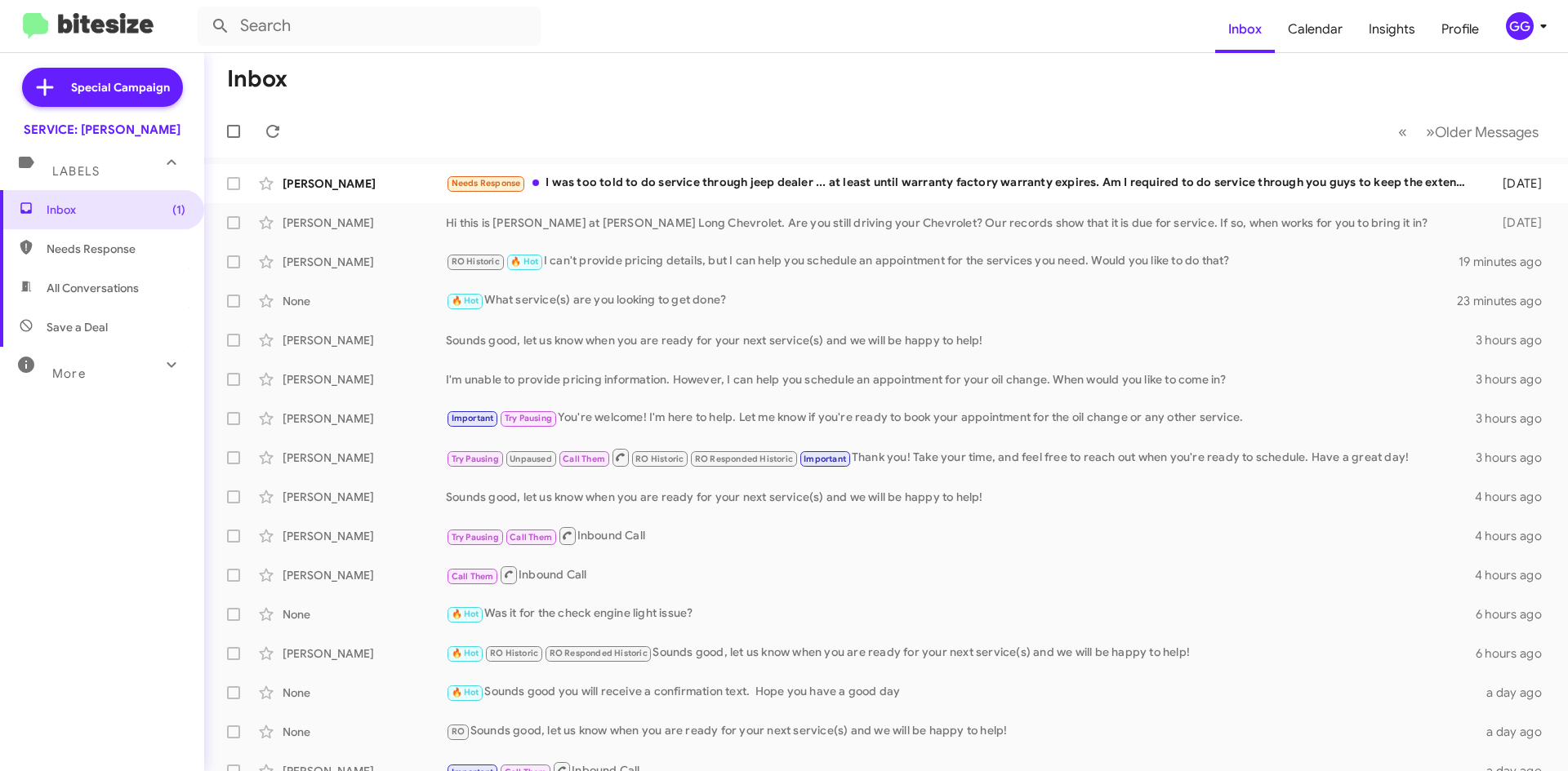
click at [84, 244] on span "Needs Response" at bounding box center [116, 250] width 139 height 17
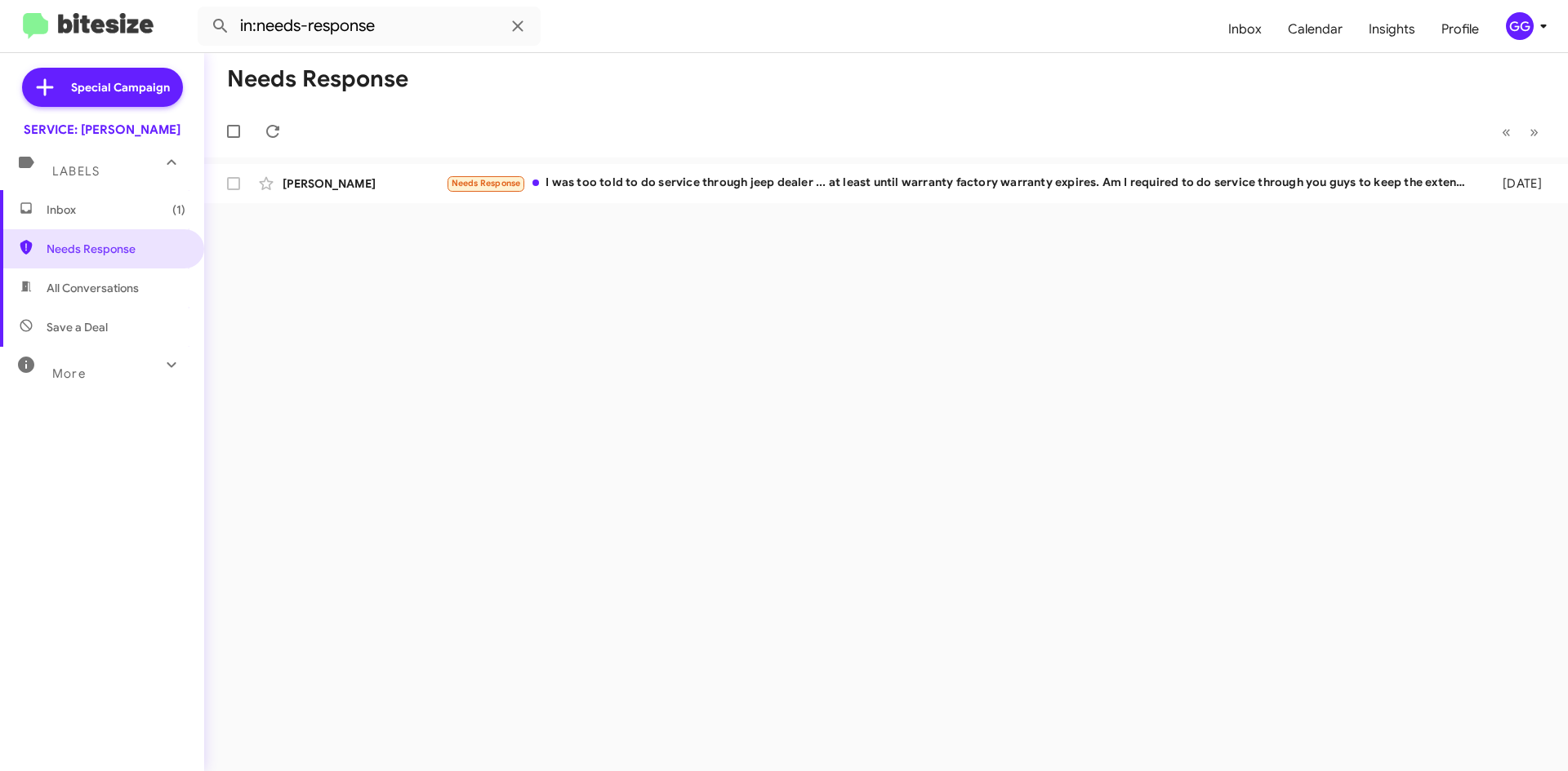
click at [84, 295] on span "All Conversations" at bounding box center [92, 289] width 92 height 17
type input "in:all-conversations"
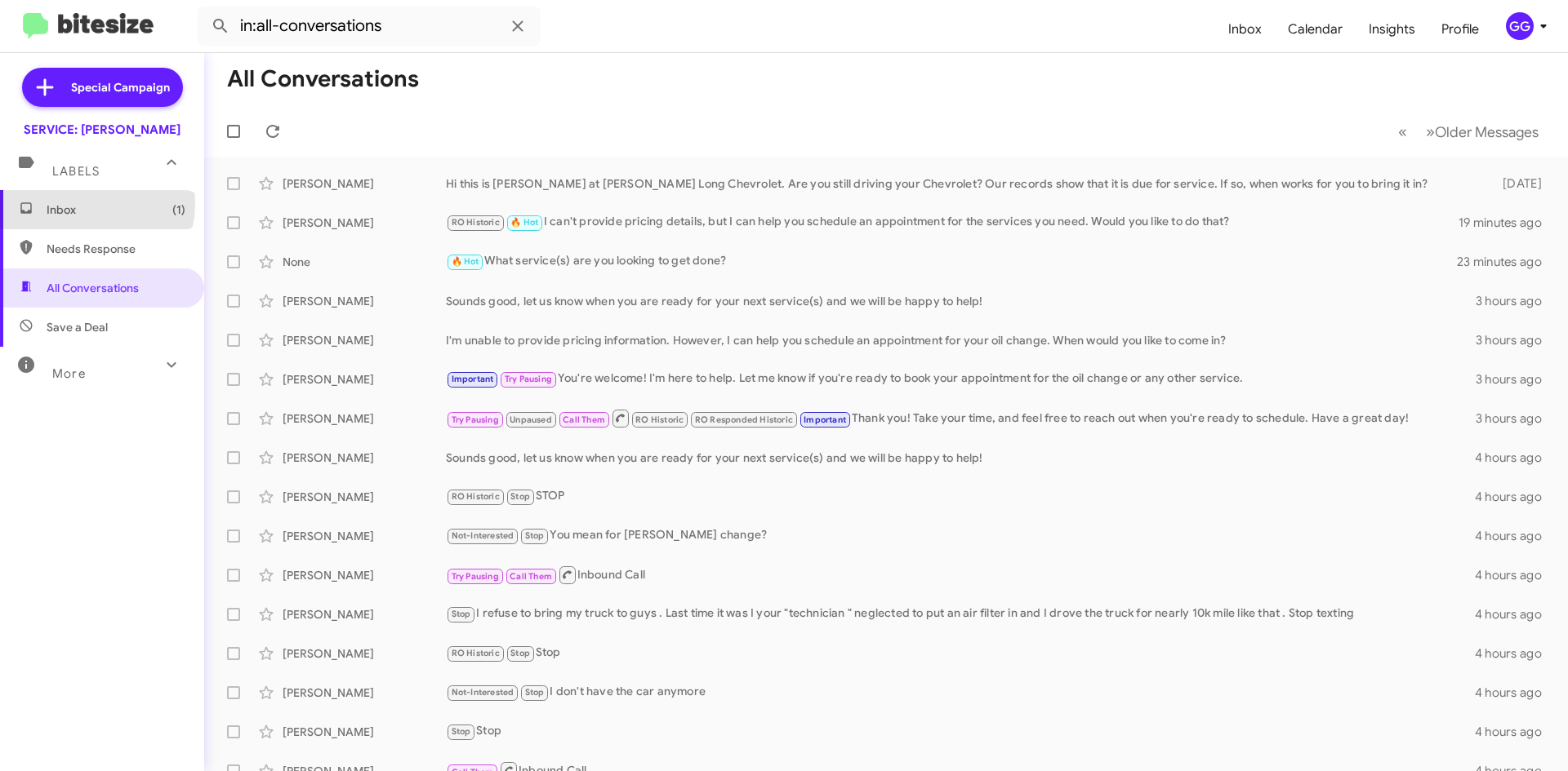
click at [94, 206] on span "Inbox (1)" at bounding box center [116, 210] width 139 height 17
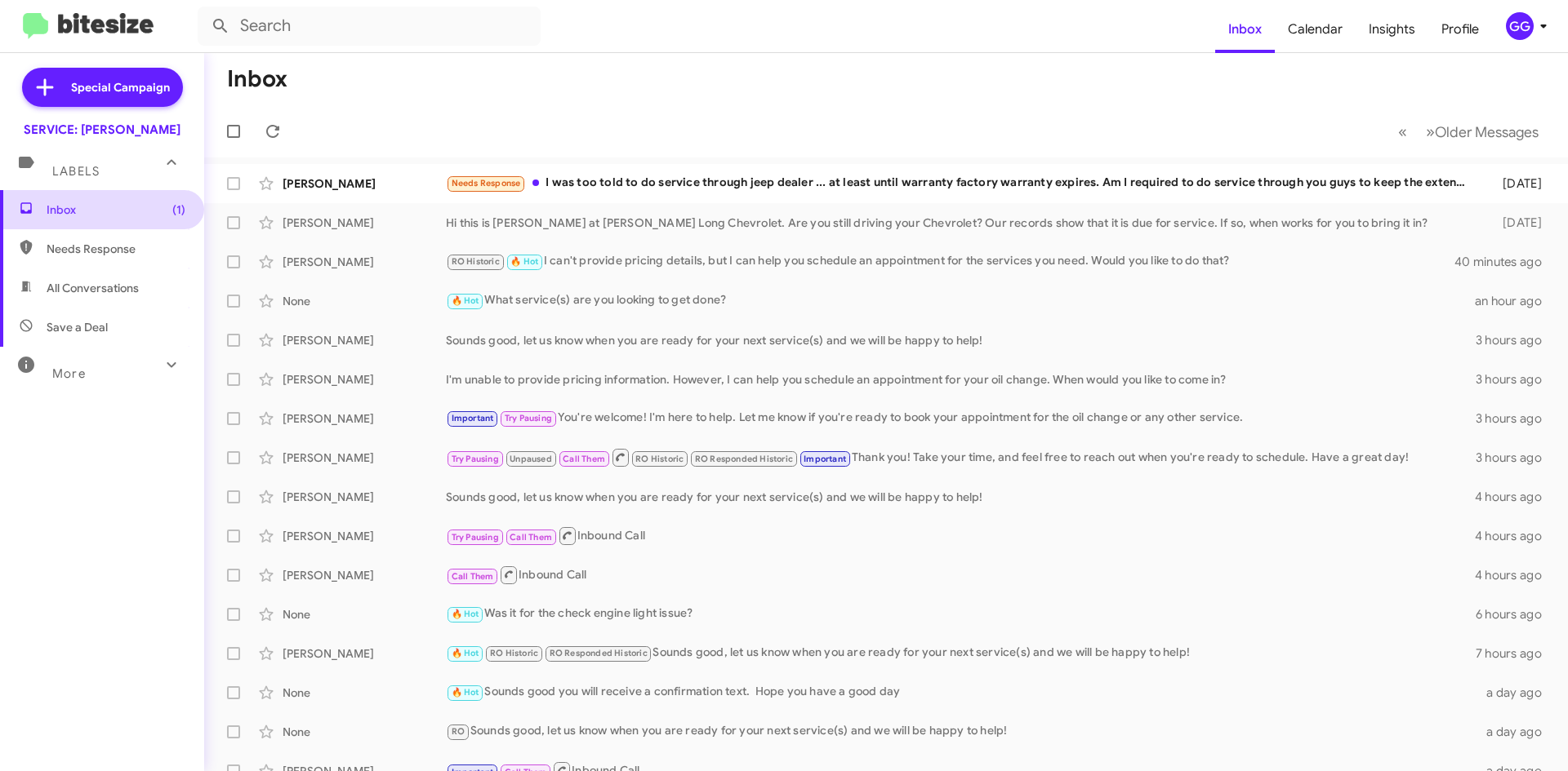
click at [90, 213] on span "Inbox (1)" at bounding box center [116, 210] width 139 height 17
click at [82, 241] on span "Needs Response" at bounding box center [116, 250] width 139 height 17
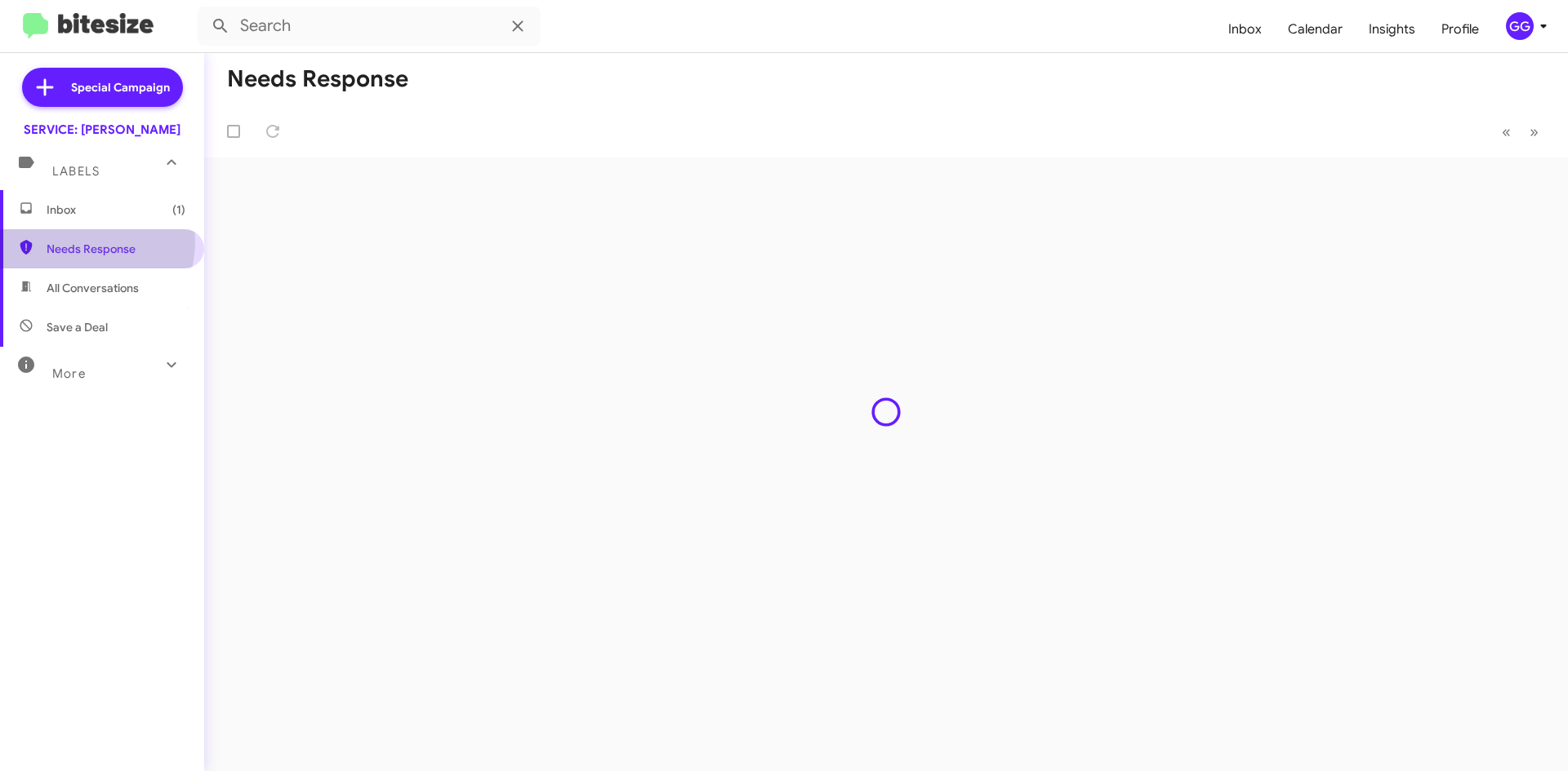
type input "in:needs-response"
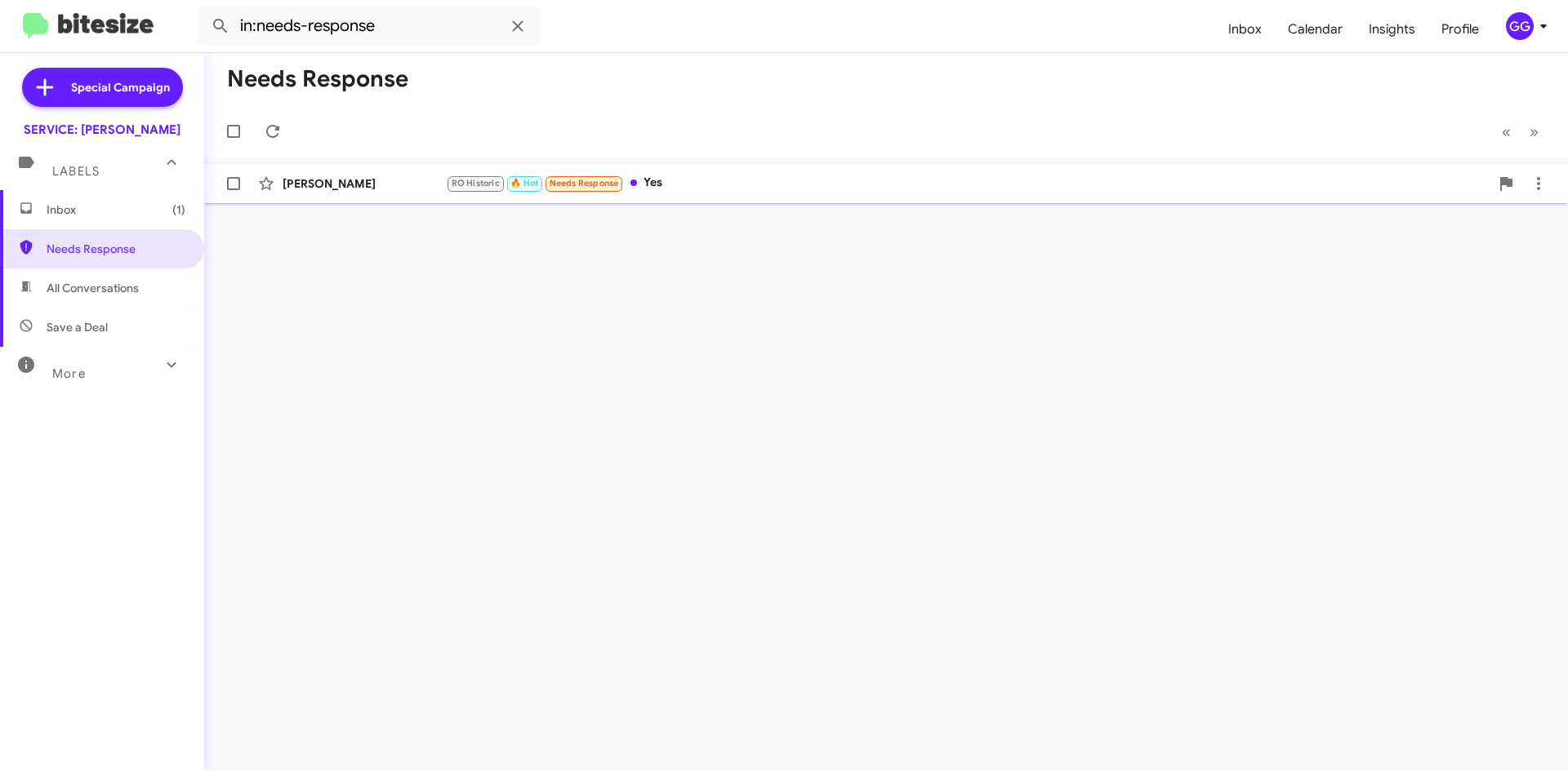
click at [747, 185] on div "RO Historic 🔥 Hot Needs Response Yes" at bounding box center [967, 183] width 1043 height 19
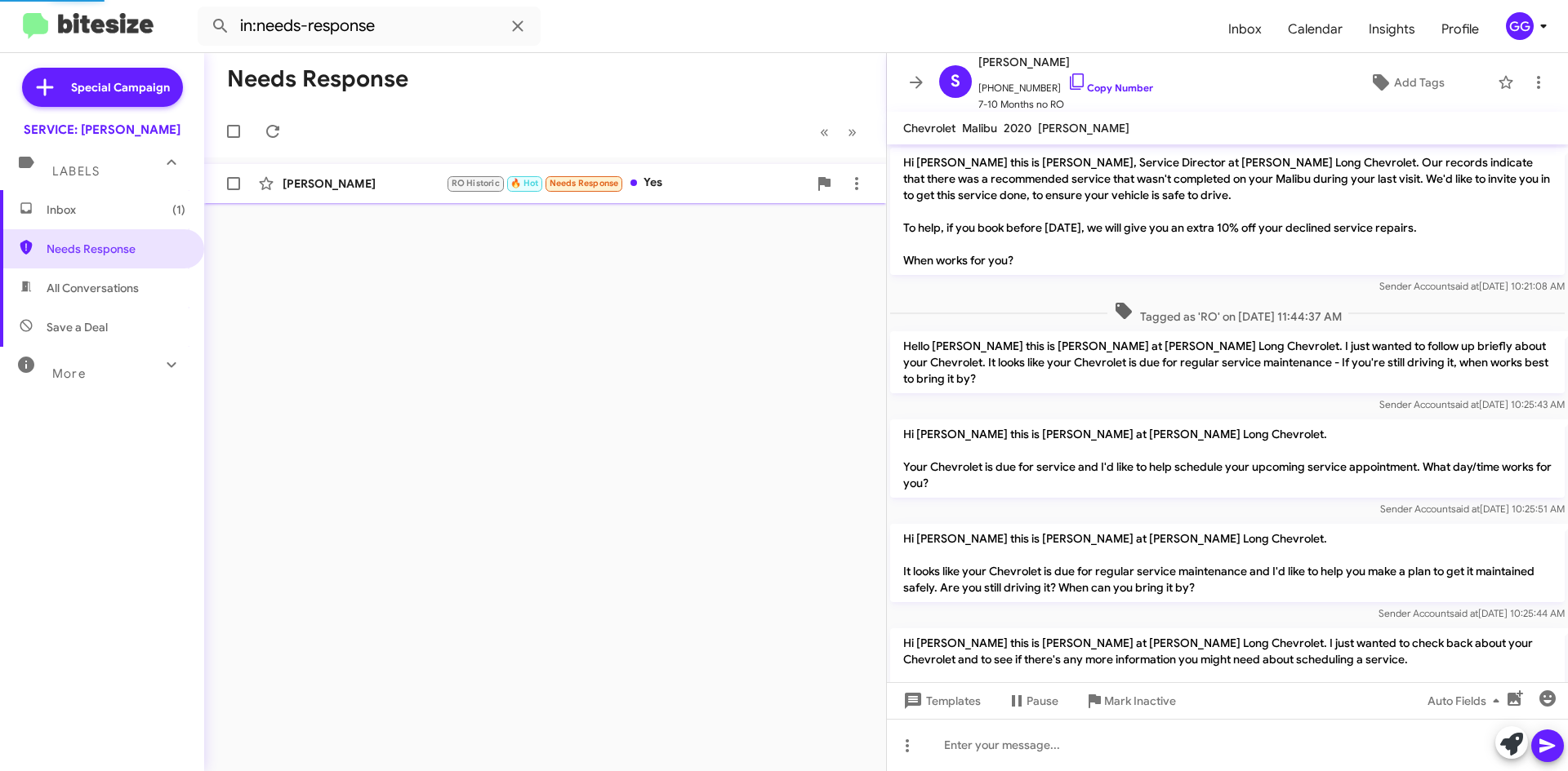
scroll to position [960, 0]
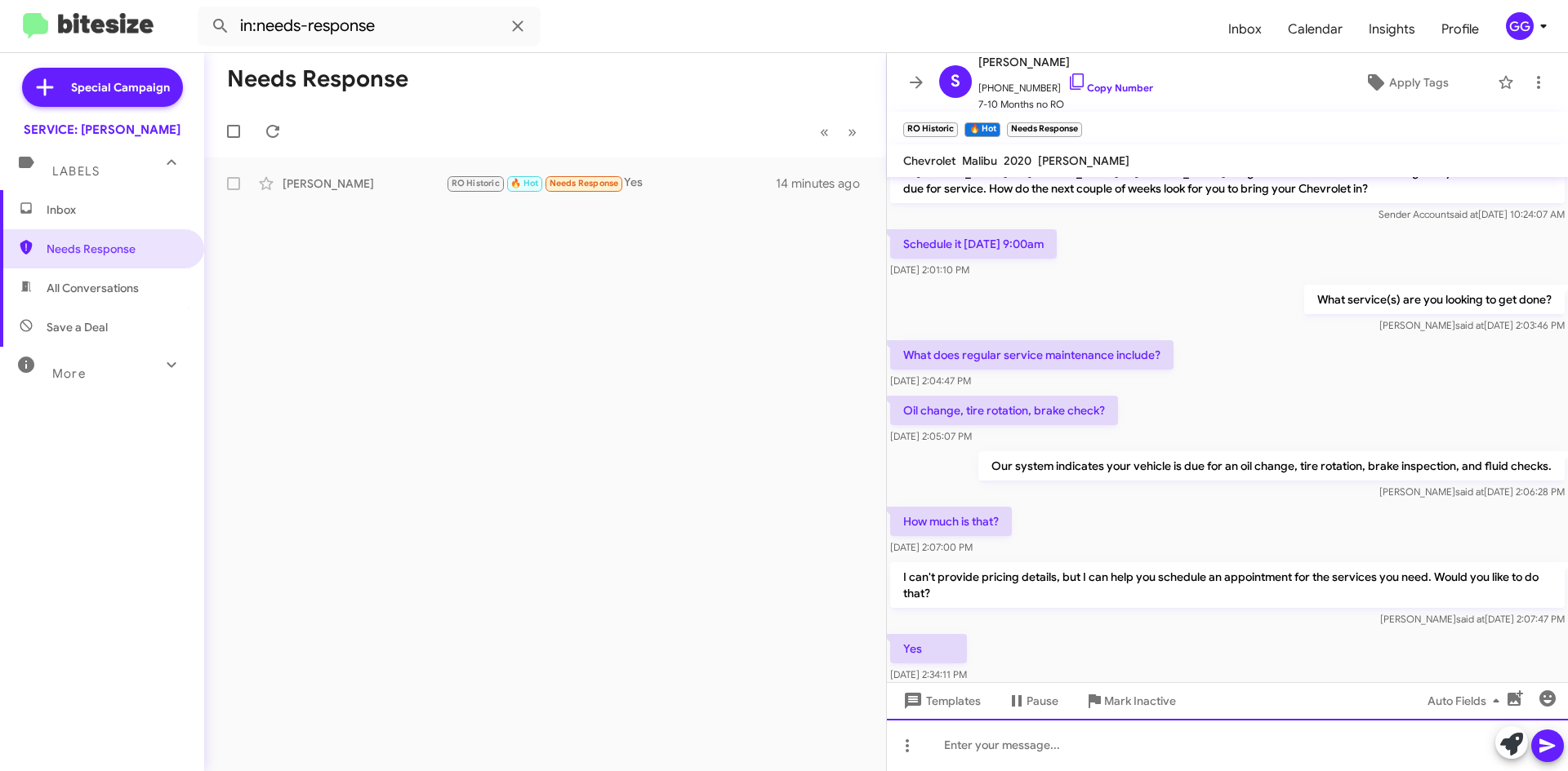
click at [1025, 748] on div at bounding box center [1227, 745] width 681 height 52
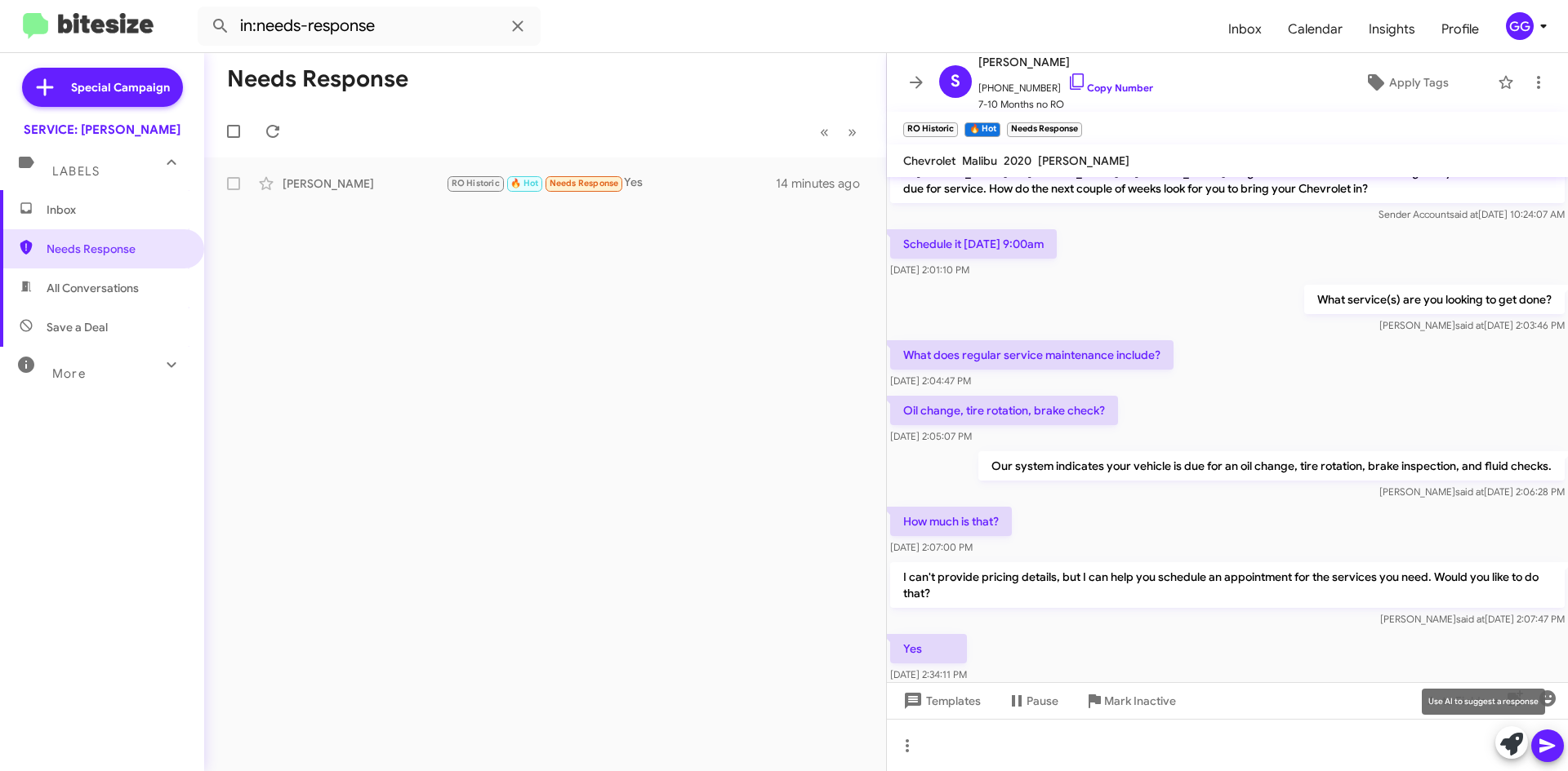
click at [1507, 739] on icon at bounding box center [1511, 744] width 23 height 23
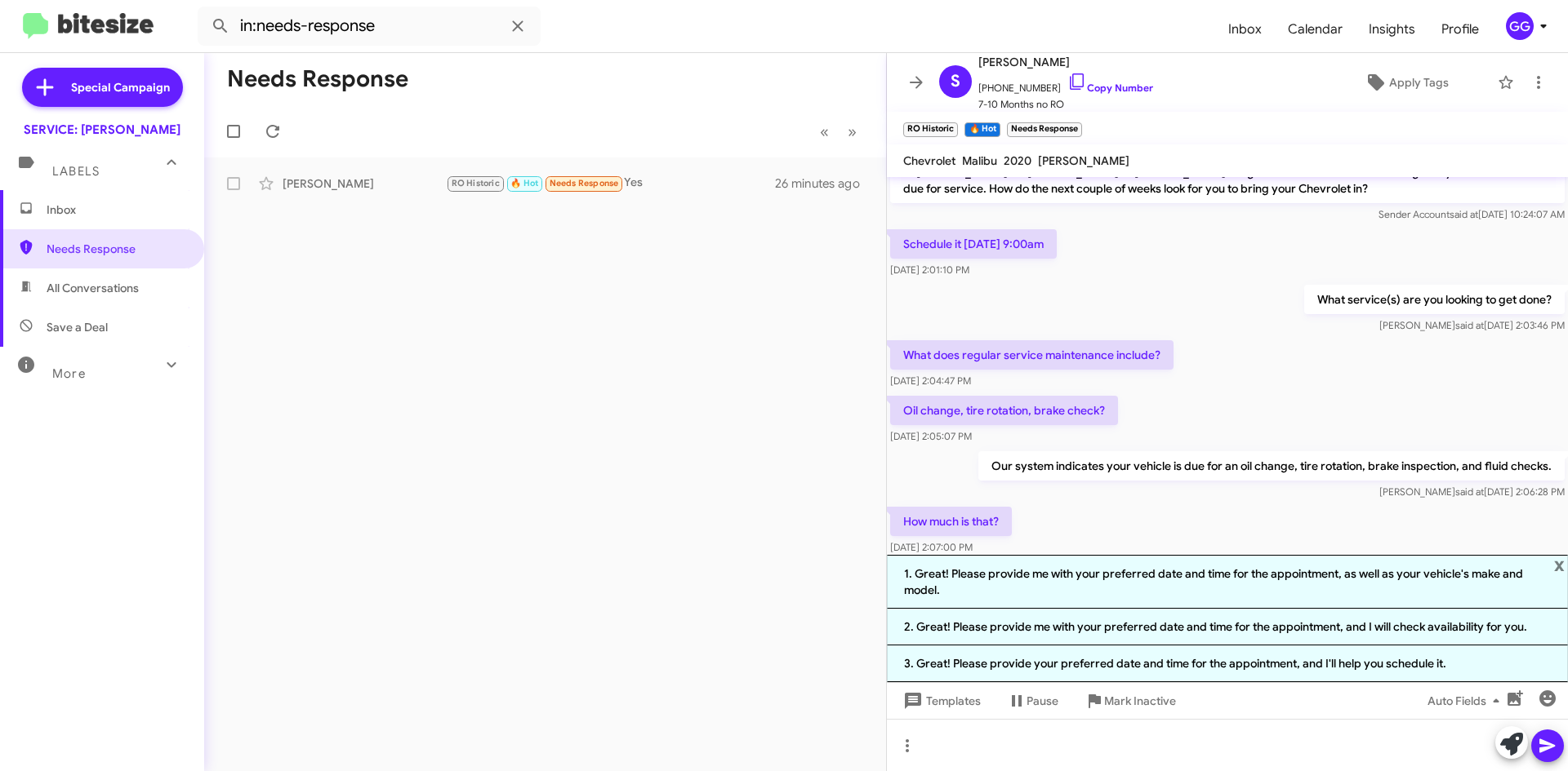
click at [512, 440] on div "Needs Response « Previous » Next Stephanie Fernandez RO Historic 🔥 Hot Needs Re…" at bounding box center [545, 412] width 682 height 718
click at [98, 211] on span "Inbox" at bounding box center [116, 210] width 139 height 17
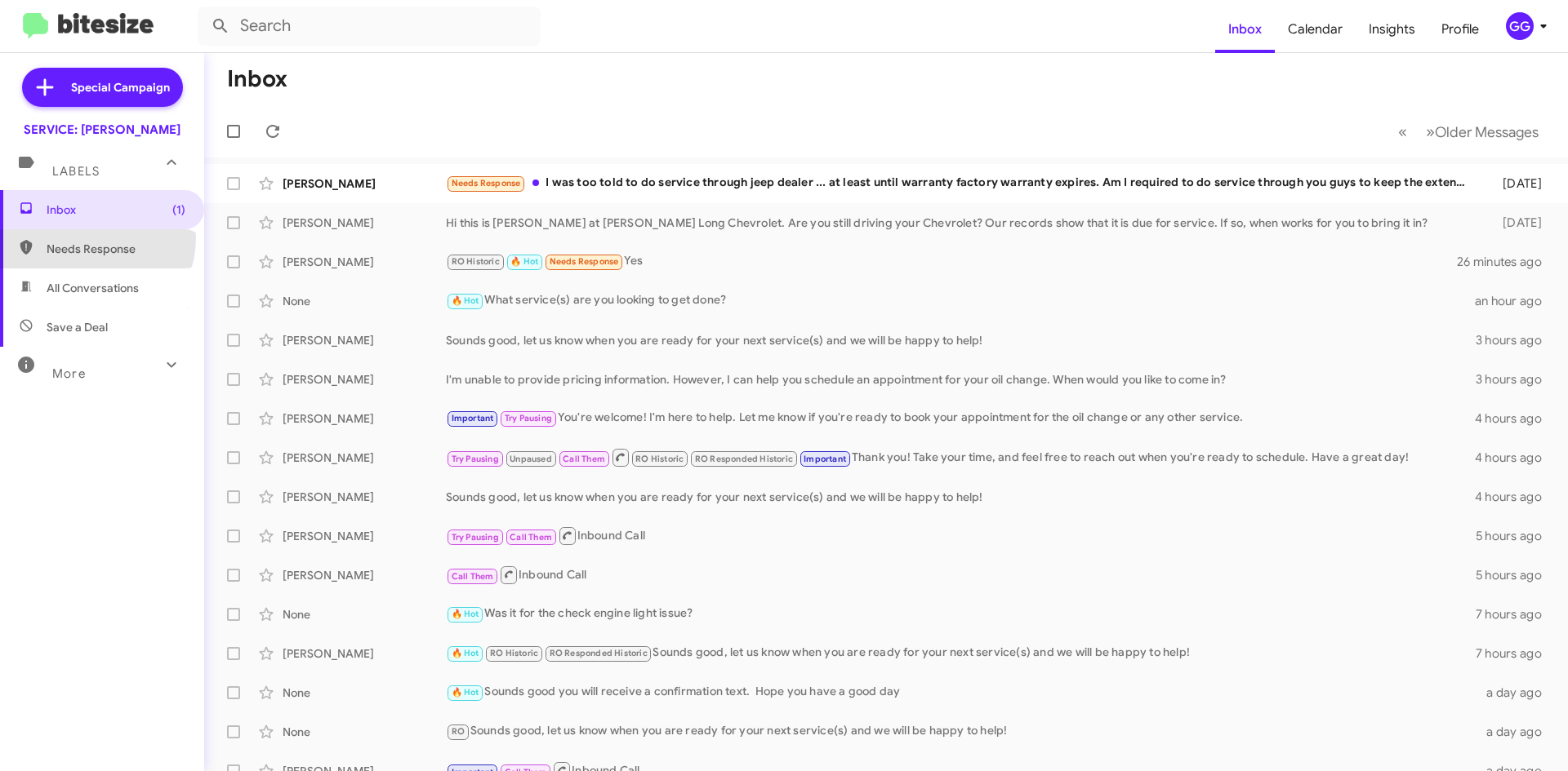
click at [85, 238] on span "Needs Response" at bounding box center [102, 249] width 204 height 39
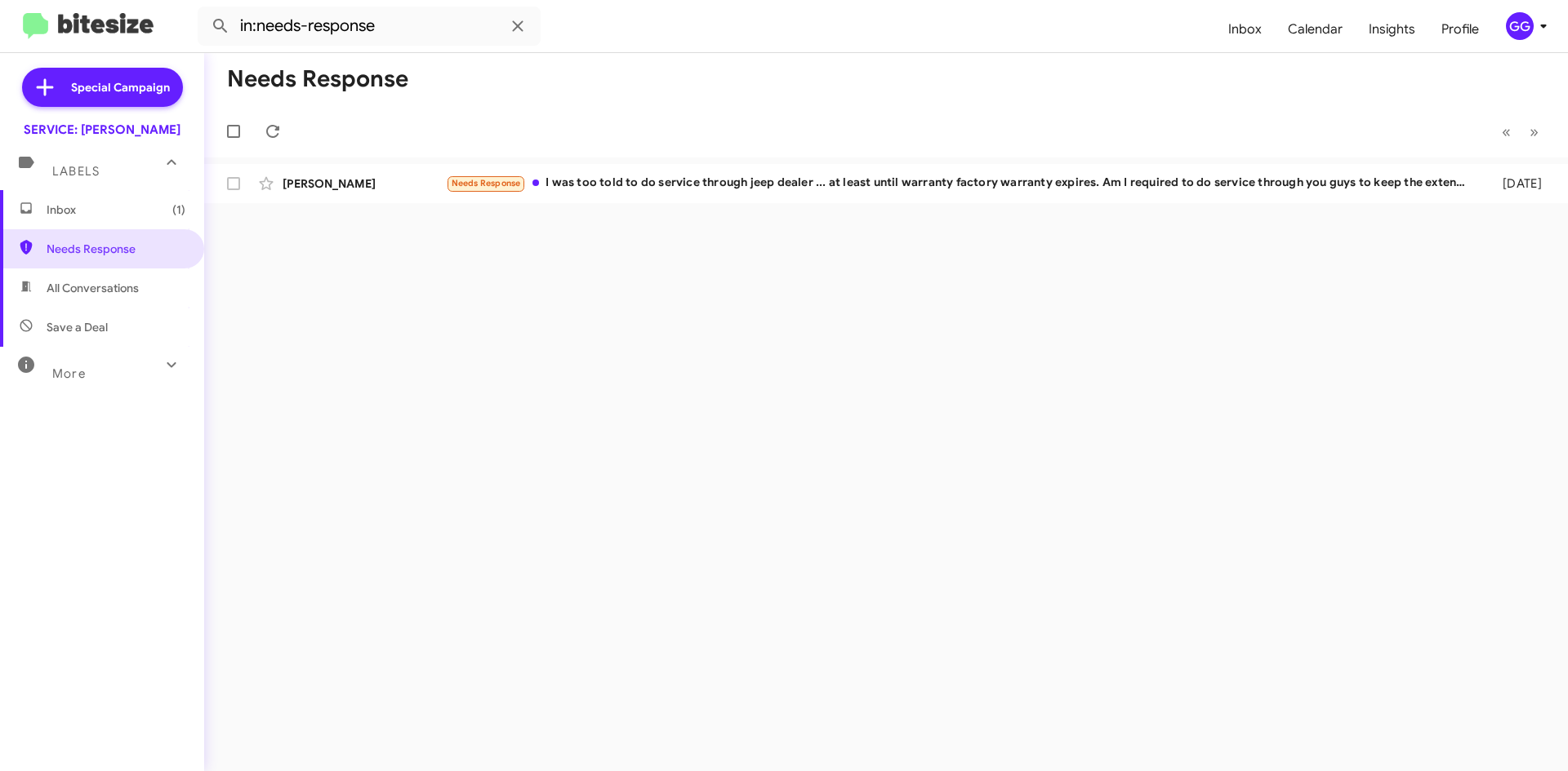
click at [84, 283] on span "All Conversations" at bounding box center [92, 289] width 92 height 17
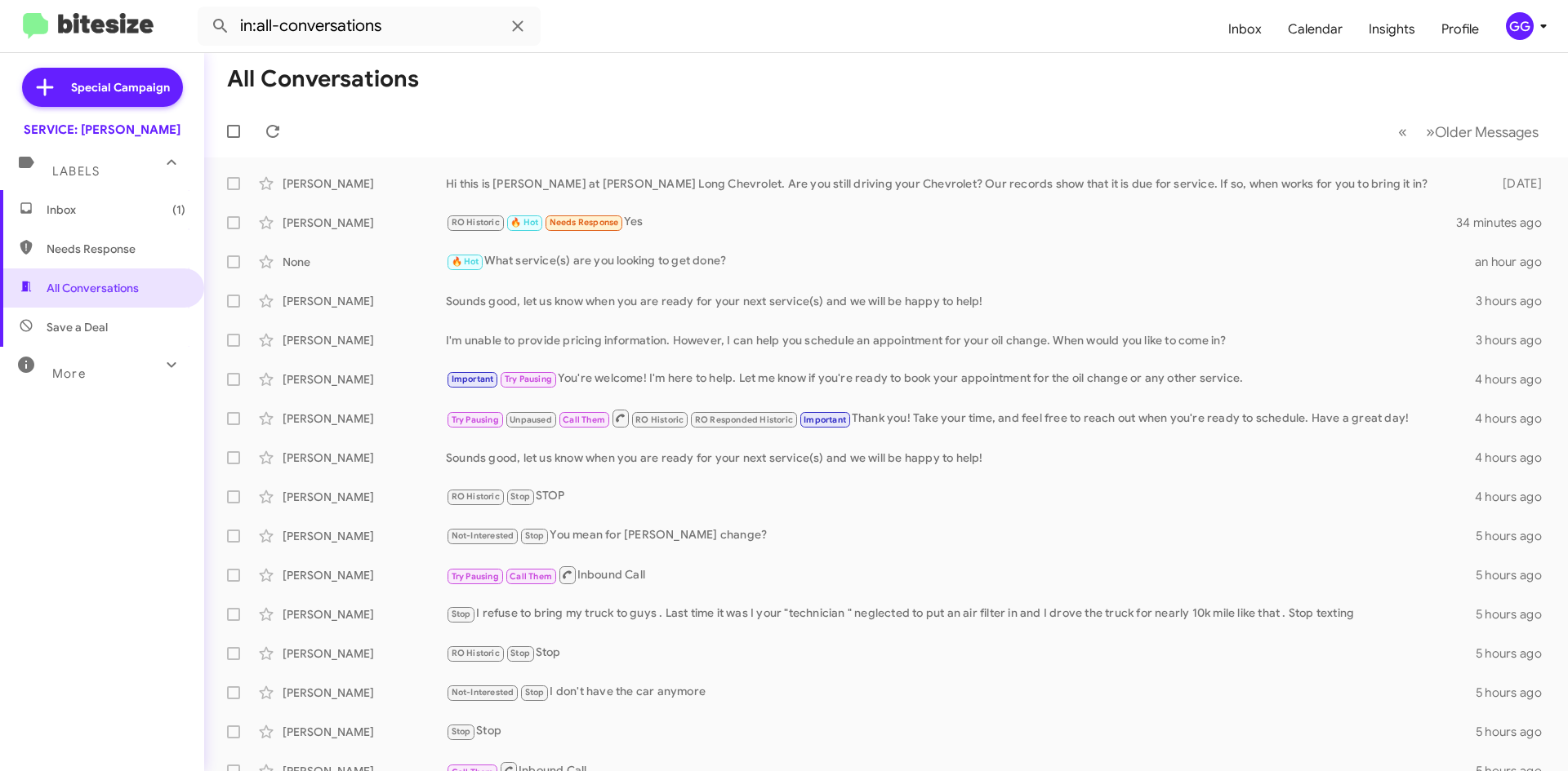
click at [87, 250] on span "Needs Response" at bounding box center [116, 250] width 139 height 17
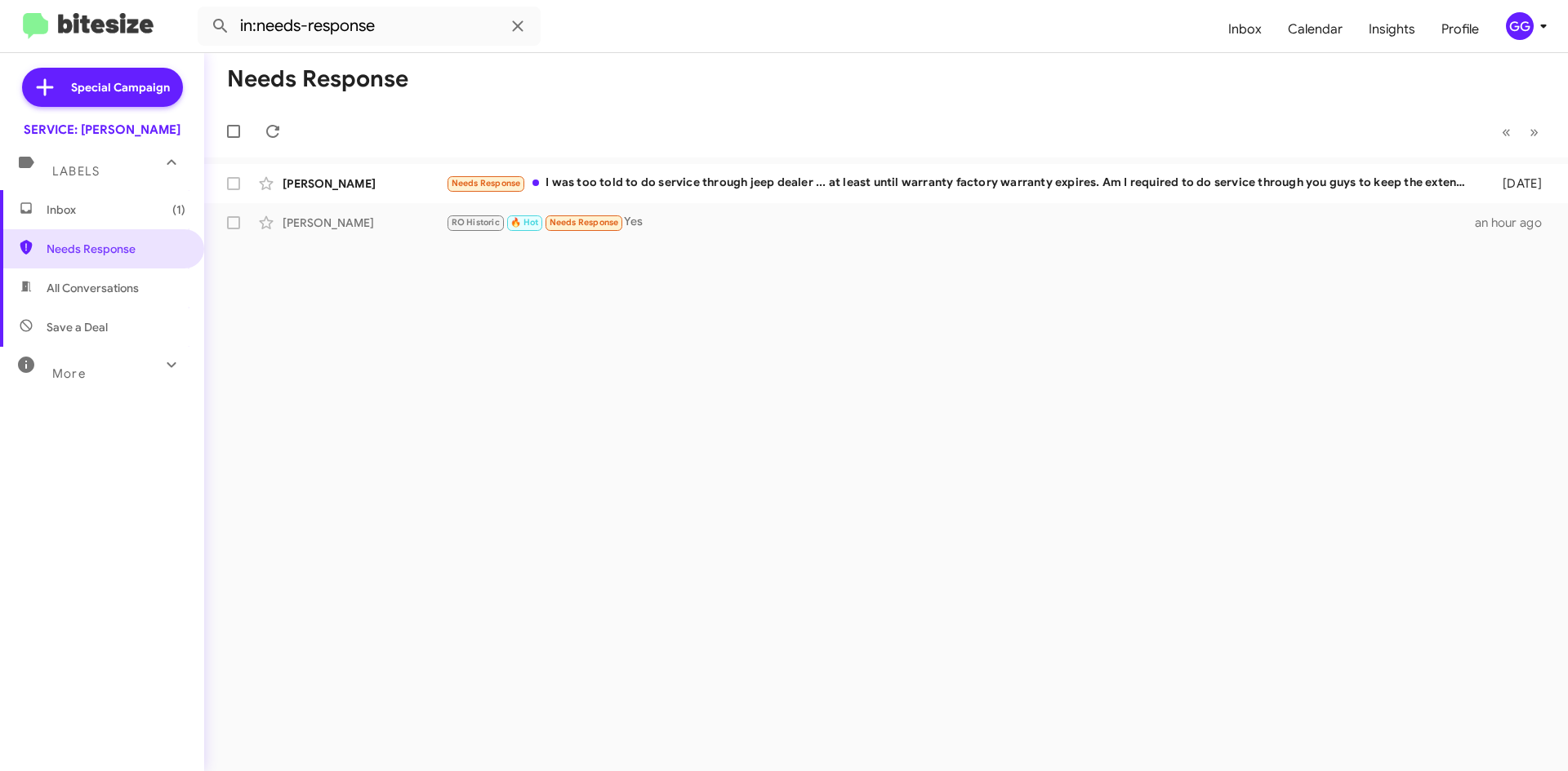
click at [76, 284] on span "All Conversations" at bounding box center [92, 289] width 92 height 17
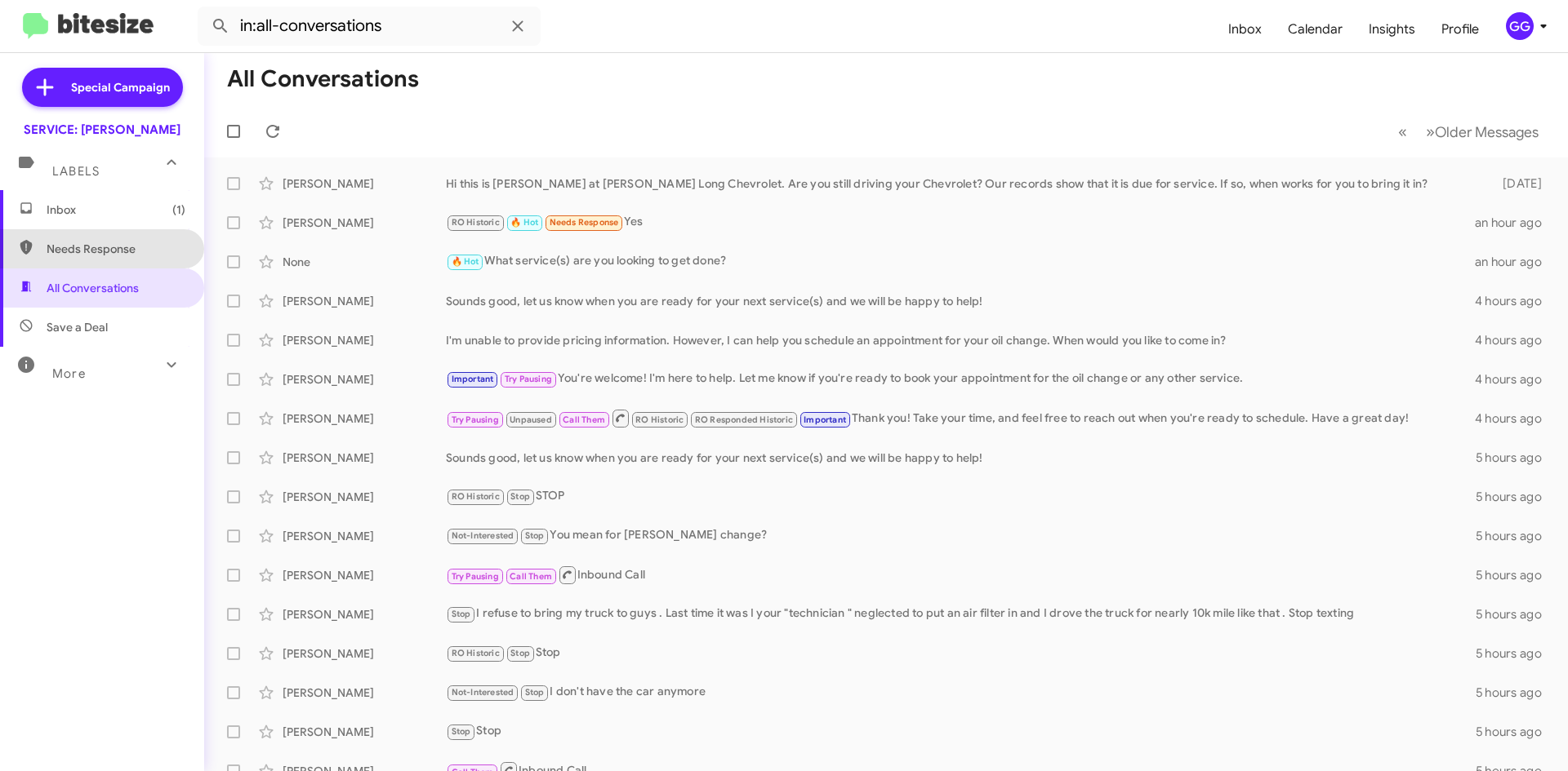
click at [116, 245] on span "Needs Response" at bounding box center [116, 250] width 139 height 17
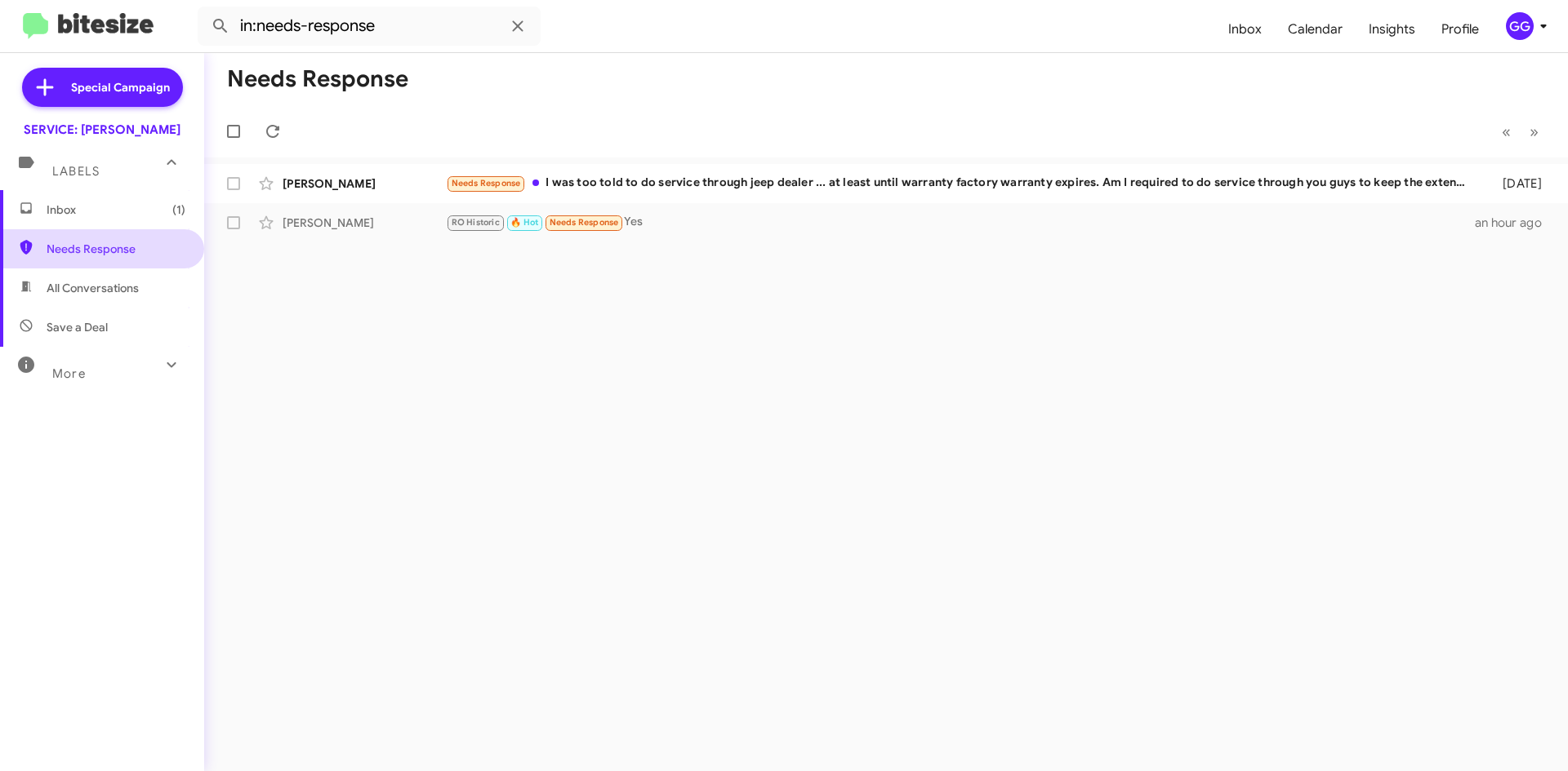
click at [101, 234] on span "Needs Response" at bounding box center [102, 249] width 204 height 39
click at [94, 295] on span "All Conversations" at bounding box center [92, 289] width 92 height 17
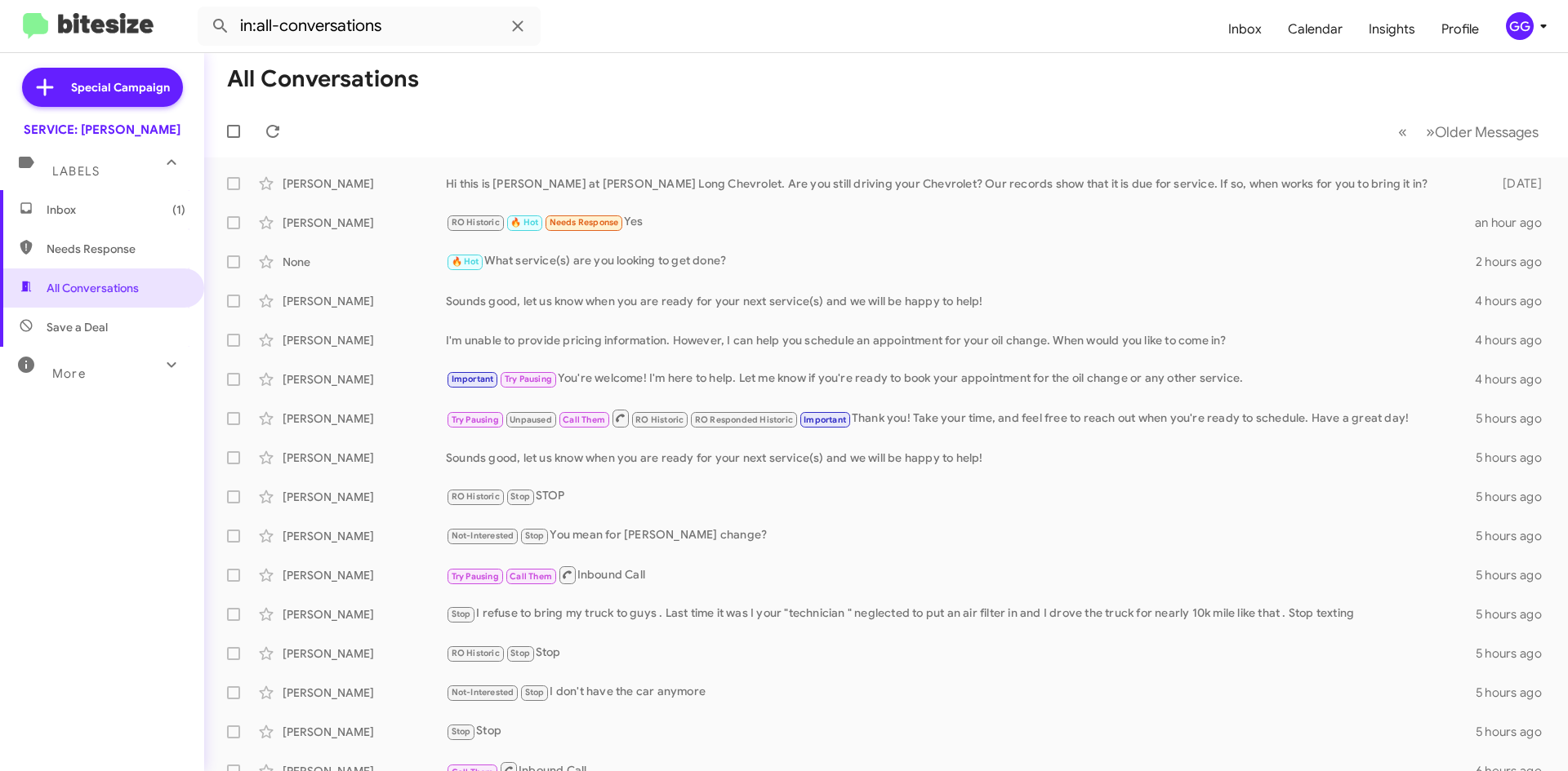
click at [105, 248] on span "Needs Response" at bounding box center [116, 250] width 139 height 17
type input "in:needs-response"
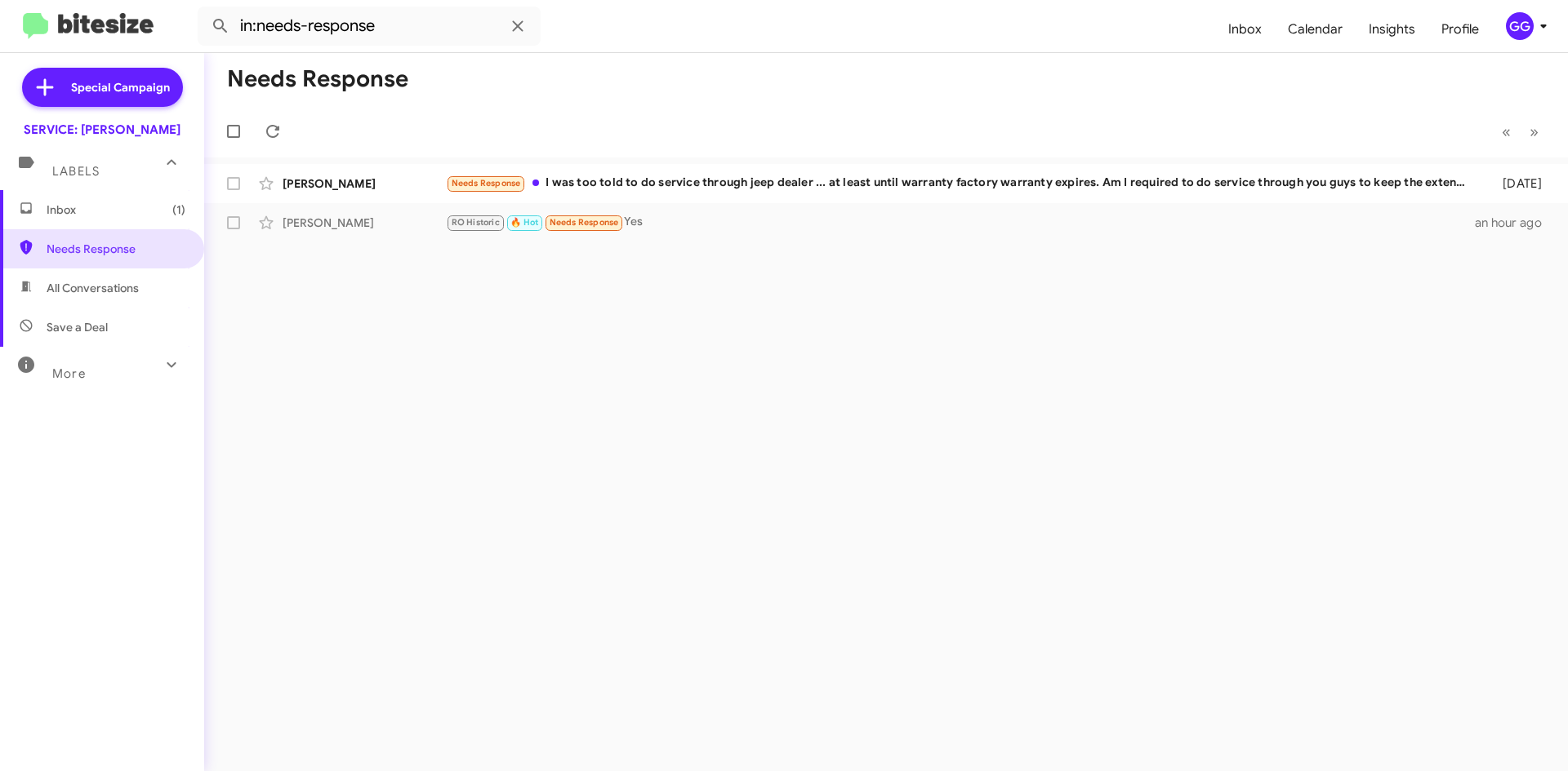
click at [70, 212] on span "Inbox (1)" at bounding box center [116, 210] width 139 height 17
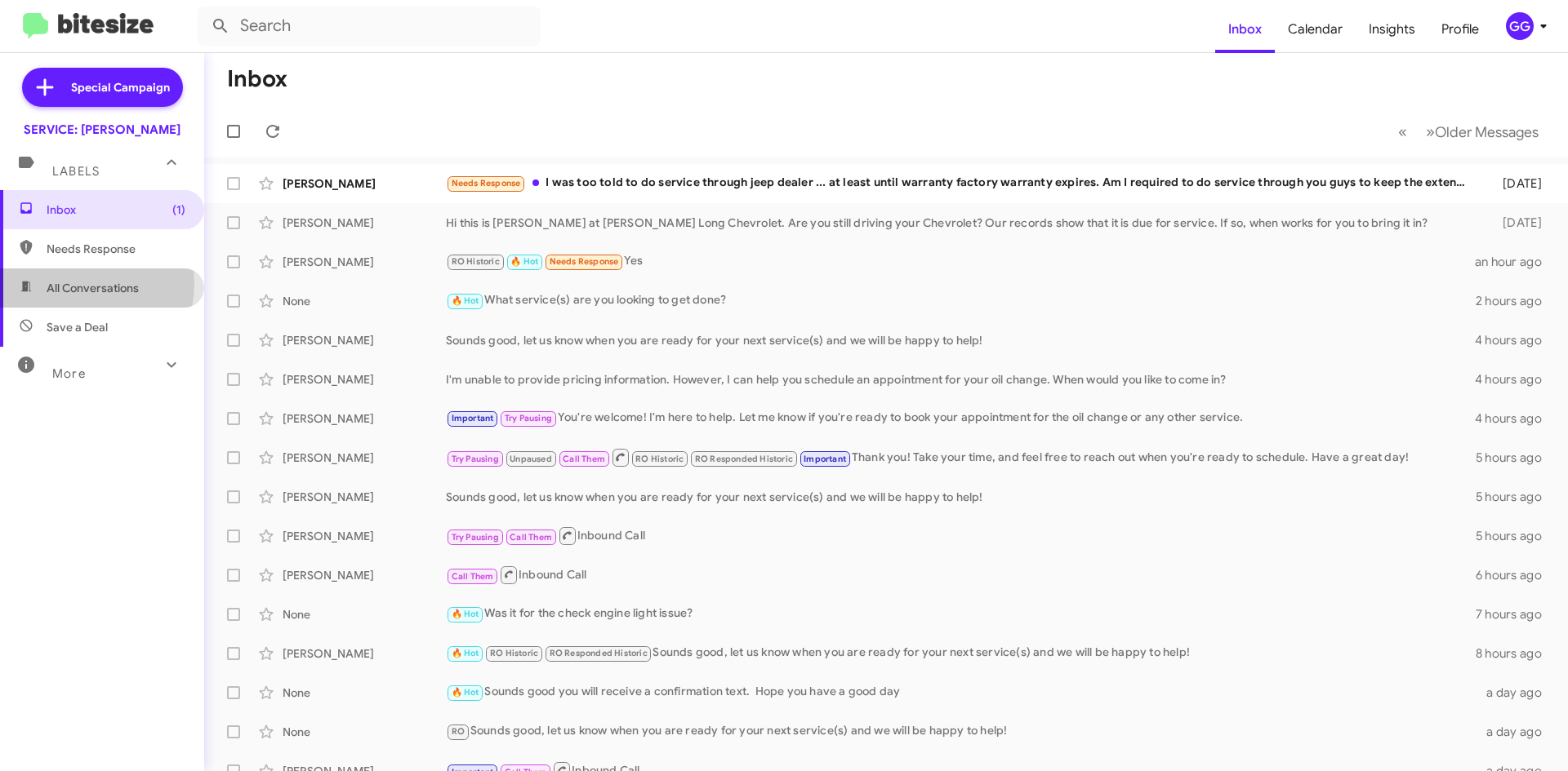
click at [134, 289] on span "All Conversations" at bounding box center [92, 289] width 92 height 17
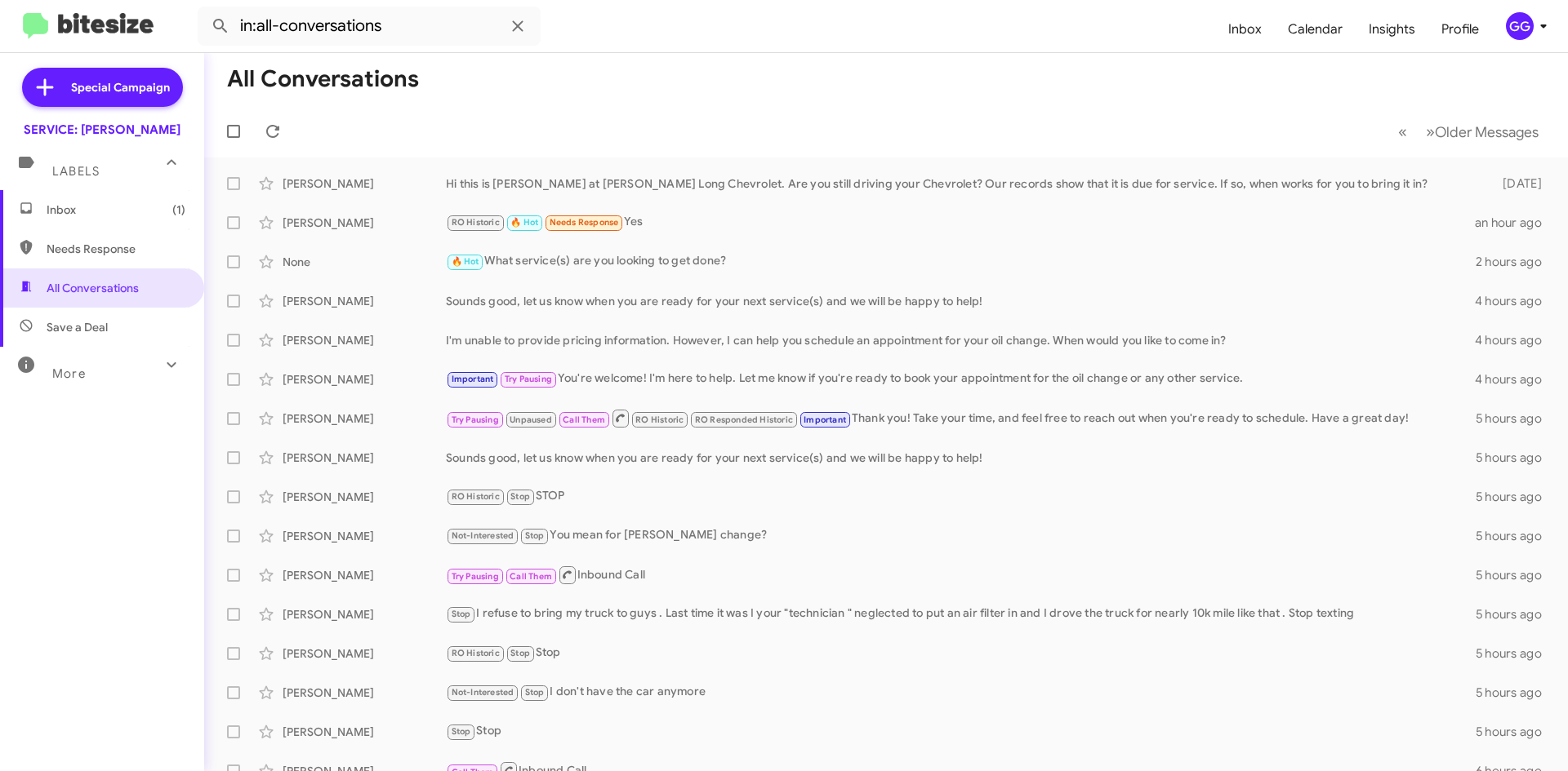
click at [105, 248] on span "Needs Response" at bounding box center [116, 250] width 139 height 17
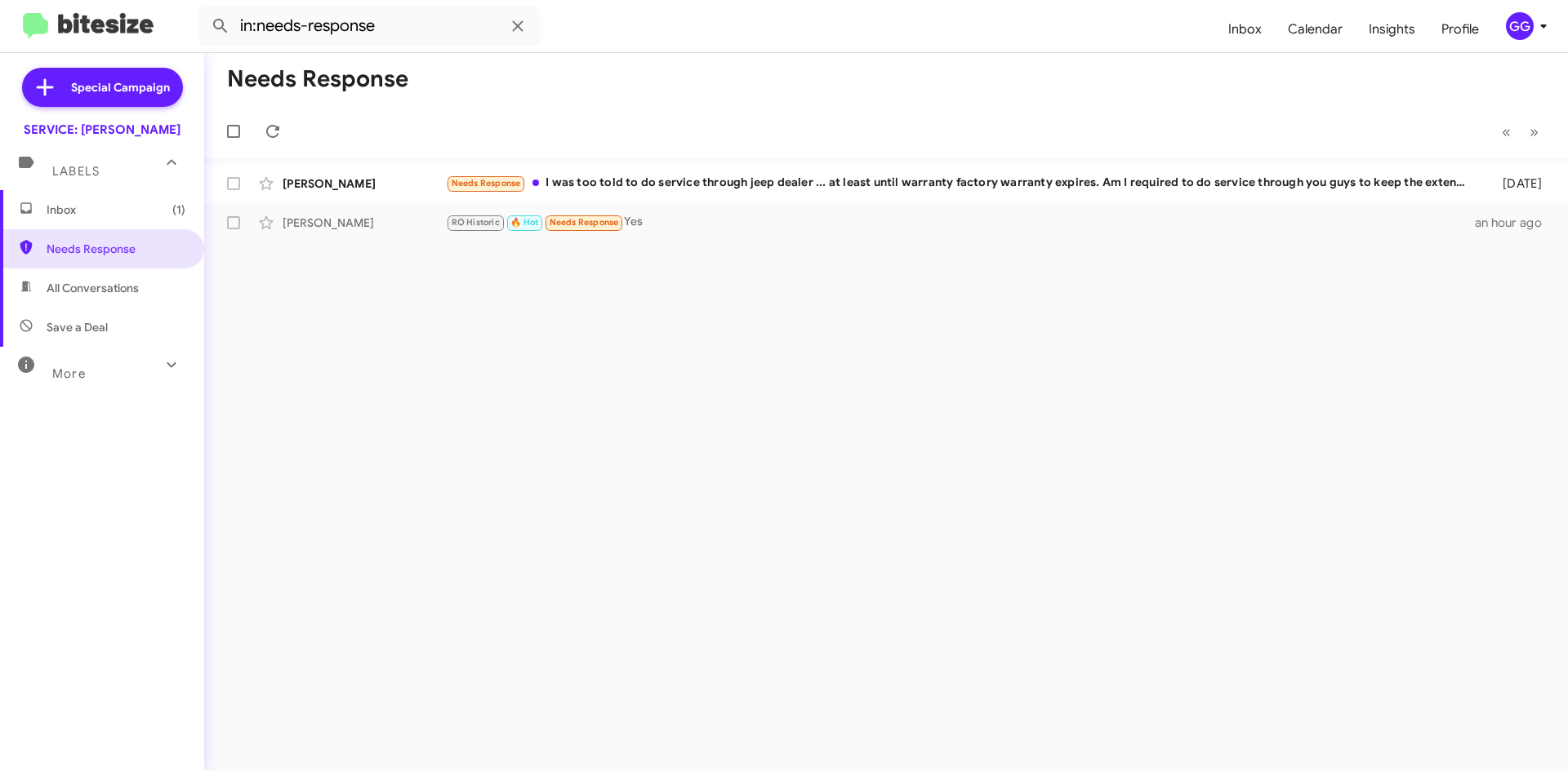
click at [74, 277] on span "All Conversations" at bounding box center [102, 288] width 204 height 39
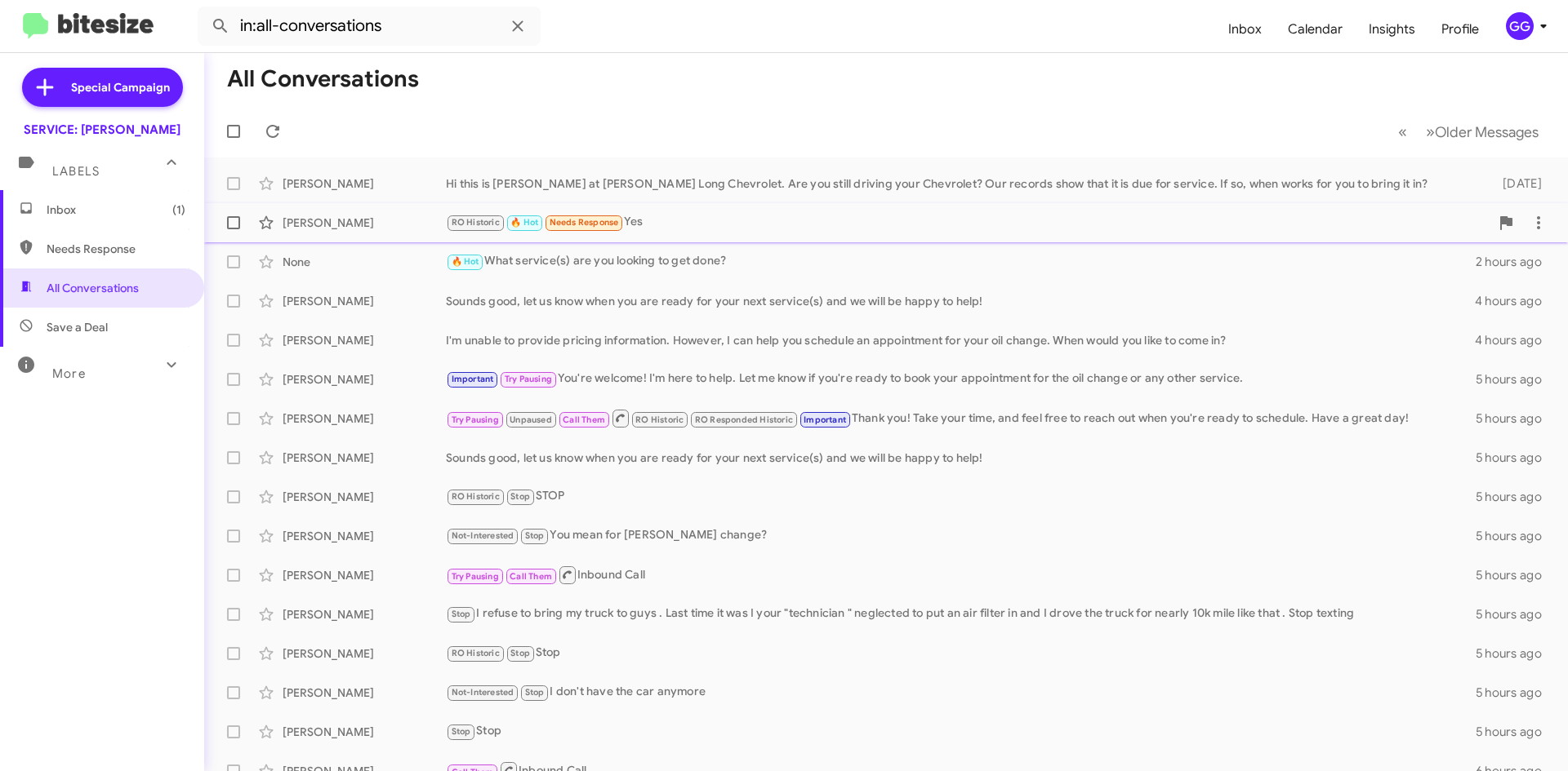
drag, startPoint x: 760, startPoint y: 220, endPoint x: 764, endPoint y: 230, distance: 10.8
click at [761, 220] on div "RO Historic 🔥 Hot Needs Response Yes" at bounding box center [967, 223] width 1043 height 19
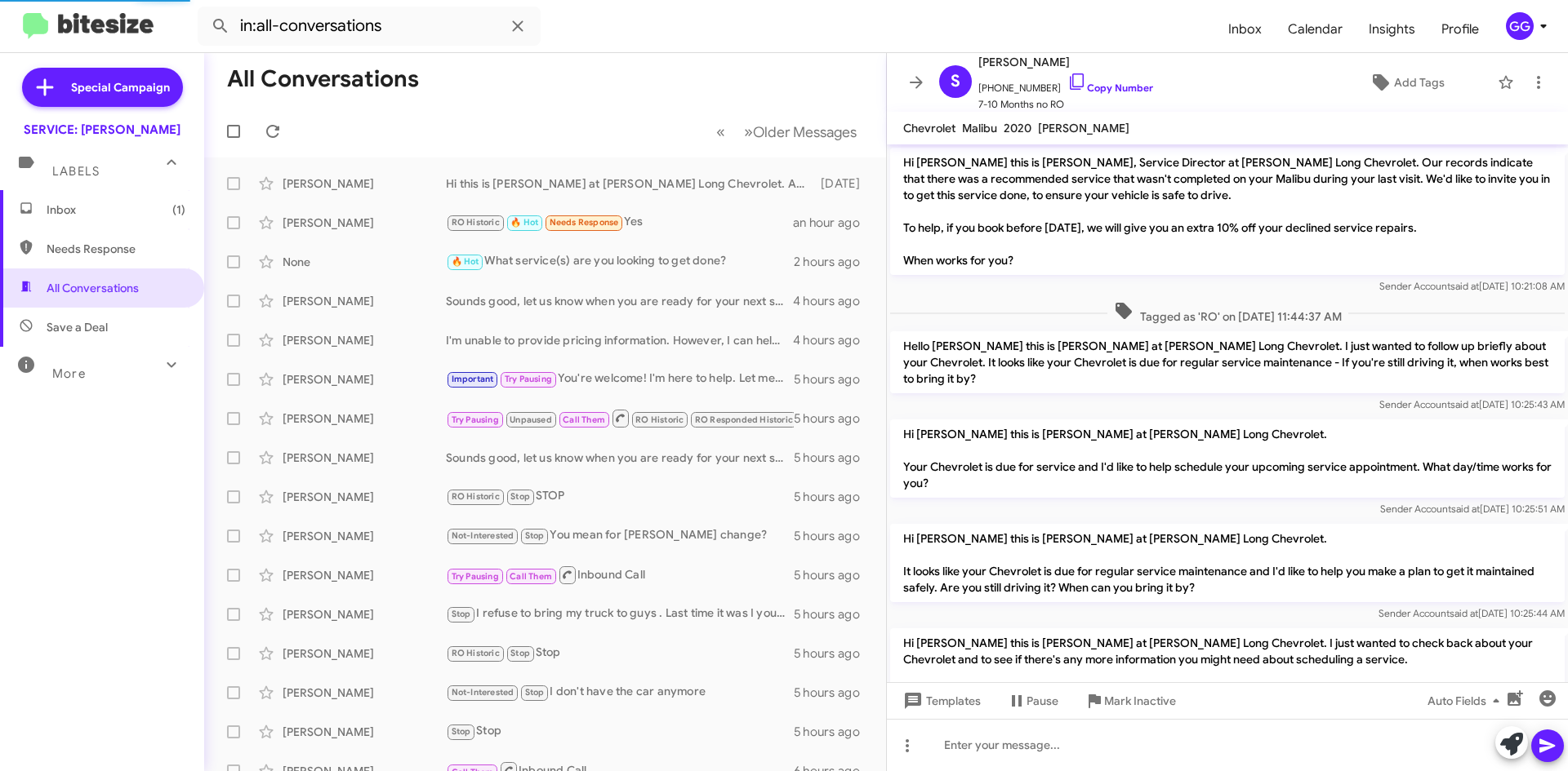
scroll to position [960, 0]
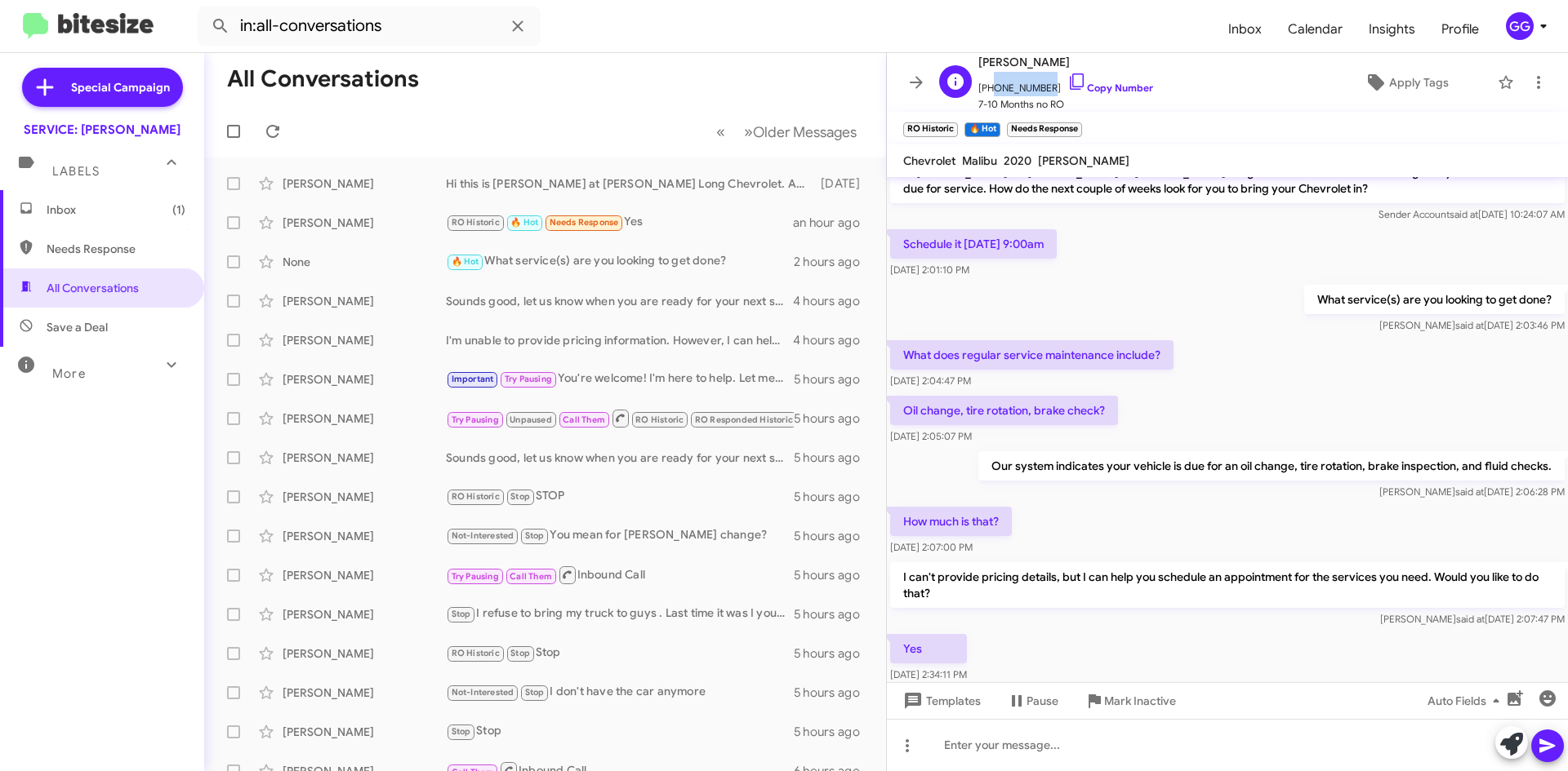
drag, startPoint x: 1040, startPoint y: 86, endPoint x: 990, endPoint y: 93, distance: 50.5
click at [990, 93] on span "+17194398568 Copy Number" at bounding box center [1066, 84] width 175 height 24
copy span "7194398568"
click at [97, 244] on span "Needs Response" at bounding box center [116, 250] width 139 height 17
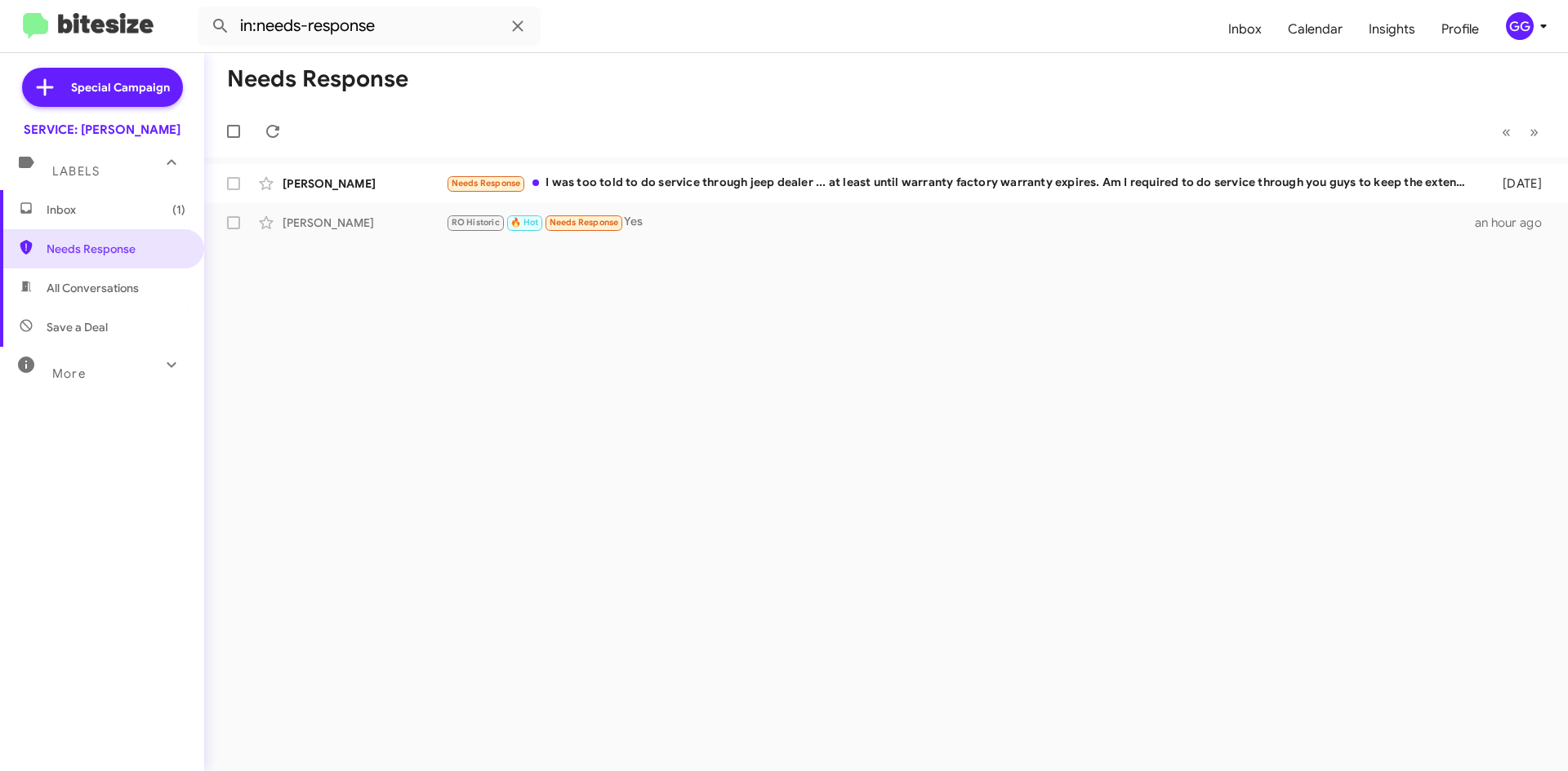
click at [75, 295] on span "All Conversations" at bounding box center [92, 289] width 92 height 17
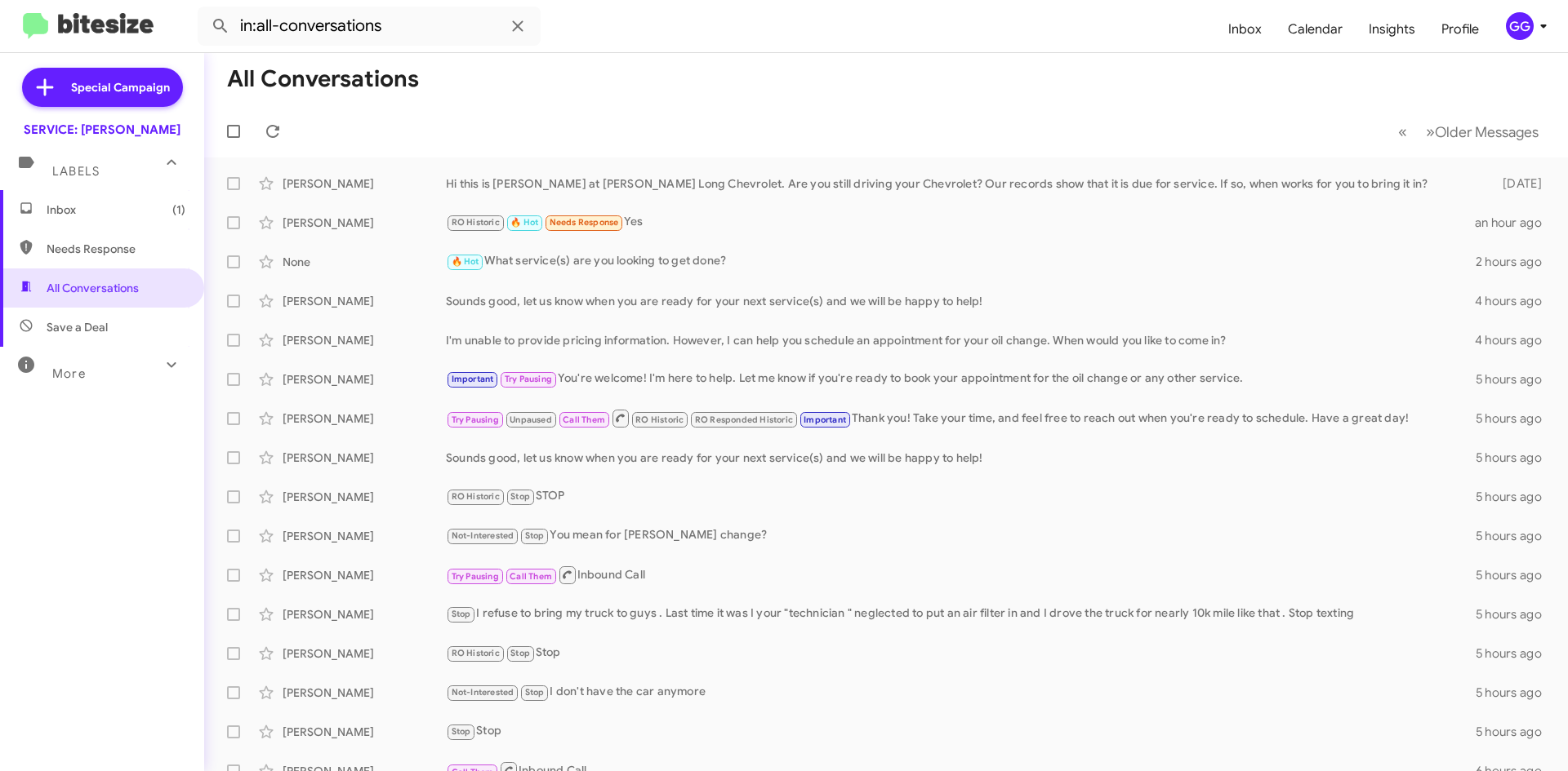
click at [136, 251] on span "Needs Response" at bounding box center [116, 250] width 139 height 17
type input "in:needs-response"
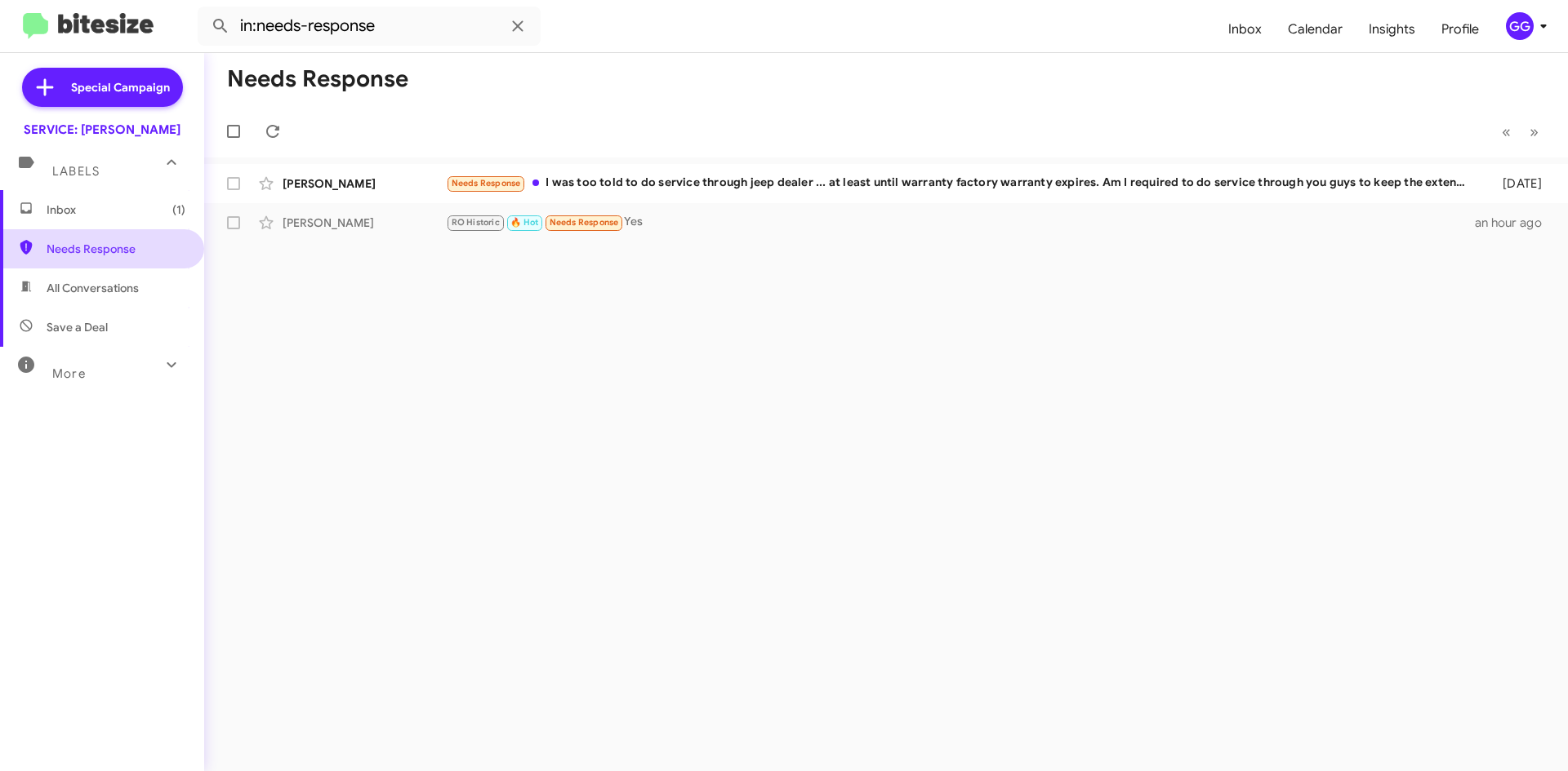
click at [143, 250] on span "Needs Response" at bounding box center [116, 250] width 139 height 17
click at [99, 205] on span "Inbox (1)" at bounding box center [116, 210] width 139 height 17
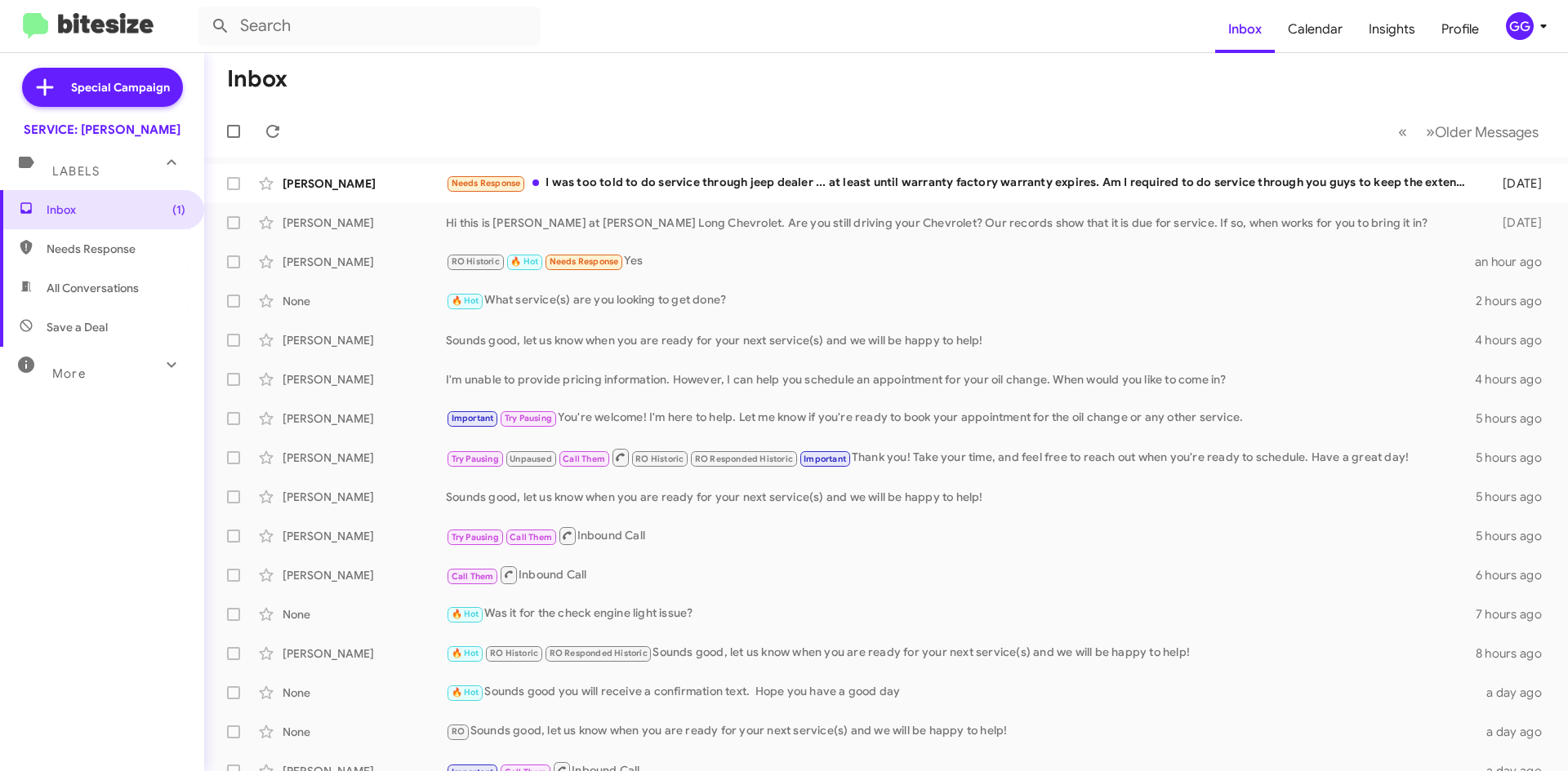
click at [98, 258] on span "Needs Response" at bounding box center [102, 249] width 204 height 39
type input "in:needs-response"
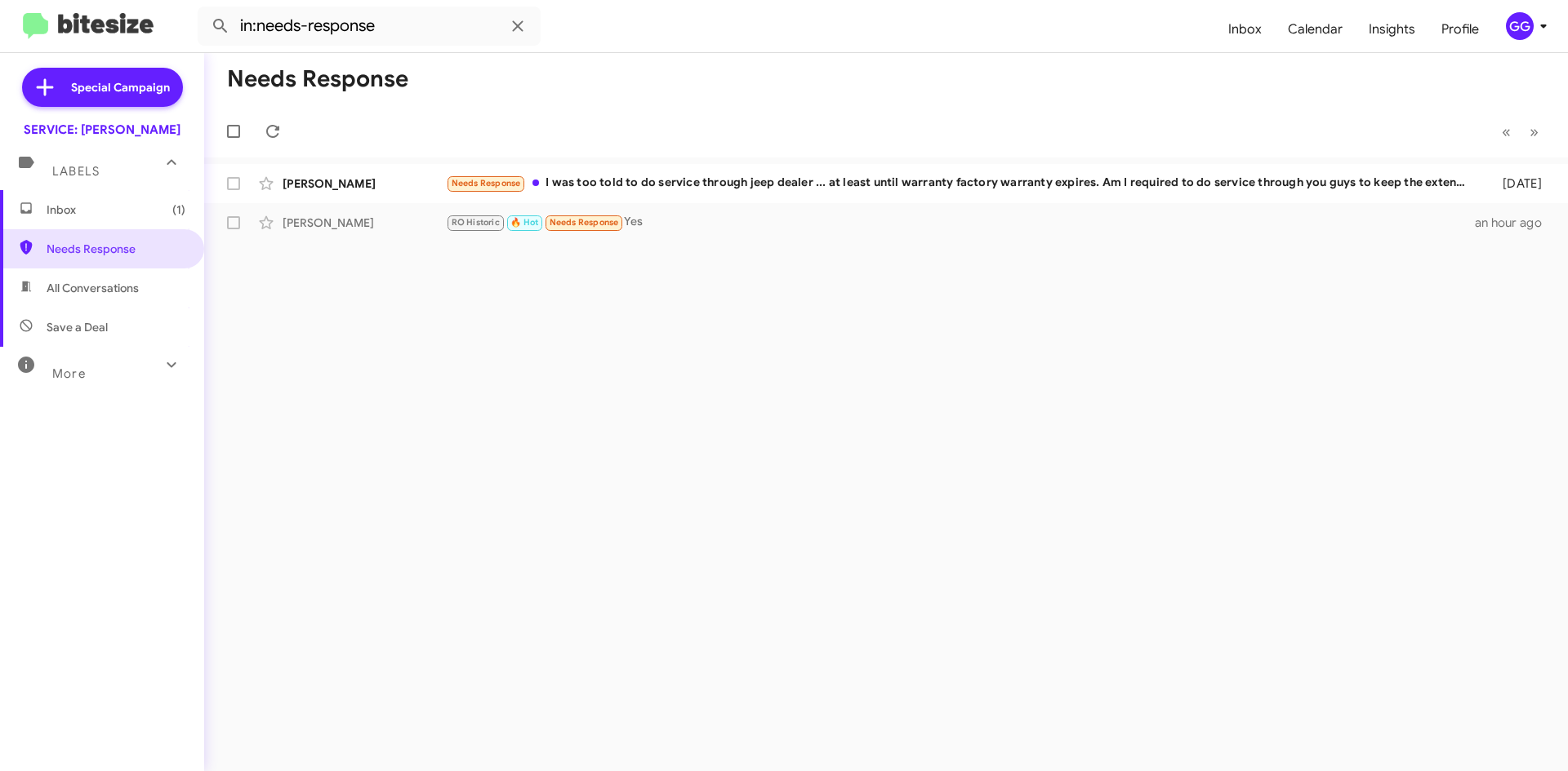
click at [89, 222] on span "Inbox (1)" at bounding box center [102, 210] width 204 height 39
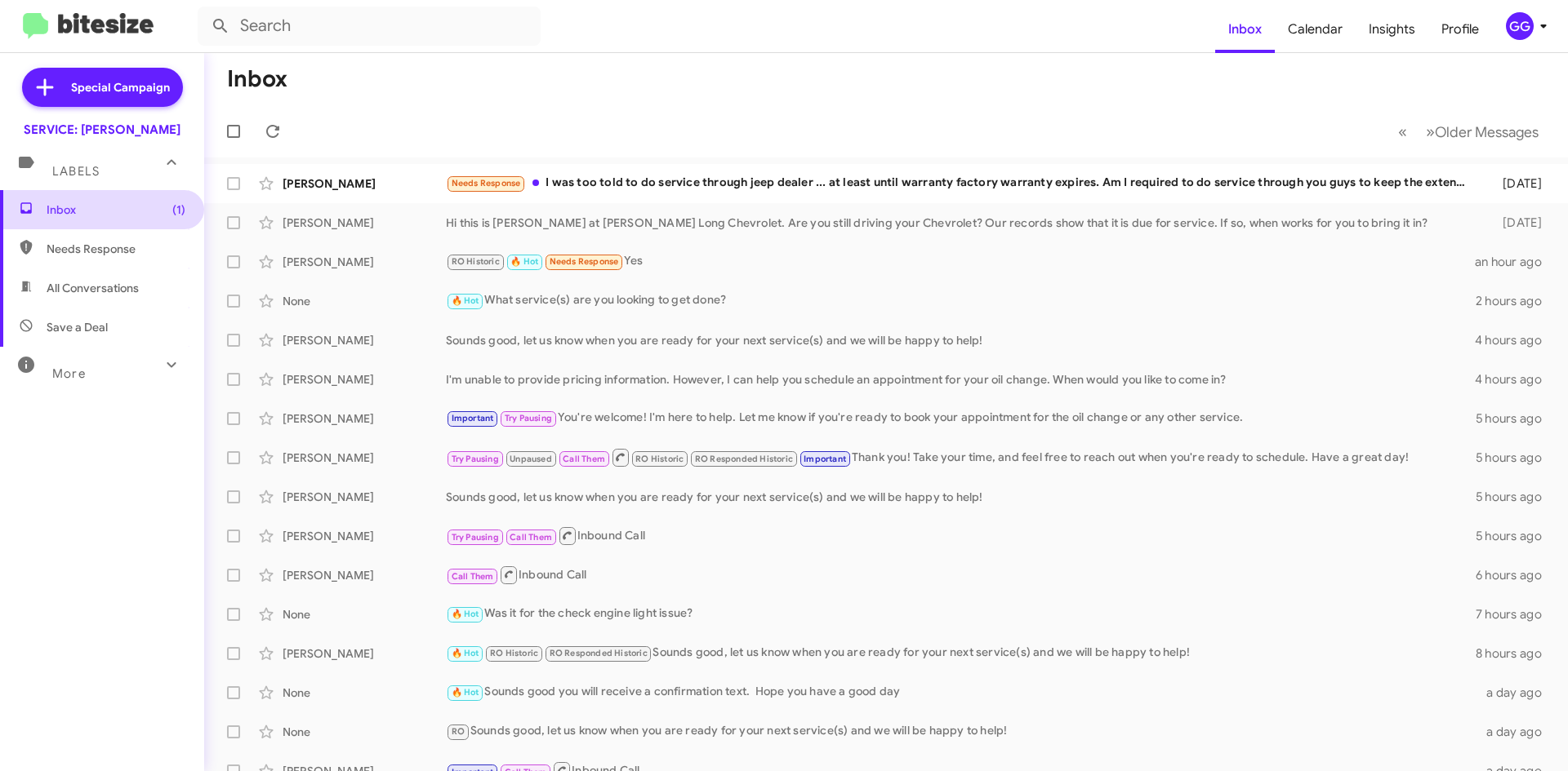
click at [117, 208] on span "Inbox (1)" at bounding box center [116, 210] width 139 height 17
click at [119, 209] on span "Inbox (1)" at bounding box center [116, 210] width 139 height 17
click at [138, 243] on span "Needs Response" at bounding box center [116, 250] width 139 height 17
type input "in:needs-response"
